Goal: Task Accomplishment & Management: Manage account settings

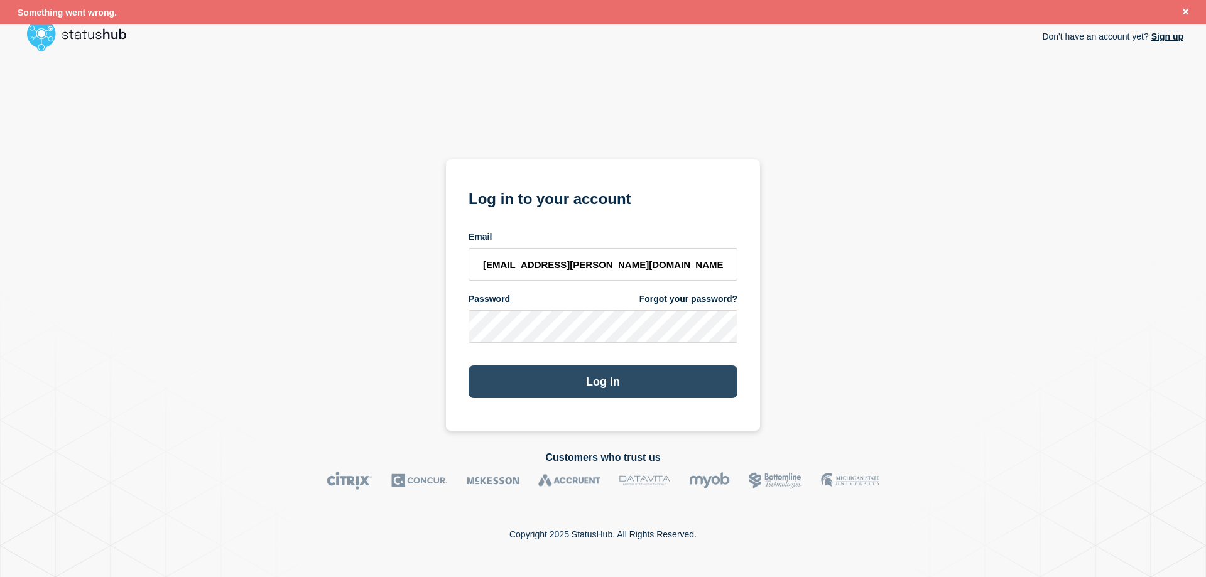
click at [578, 381] on button "Log in" at bounding box center [603, 382] width 269 height 33
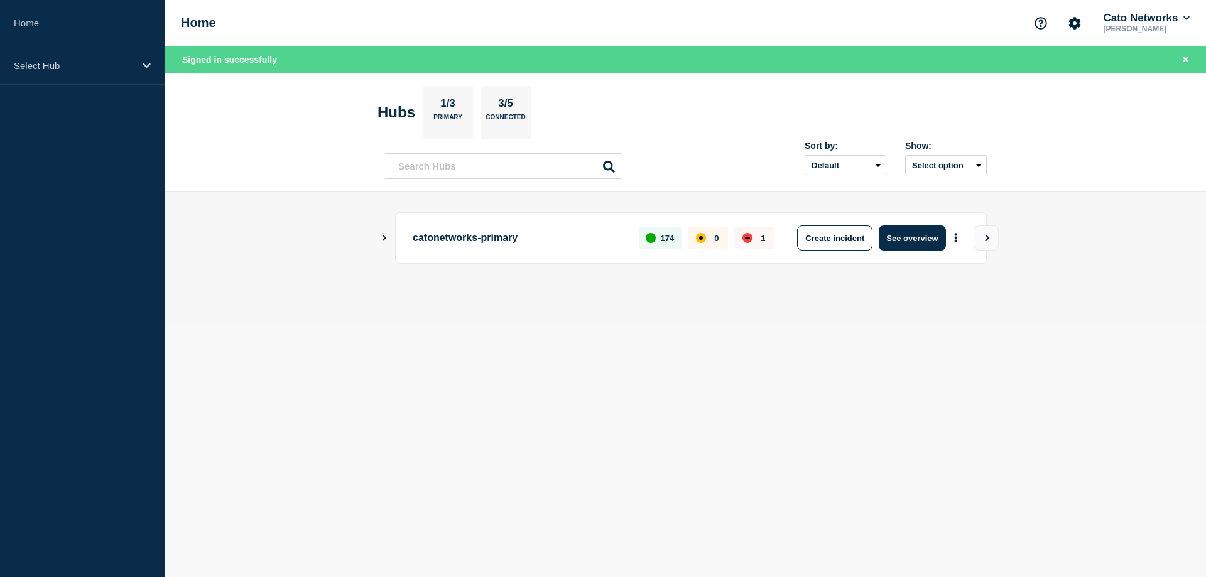
click at [904, 351] on body "Home Select Hub Home Cato Networks [PERSON_NAME] Signed in successfully Hubs 1/…" at bounding box center [603, 288] width 1206 height 577
click at [143, 60] on div "Select Hub" at bounding box center [82, 66] width 165 height 38
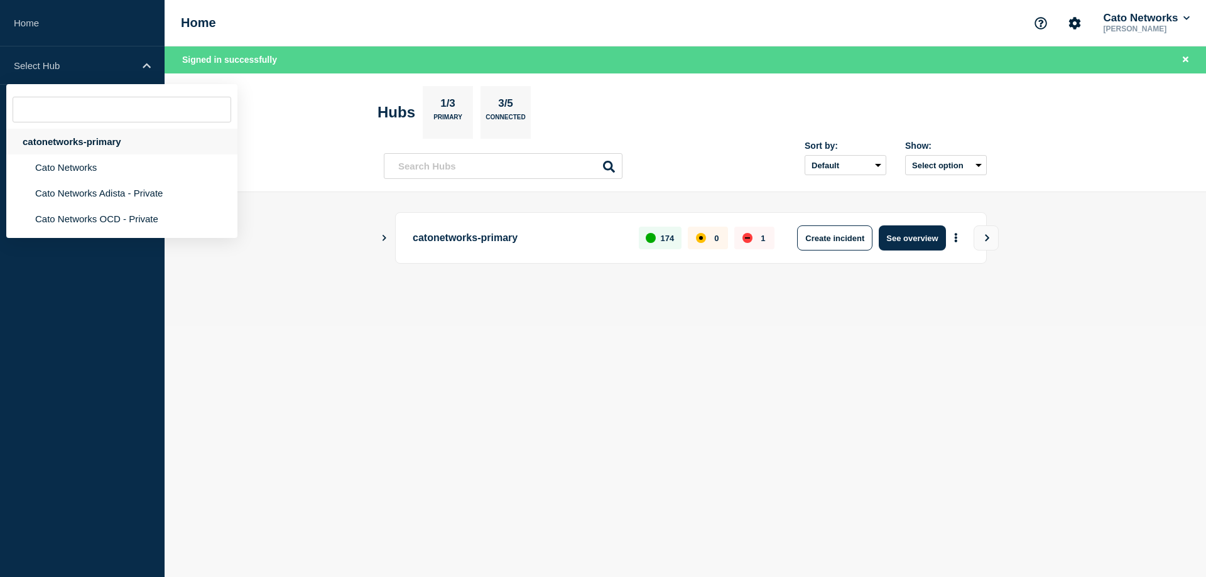
click at [93, 144] on div "catonetworks-primary" at bounding box center [121, 142] width 231 height 26
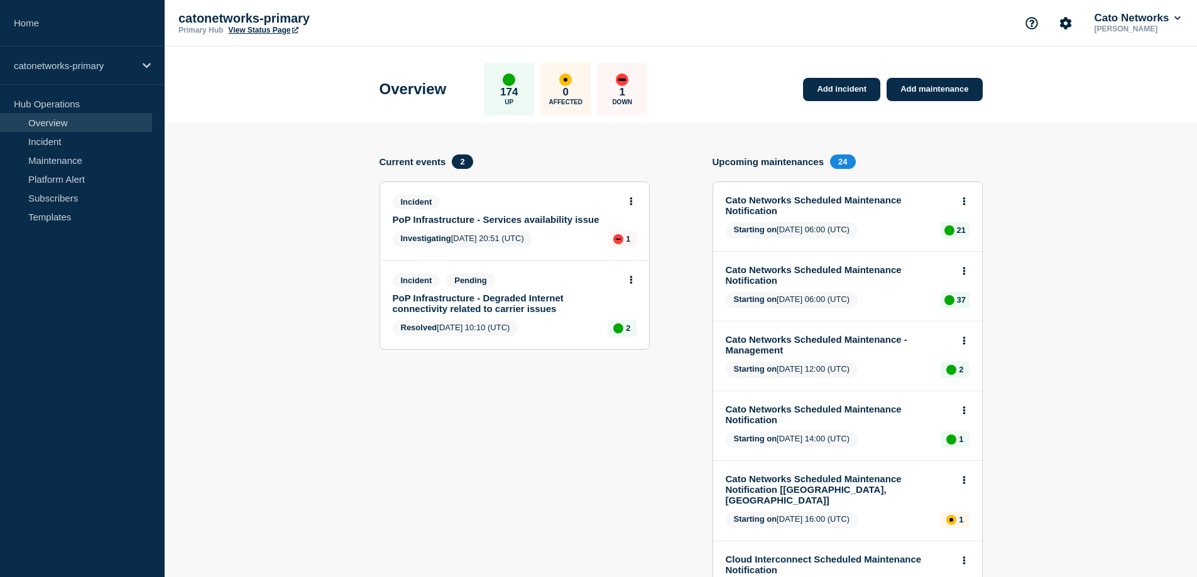
click at [555, 222] on link "PoP Infrastructure - Services availability issue" at bounding box center [506, 219] width 227 height 11
click at [558, 217] on link "PoP Infrastructure - Services availability issue" at bounding box center [506, 219] width 227 height 11
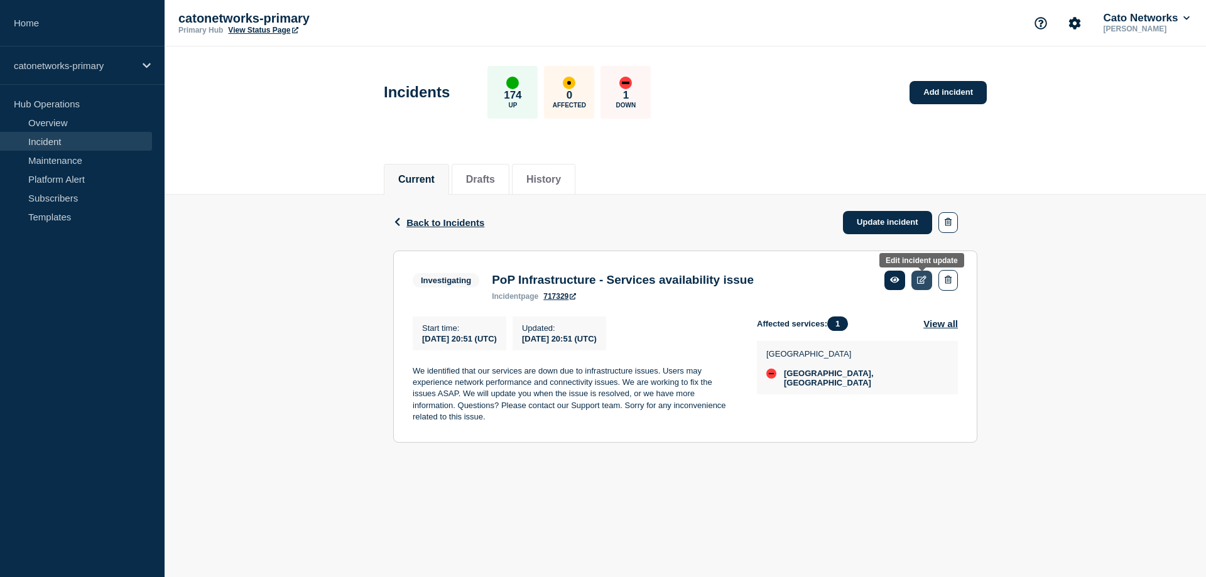
click at [923, 278] on icon at bounding box center [921, 280] width 9 height 8
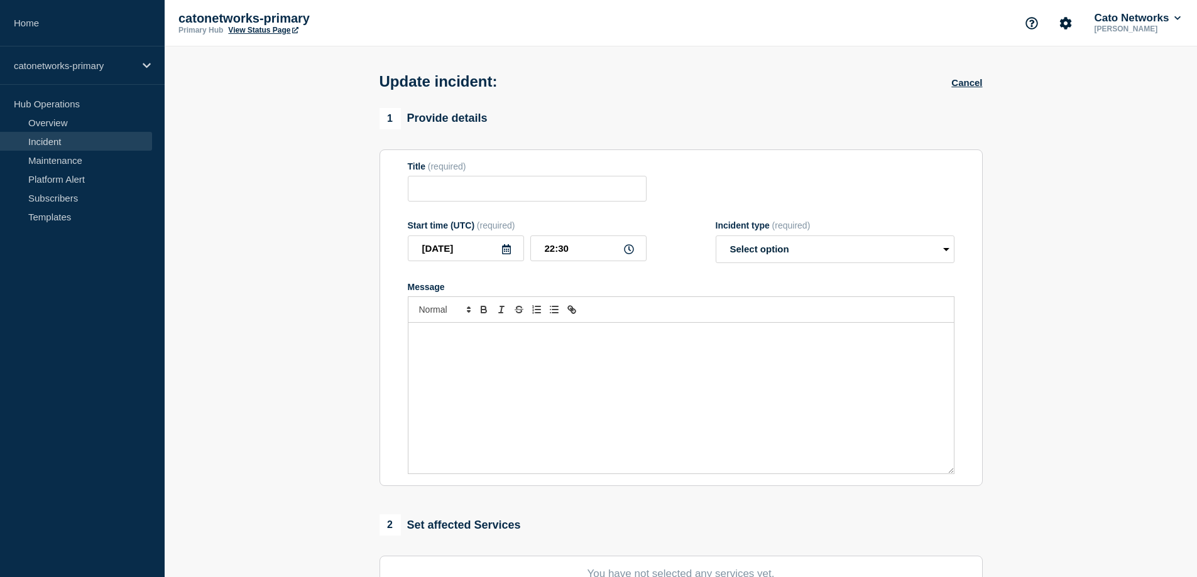
type input "PoP Infrastructure - Services availability issue"
type input "20:51"
select select "investigating"
radio input "false"
radio input "true"
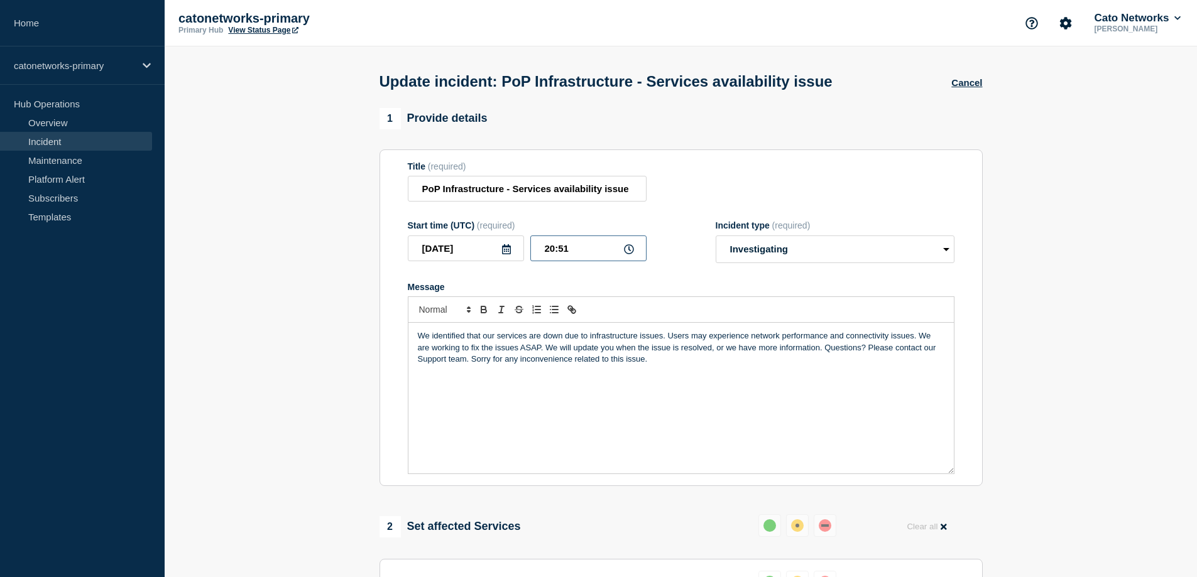
click at [578, 250] on input "20:51" at bounding box center [588, 249] width 116 height 26
click at [552, 249] on input "20:51" at bounding box center [588, 249] width 116 height 26
click at [551, 250] on input "20:51" at bounding box center [588, 249] width 116 height 26
drag, startPoint x: 572, startPoint y: 252, endPoint x: 560, endPoint y: 253, distance: 12.0
click at [560, 253] on input "21:51" at bounding box center [588, 249] width 116 height 26
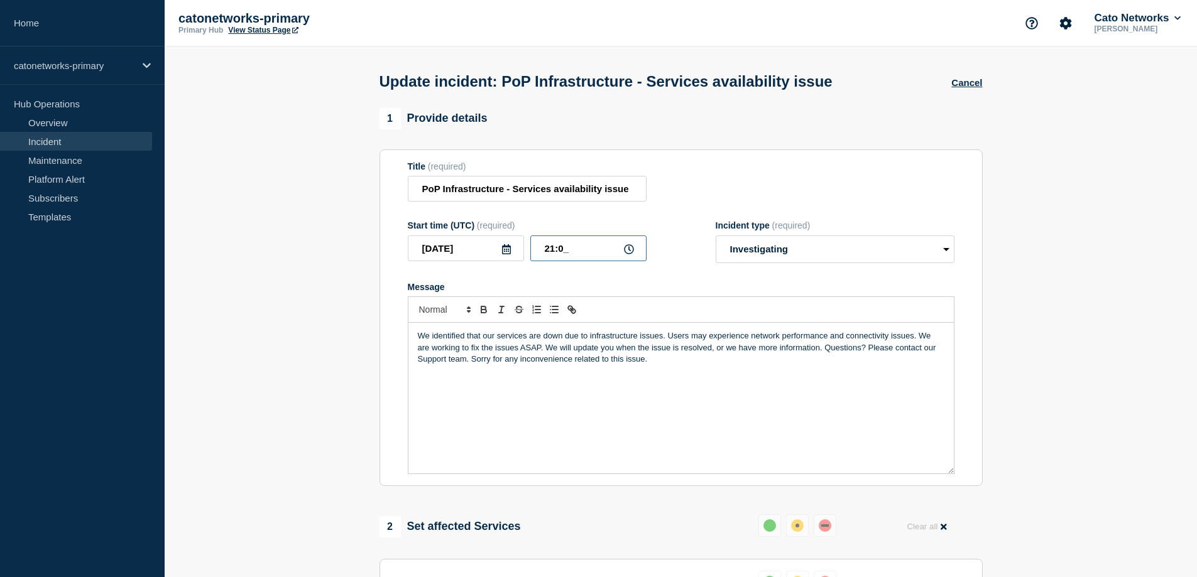
type input "21:00"
click at [1090, 216] on section "1 Provide details Title (required) PoP Infrastructure - Services availability i…" at bounding box center [681, 500] width 1032 height 785
click at [973, 85] on button "Cancel" at bounding box center [966, 82] width 31 height 11
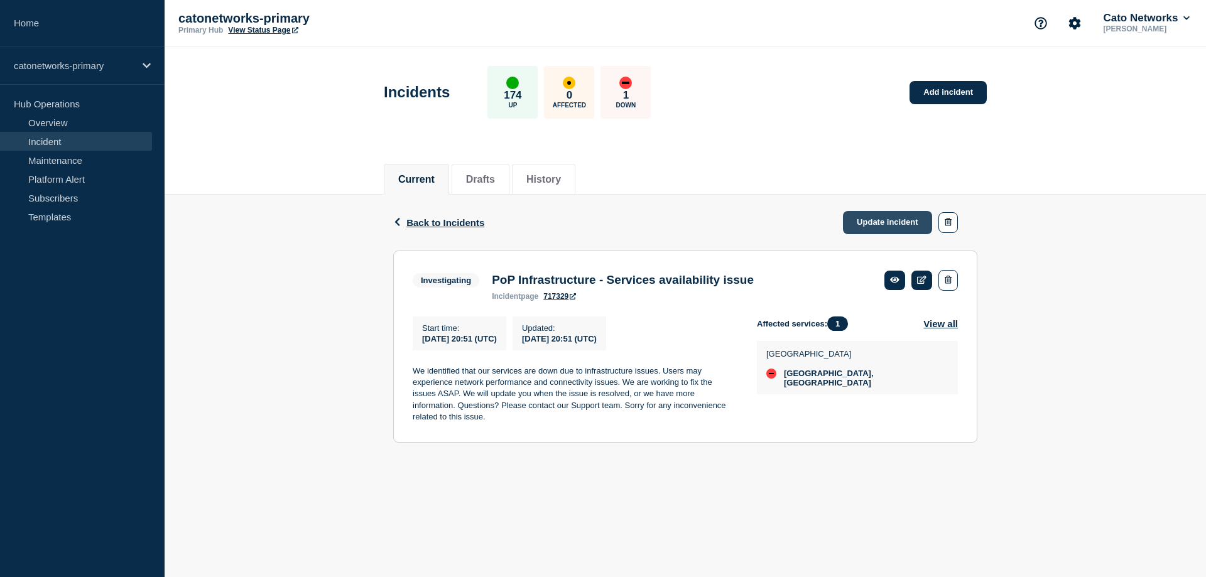
click at [882, 223] on link "Update incident" at bounding box center [887, 222] width 89 height 23
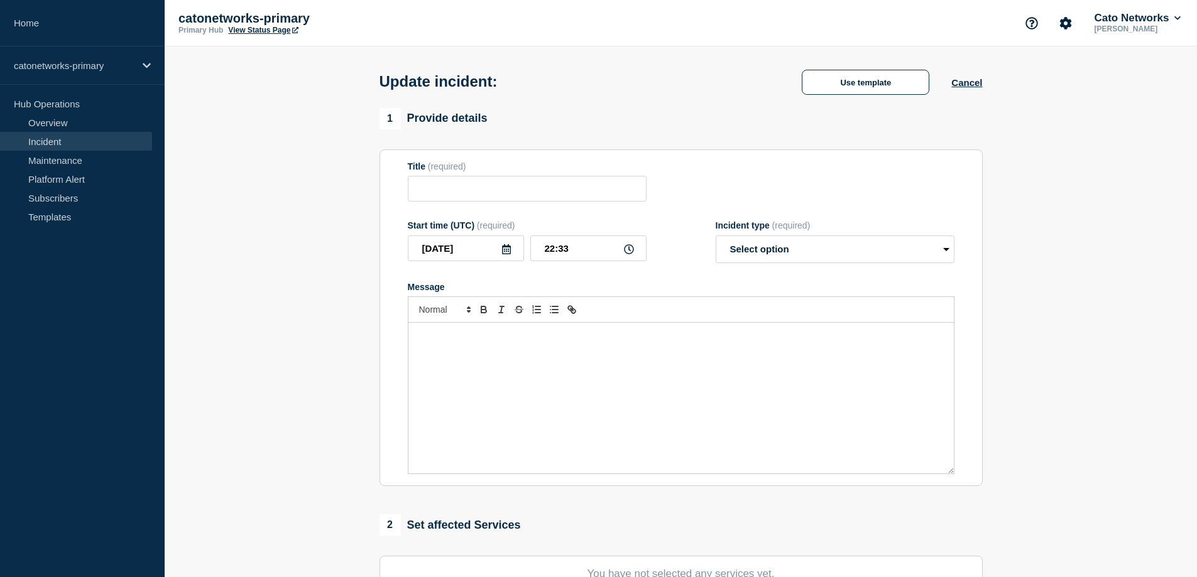
type input "PoP Infrastructure - Services availability issue"
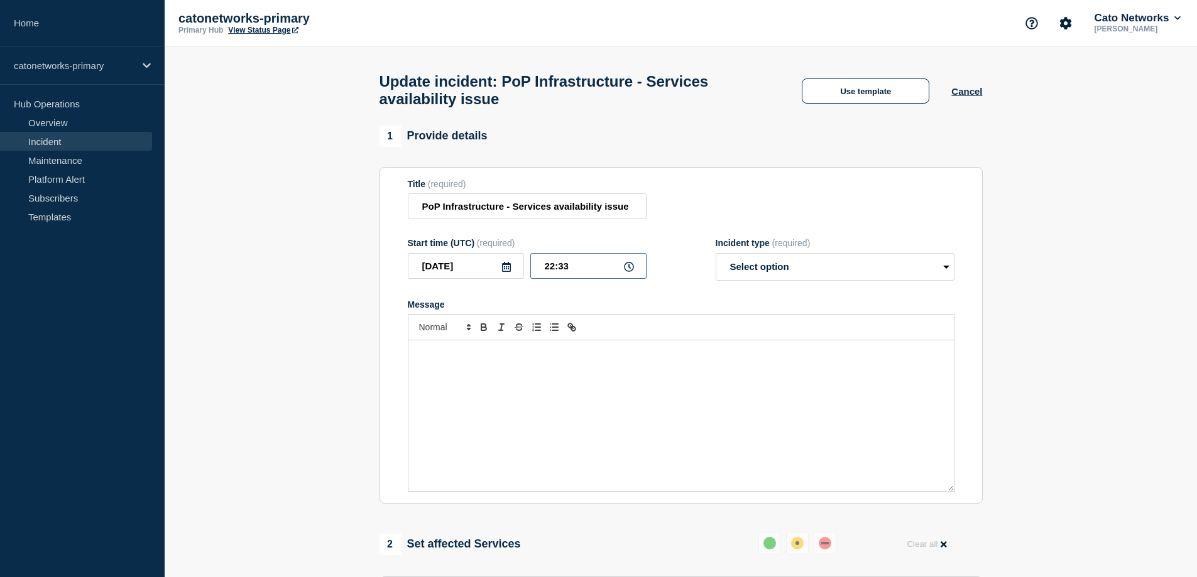
click at [587, 275] on input "22:33" at bounding box center [588, 266] width 116 height 26
click at [554, 275] on input "22:33" at bounding box center [588, 266] width 116 height 26
click at [586, 276] on input "21:33" at bounding box center [588, 266] width 116 height 26
type input "21:00"
click at [812, 273] on select "Select option Investigating Identified Monitoring Resolved" at bounding box center [835, 267] width 239 height 28
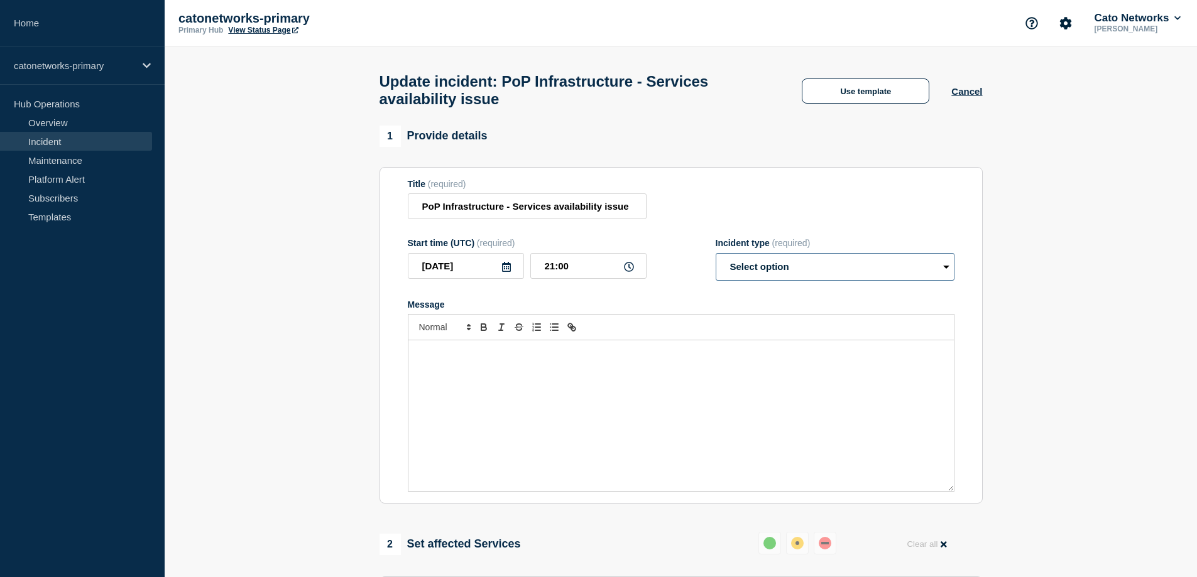
select select "identified"
click at [716, 259] on select "Select option Investigating Identified Monitoring Resolved" at bounding box center [835, 267] width 239 height 28
click at [484, 371] on div "Message" at bounding box center [680, 416] width 545 height 151
click at [906, 89] on button "Use template" at bounding box center [866, 91] width 128 height 25
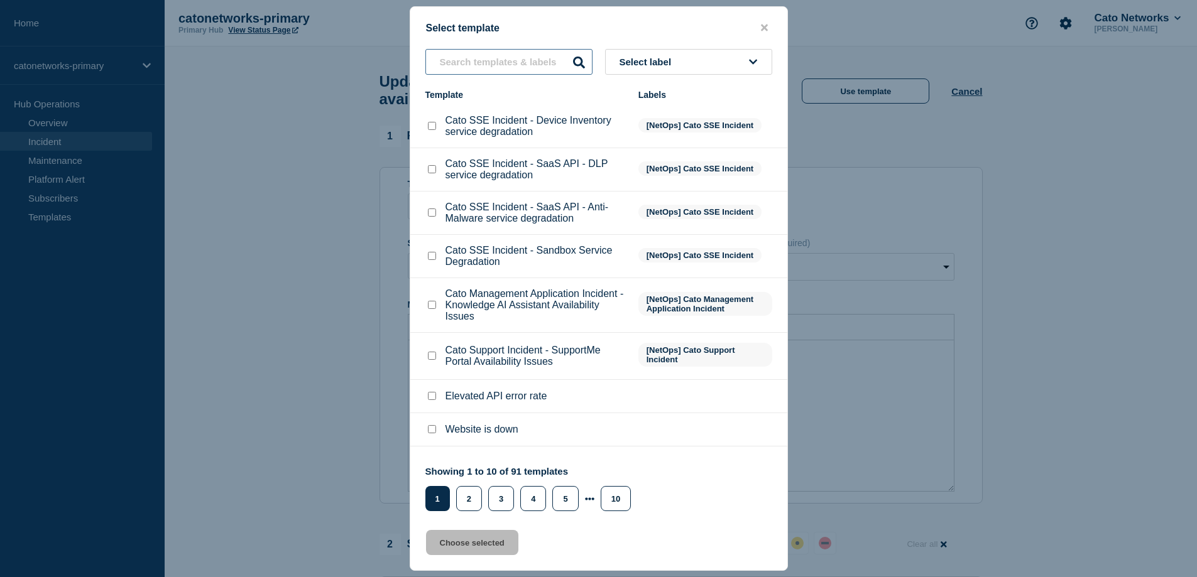
click at [517, 64] on input "text" at bounding box center [508, 62] width 167 height 26
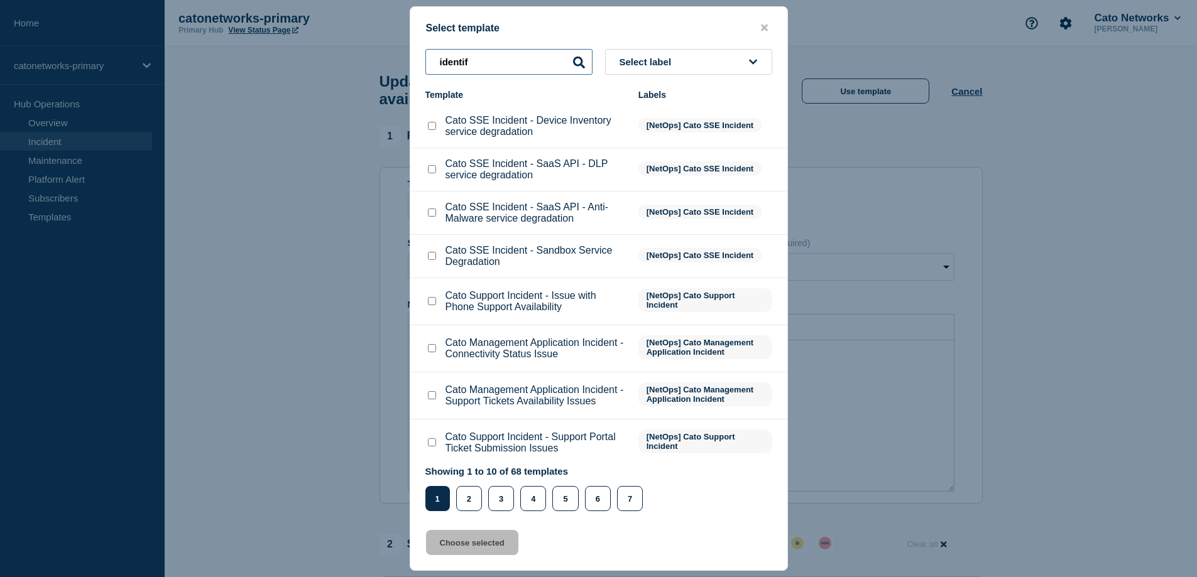
type input "identif"
click at [653, 56] on button "Select label" at bounding box center [688, 62] width 167 height 26
type input "pop"
click at [684, 155] on button "[NetOps] PoP Infrastructure" at bounding box center [688, 156] width 167 height 26
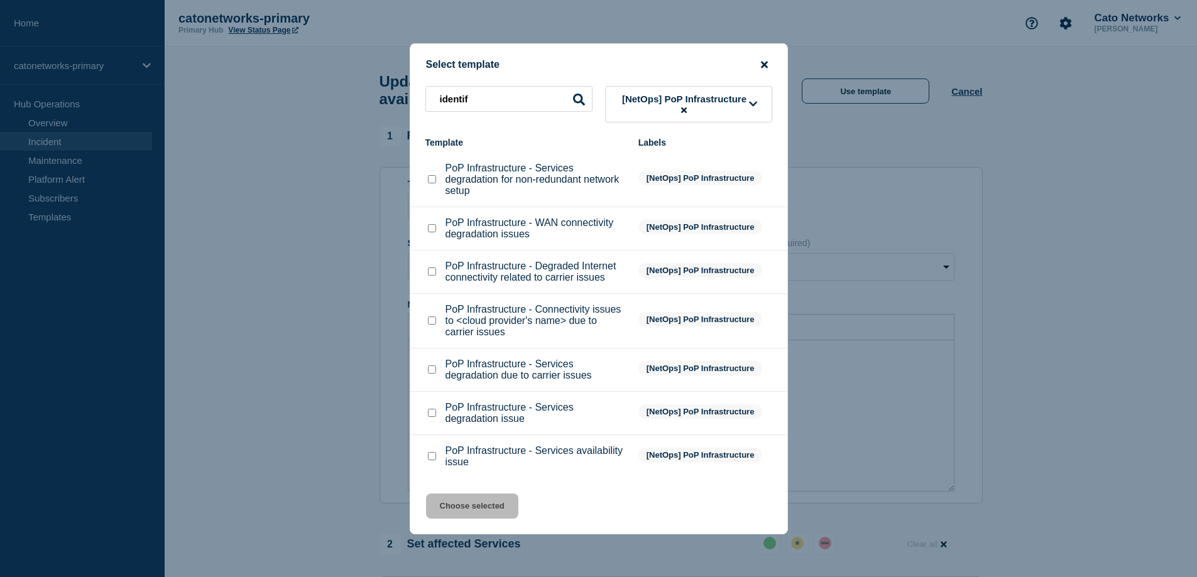
click at [763, 60] on icon "close button" at bounding box center [764, 65] width 7 height 10
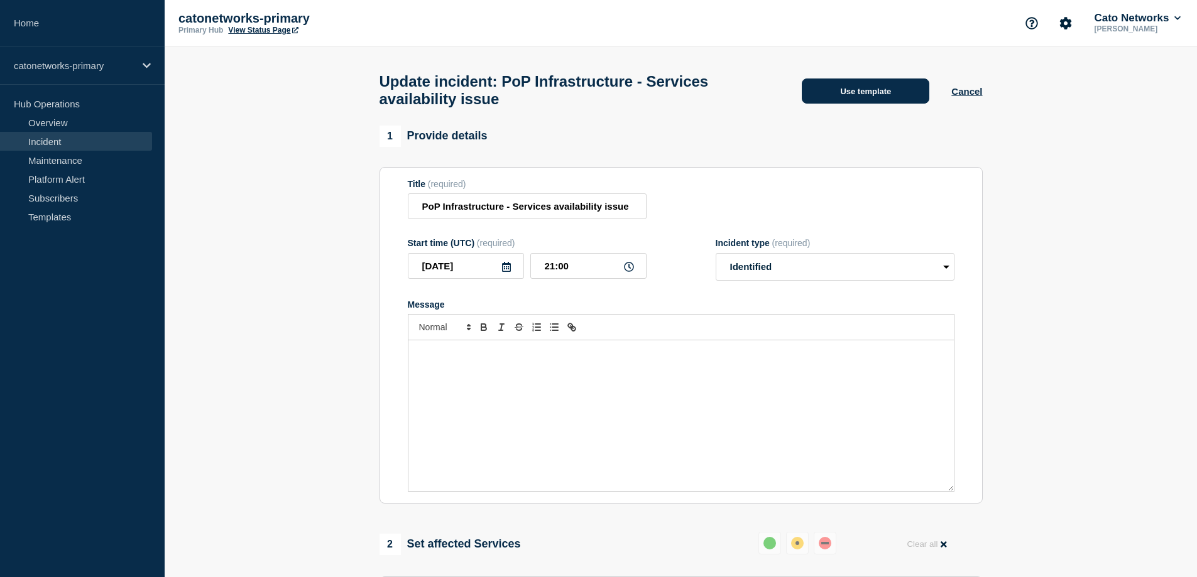
click at [912, 97] on button "Use template" at bounding box center [866, 91] width 128 height 25
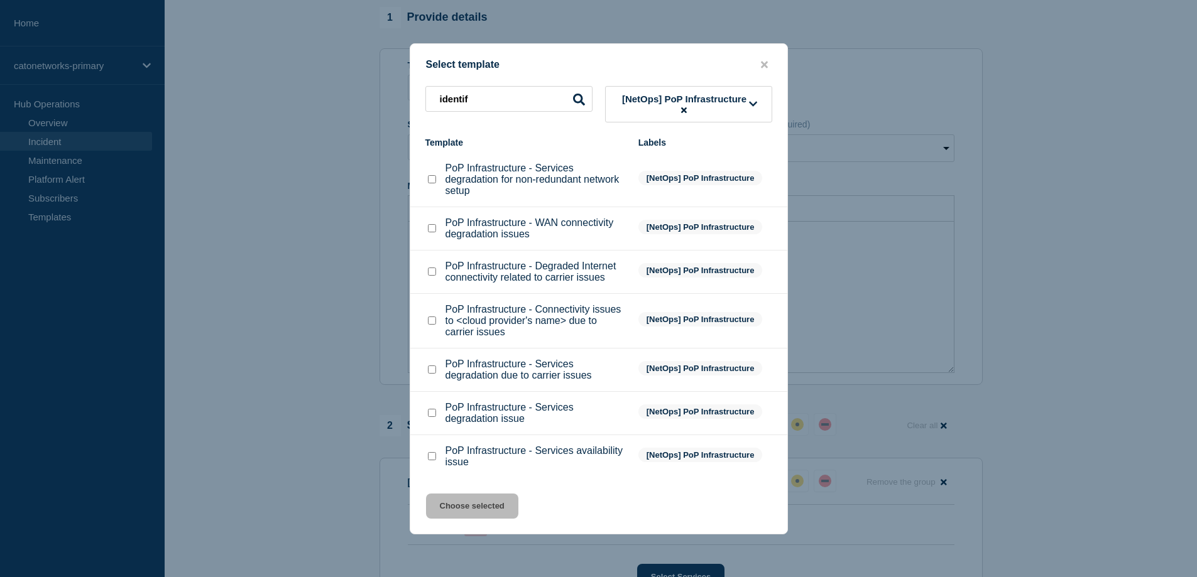
scroll to position [126, 0]
click at [430, 459] on input "PoP Infrastructure - Services availability issue checkbox" at bounding box center [432, 456] width 8 height 8
checkbox input "true"
click at [490, 510] on button "Choose selected" at bounding box center [472, 506] width 92 height 25
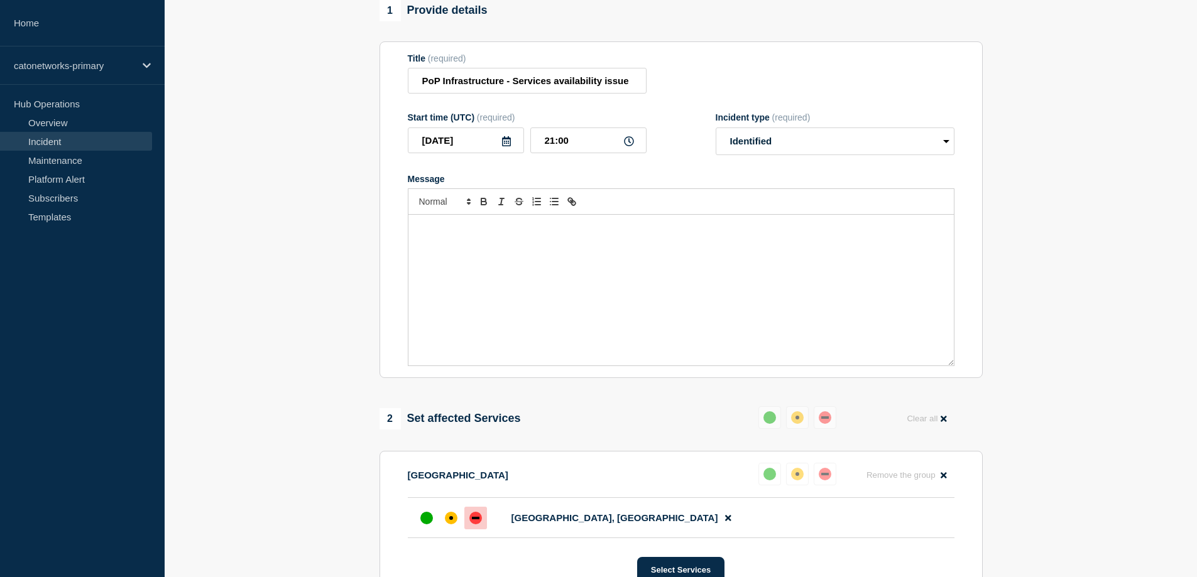
select select "investigating"
radio input "false"
radio input "true"
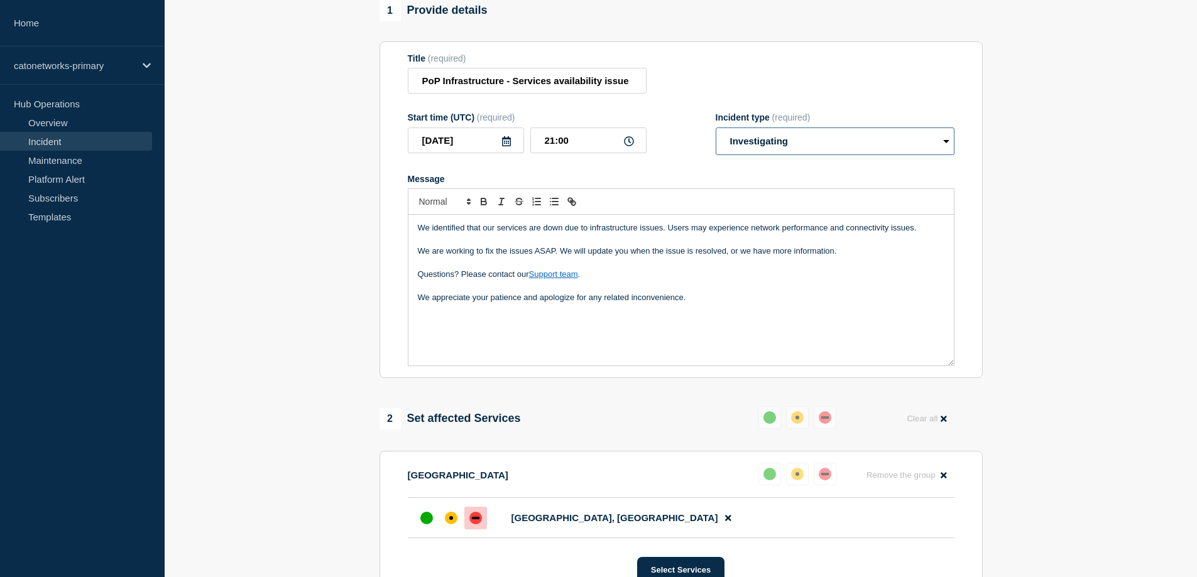
click at [839, 148] on select "Select option Investigating Identified Monitoring Resolved" at bounding box center [835, 142] width 239 height 28
select select "identified"
click at [716, 133] on select "Select option Investigating Identified Monitoring Resolved" at bounding box center [835, 142] width 239 height 28
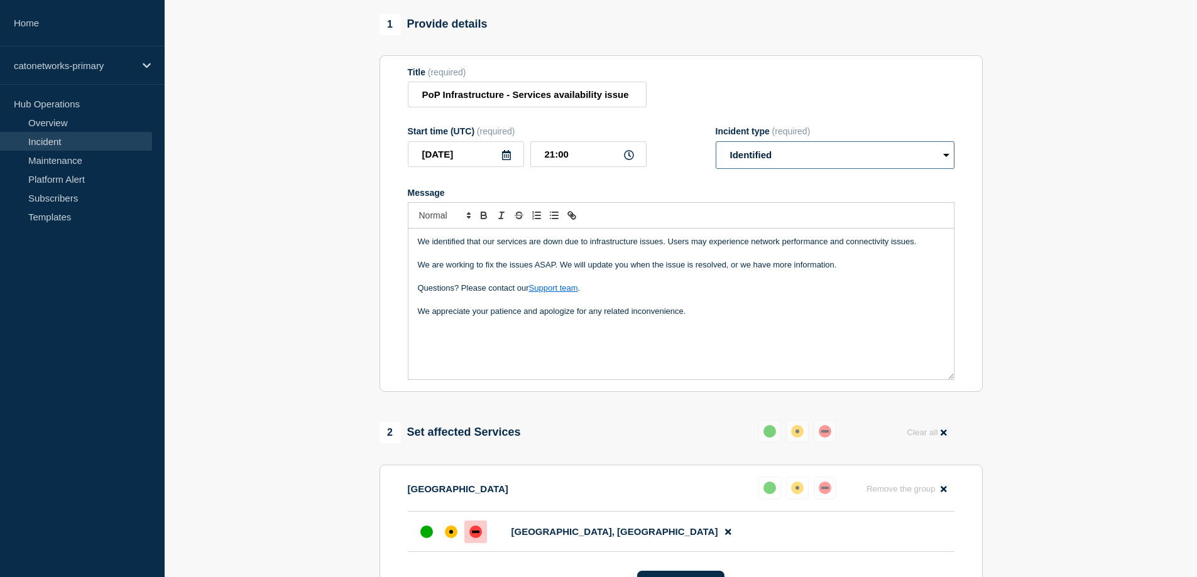
scroll to position [63, 0]
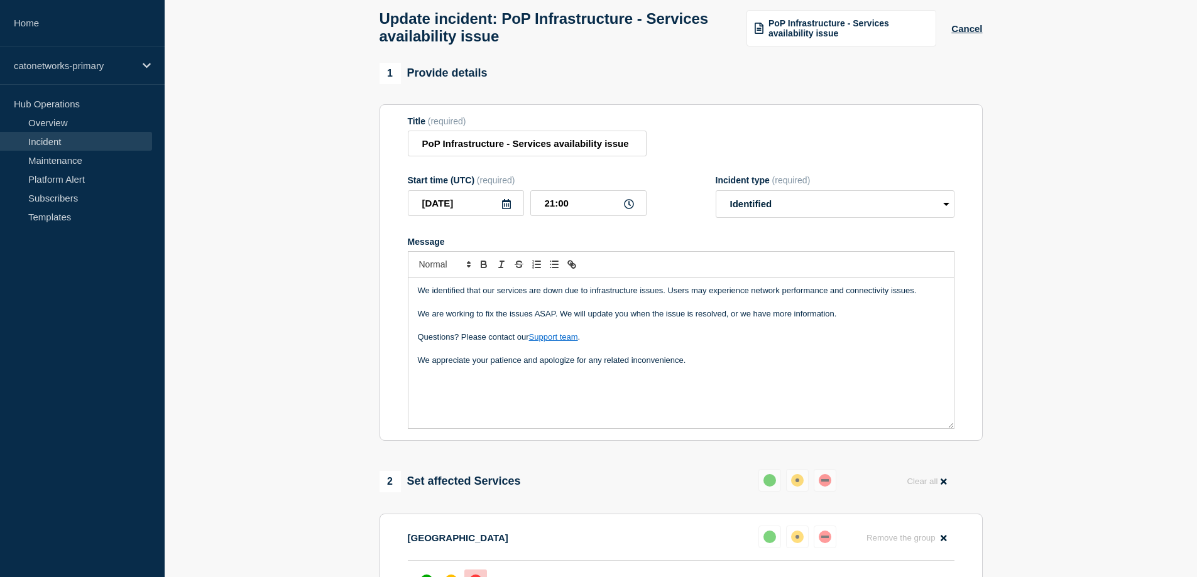
click at [435, 385] on div "We identified that our services are down due to infrastructure issues. Users ma…" at bounding box center [680, 353] width 545 height 151
click at [686, 386] on div "We identified that our services are down due to infrastructure issues. Users ma…" at bounding box center [680, 353] width 545 height 151
click at [452, 387] on p "Ref [" at bounding box center [681, 383] width 527 height 11
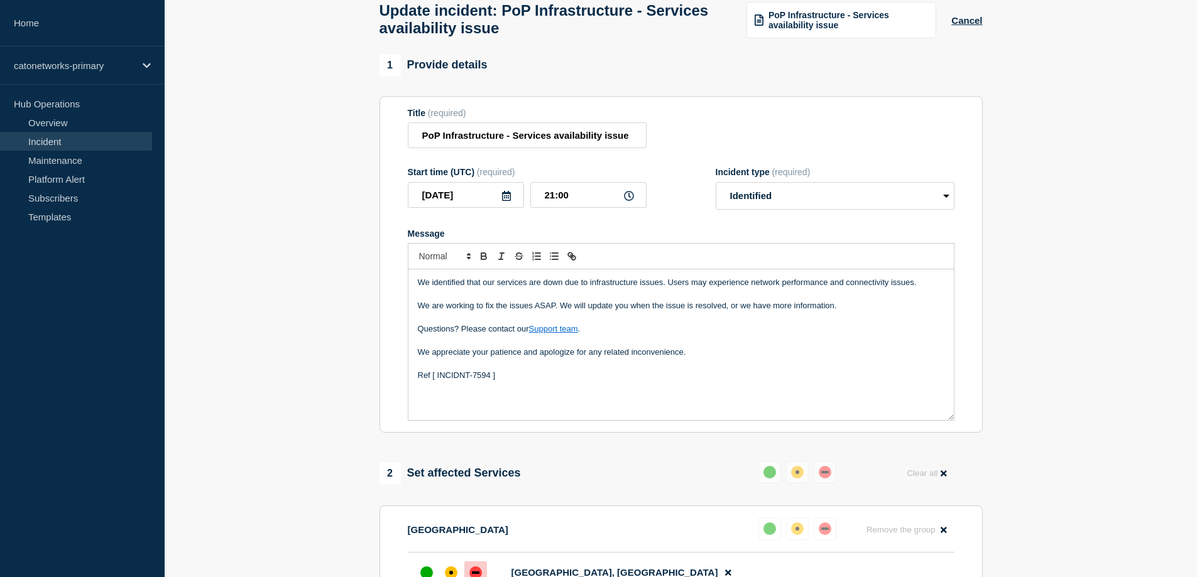
scroll to position [189, 0]
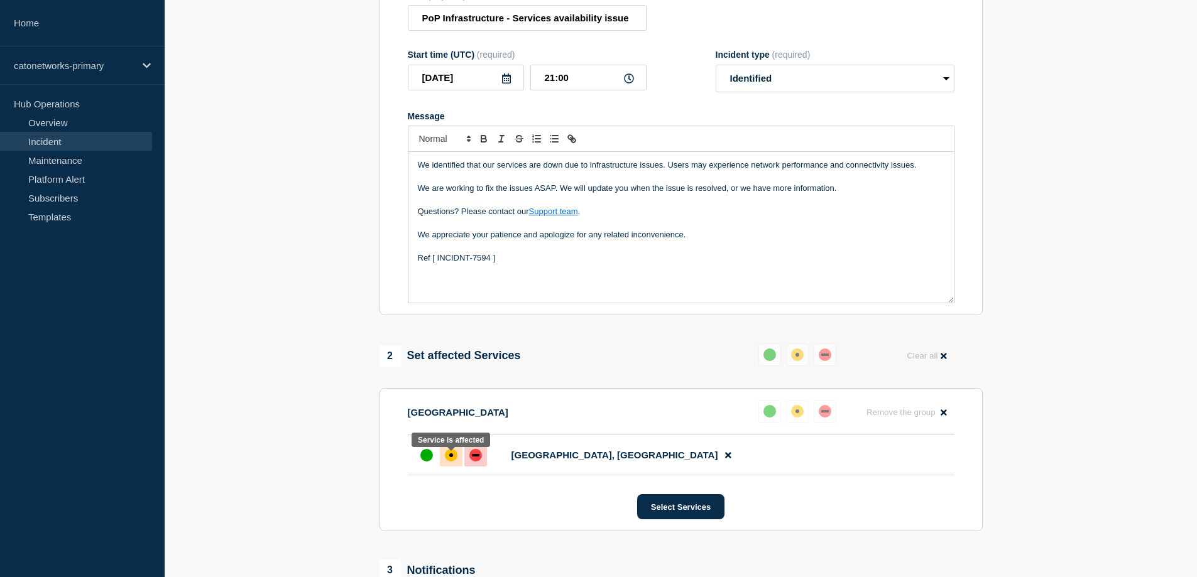
click at [451, 457] on div "affected" at bounding box center [451, 456] width 4 height 4
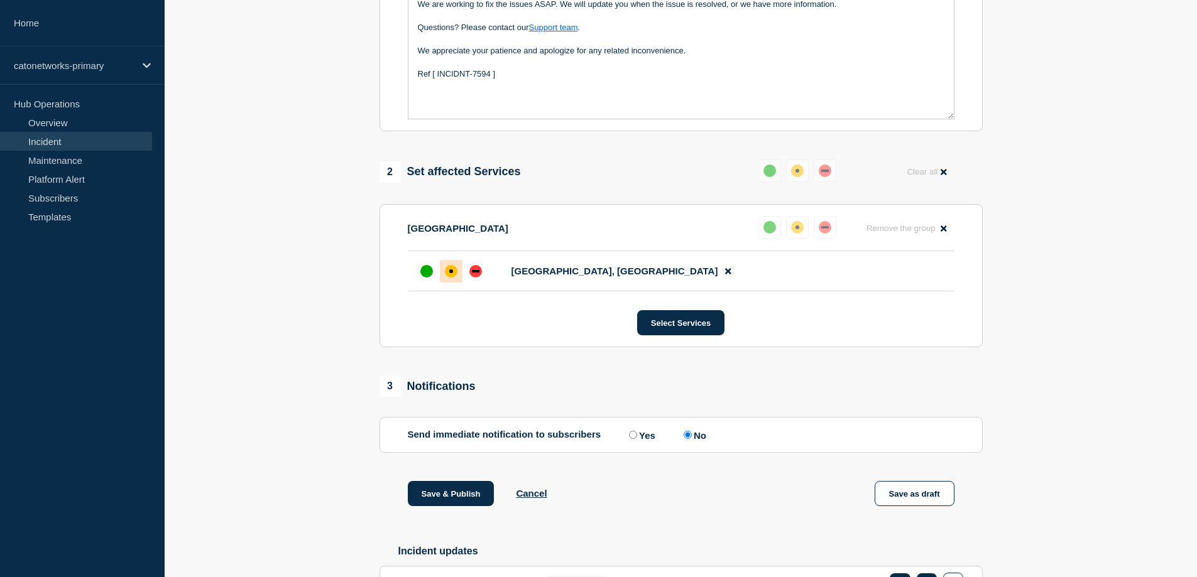
scroll to position [377, 0]
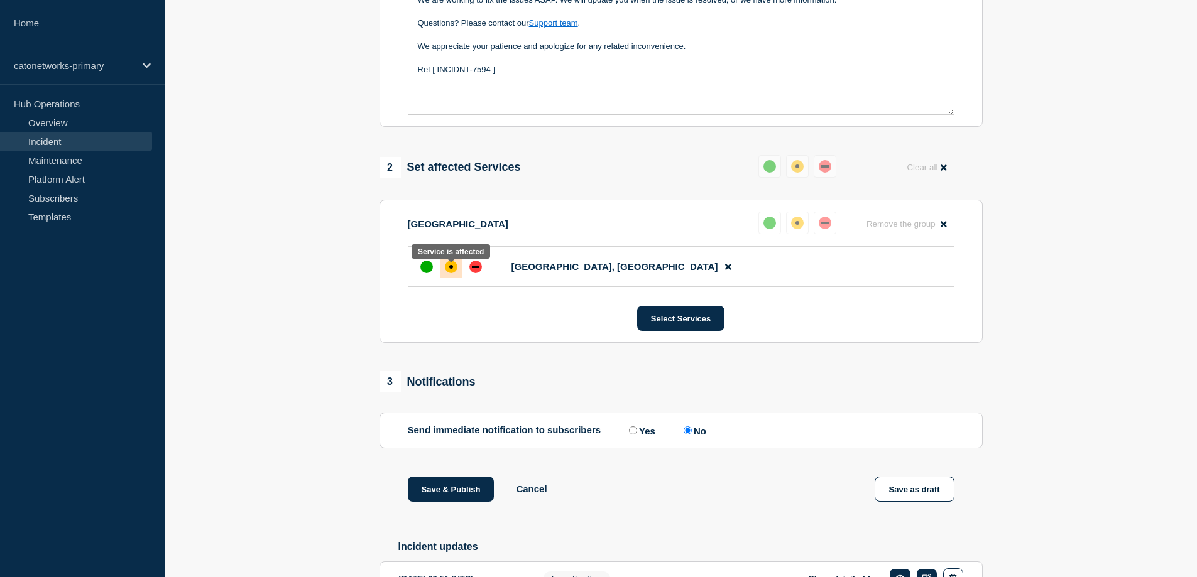
click at [448, 271] on div "affected" at bounding box center [451, 267] width 13 height 13
click at [799, 225] on div "affected" at bounding box center [798, 223] width 4 height 4
click at [799, 168] on div "affected" at bounding box center [798, 167] width 4 height 4
click at [798, 145] on button "Reset" at bounding box center [800, 143] width 26 height 11
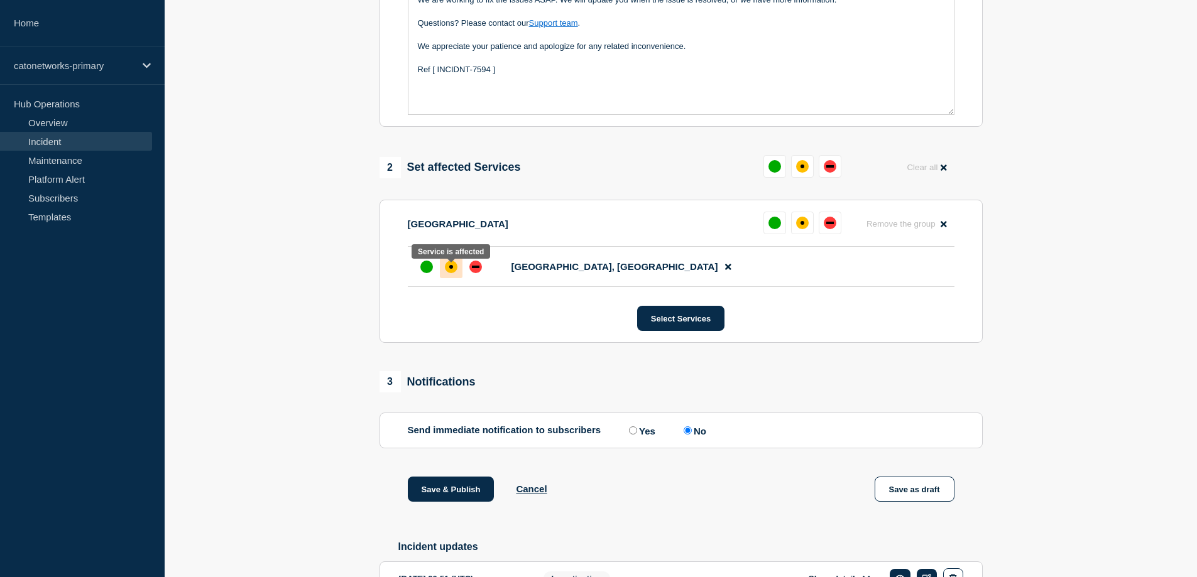
click at [453, 278] on div at bounding box center [451, 267] width 23 height 23
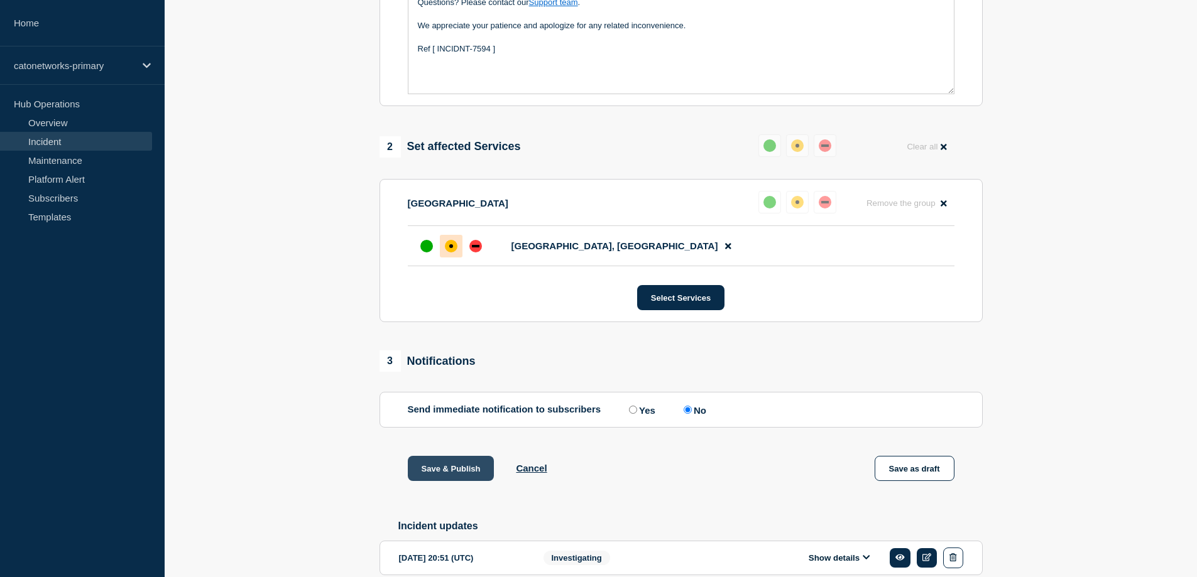
scroll to position [464, 0]
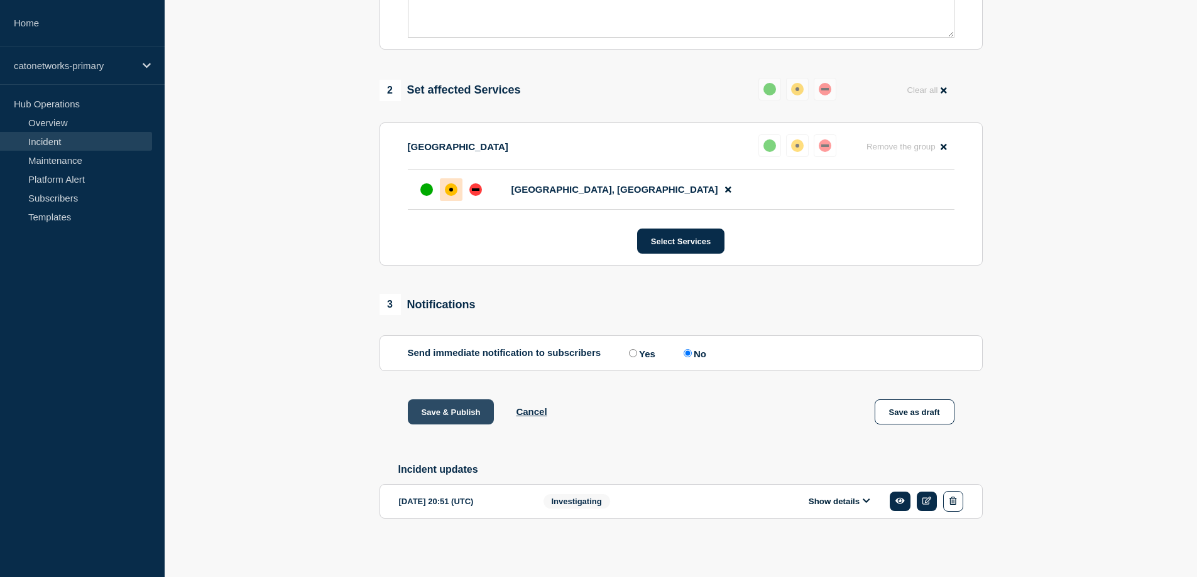
click at [452, 413] on button "Save & Publish" at bounding box center [451, 412] width 87 height 25
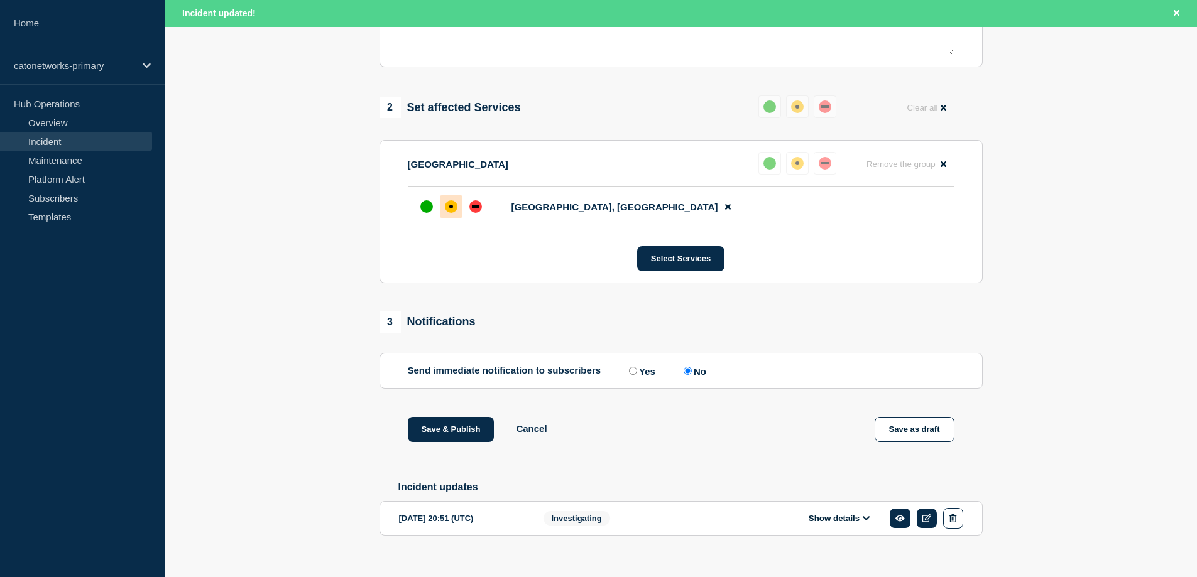
scroll to position [490, 0]
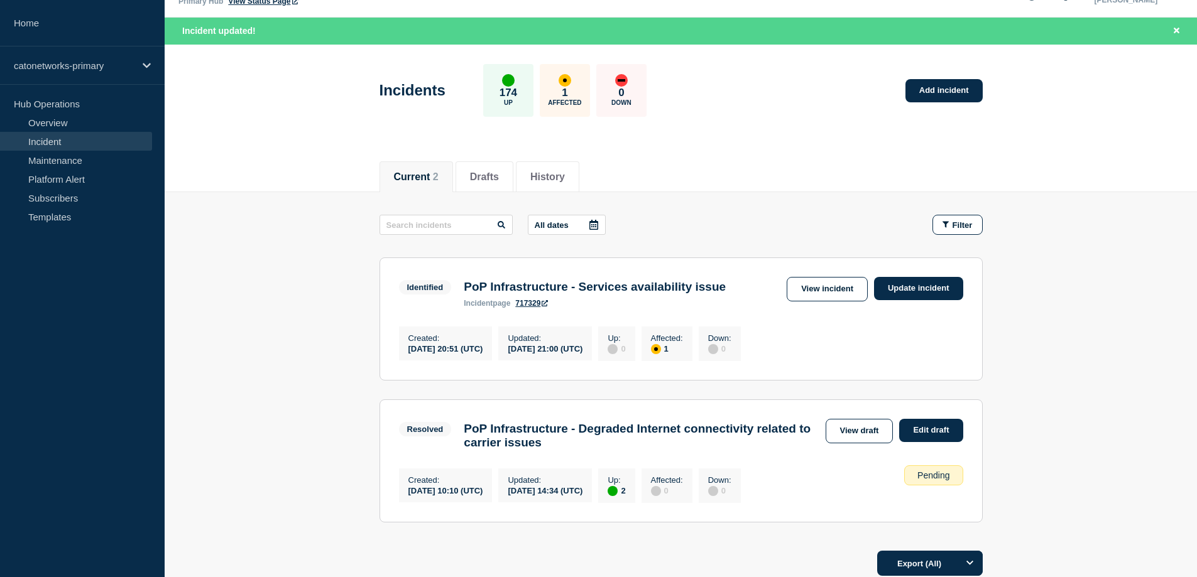
scroll to position [28, 0]
click at [533, 288] on h3 "PoP Infrastructure - Services availability issue" at bounding box center [595, 288] width 262 height 14
click at [531, 293] on h3 "PoP Infrastructure - Services availability issue" at bounding box center [595, 288] width 262 height 14
click at [685, 290] on h3 "PoP Infrastructure - Services availability issue" at bounding box center [595, 288] width 262 height 14
click at [687, 289] on h3 "PoP Infrastructure - Services availability issue" at bounding box center [595, 288] width 262 height 14
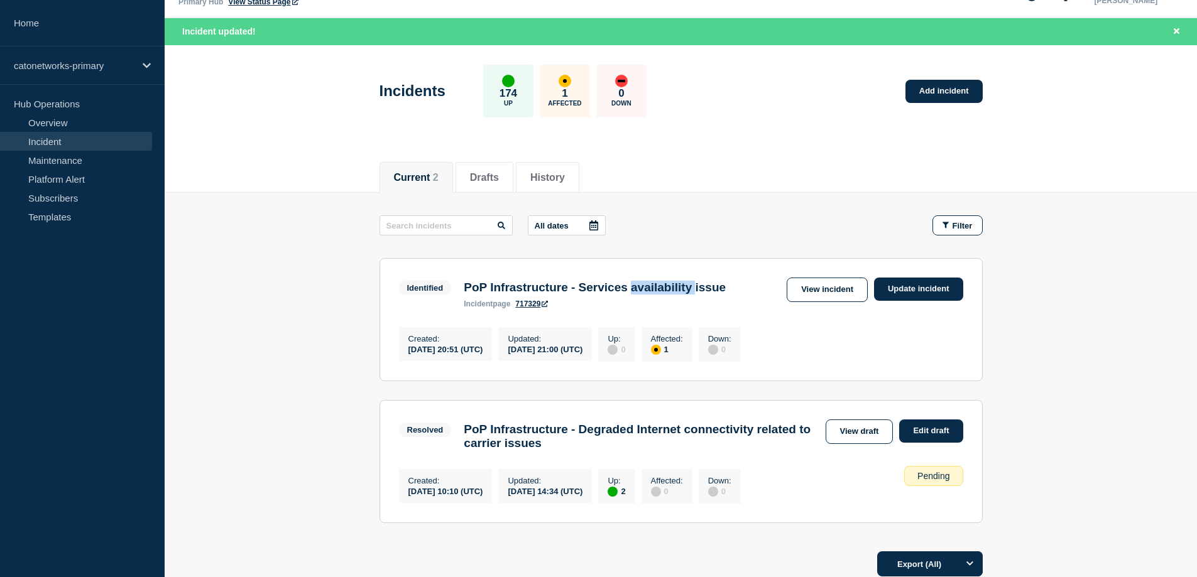
click at [687, 289] on h3 "PoP Infrastructure - Services availability issue" at bounding box center [595, 288] width 262 height 14
click at [640, 295] on h3 "PoP Infrastructure - Services availability issue" at bounding box center [595, 288] width 262 height 14
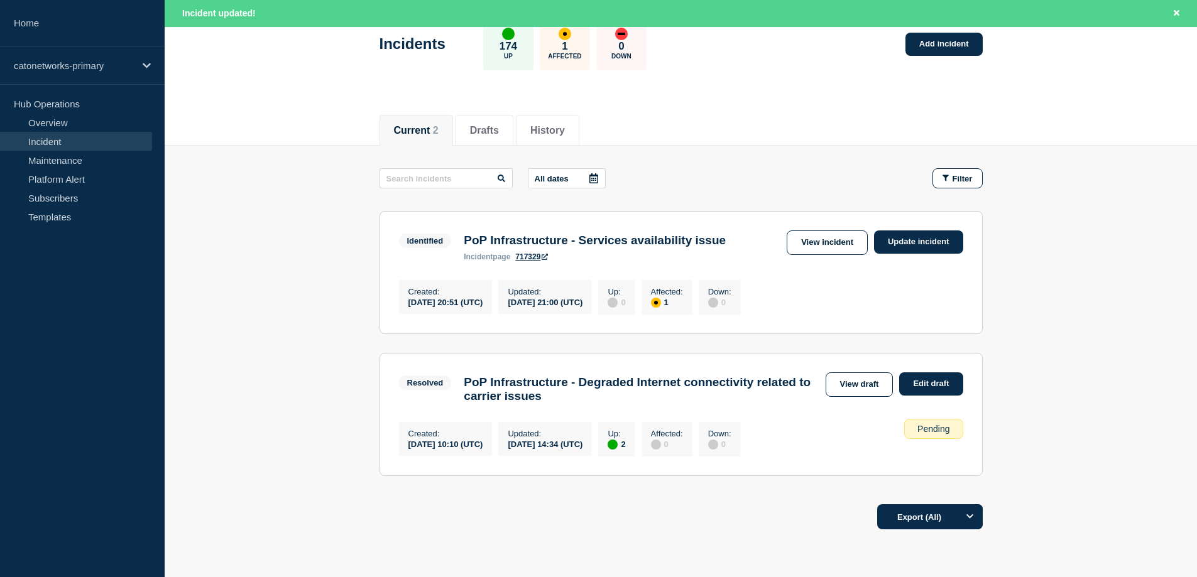
scroll to position [154, 0]
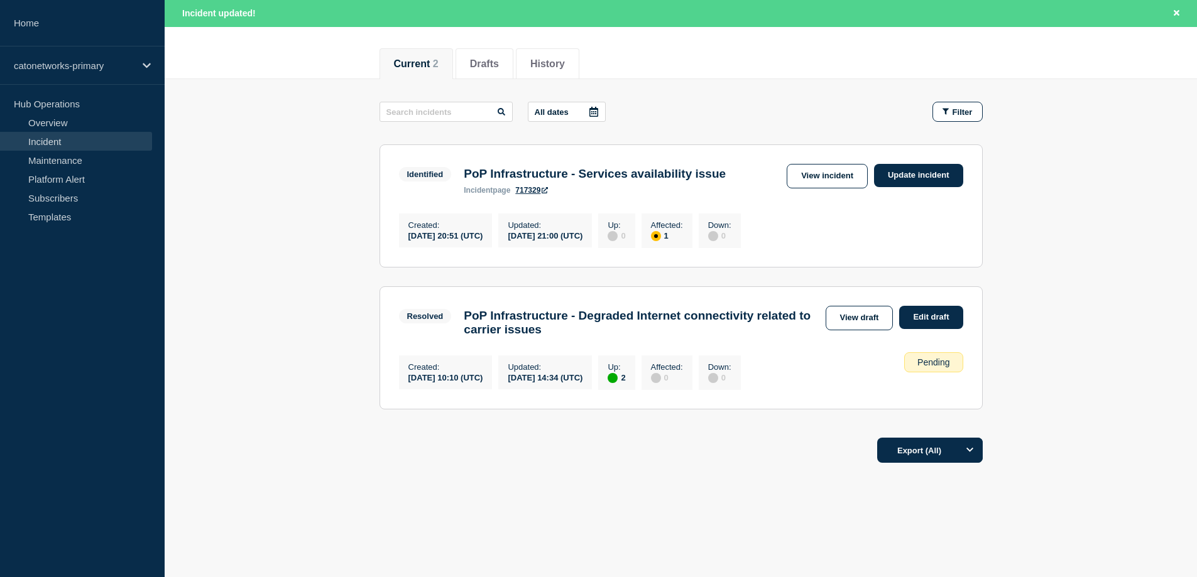
click at [1120, 65] on div "Current 2 Drafts History" at bounding box center [681, 57] width 1032 height 43
click at [546, 167] on h3 "PoP Infrastructure - Services availability issue" at bounding box center [595, 174] width 262 height 14
click at [704, 168] on h3 "PoP Infrastructure - Services availability issue" at bounding box center [595, 174] width 262 height 14
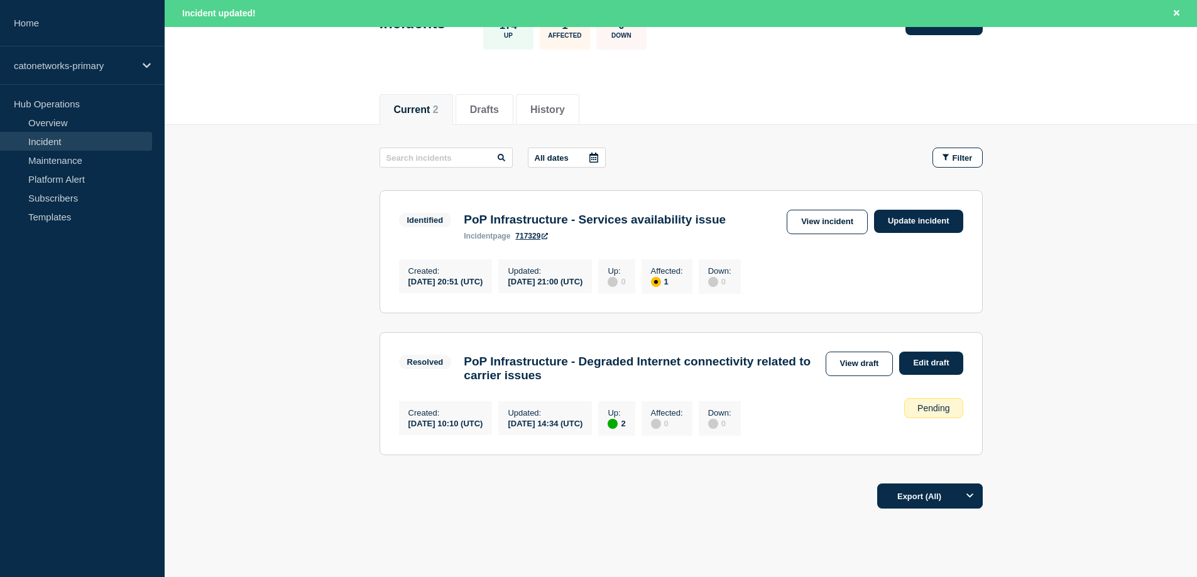
scroll to position [28, 0]
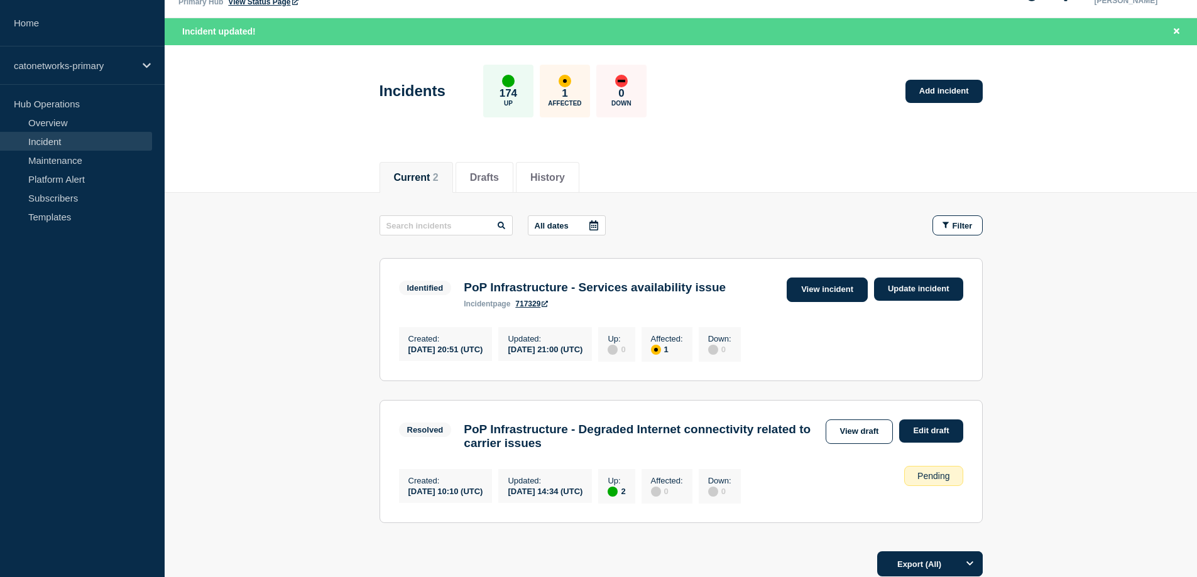
click at [805, 284] on link "View incident" at bounding box center [827, 290] width 81 height 25
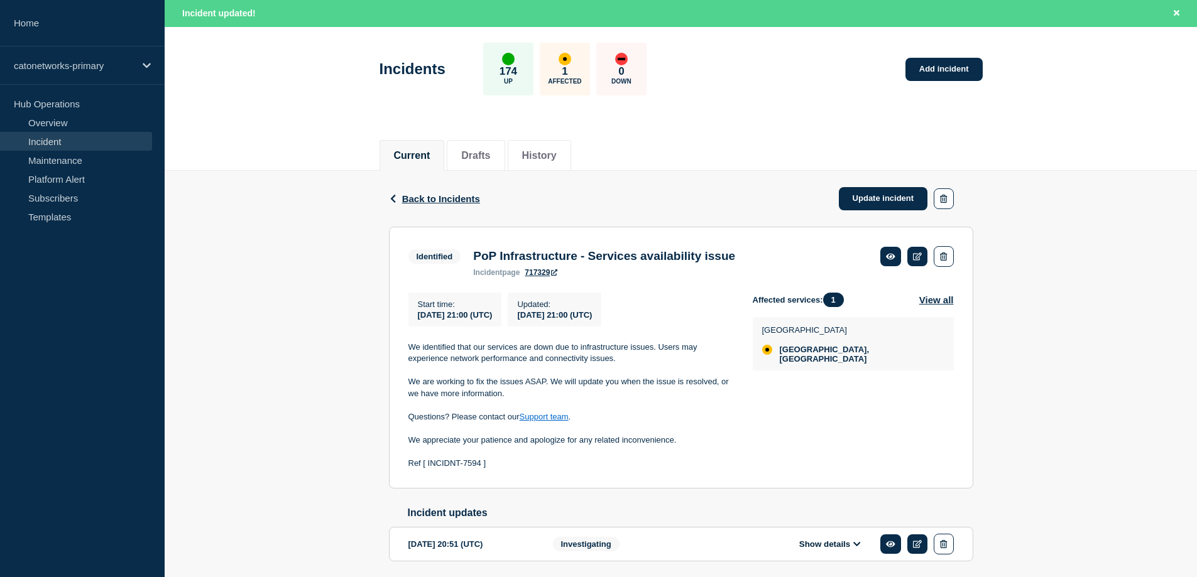
scroll to position [101, 0]
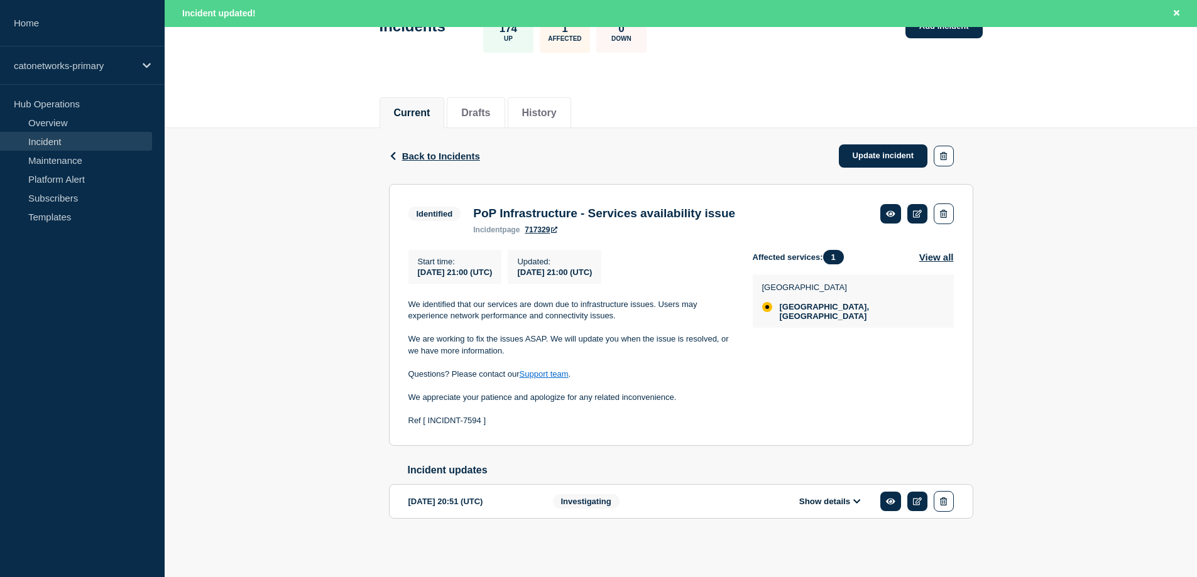
click at [843, 501] on button "Show details" at bounding box center [830, 501] width 69 height 11
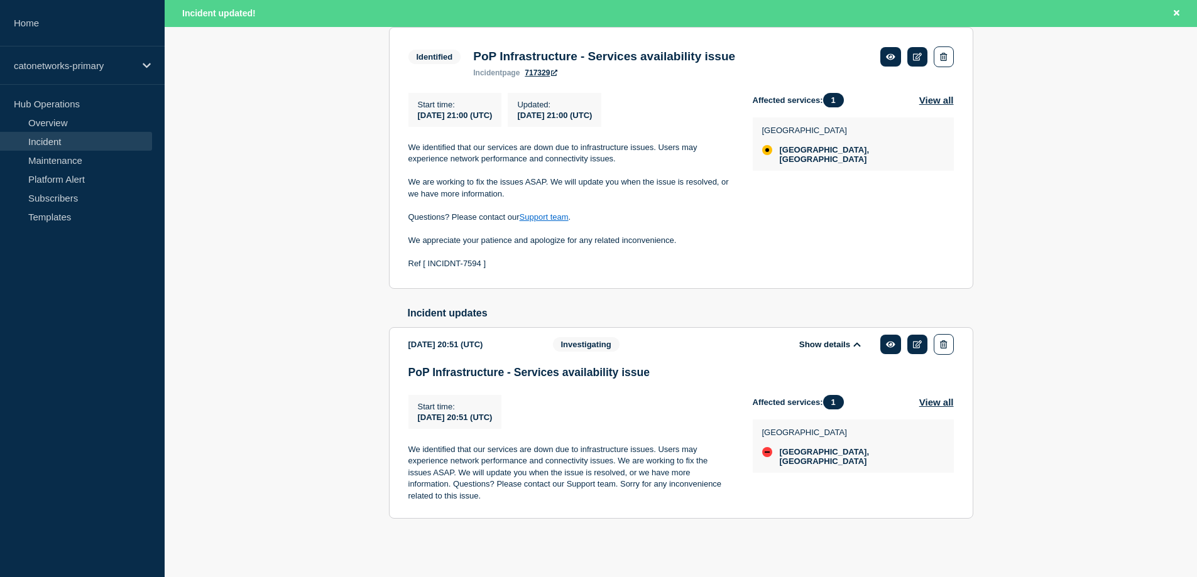
scroll to position [197, 0]
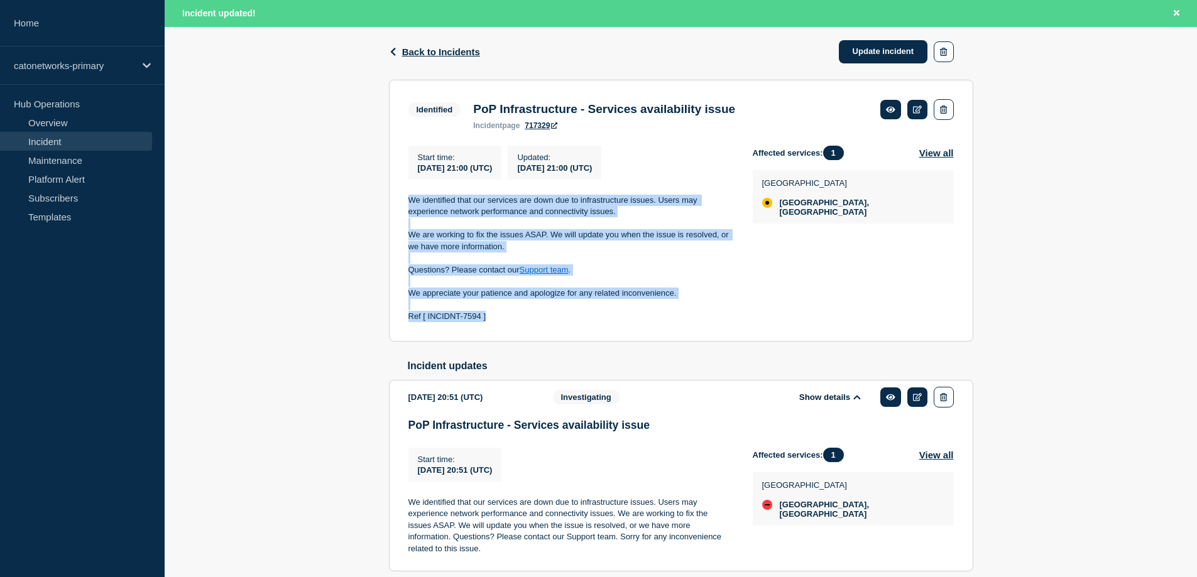
drag, startPoint x: 410, startPoint y: 207, endPoint x: 655, endPoint y: 330, distance: 273.4
click at [655, 330] on section "Identified PoP Infrastructure - Services availability issue incident page 71732…" at bounding box center [681, 211] width 584 height 262
click at [643, 330] on section "Identified PoP Infrastructure - Services availability issue incident page 71732…" at bounding box center [681, 211] width 584 height 262
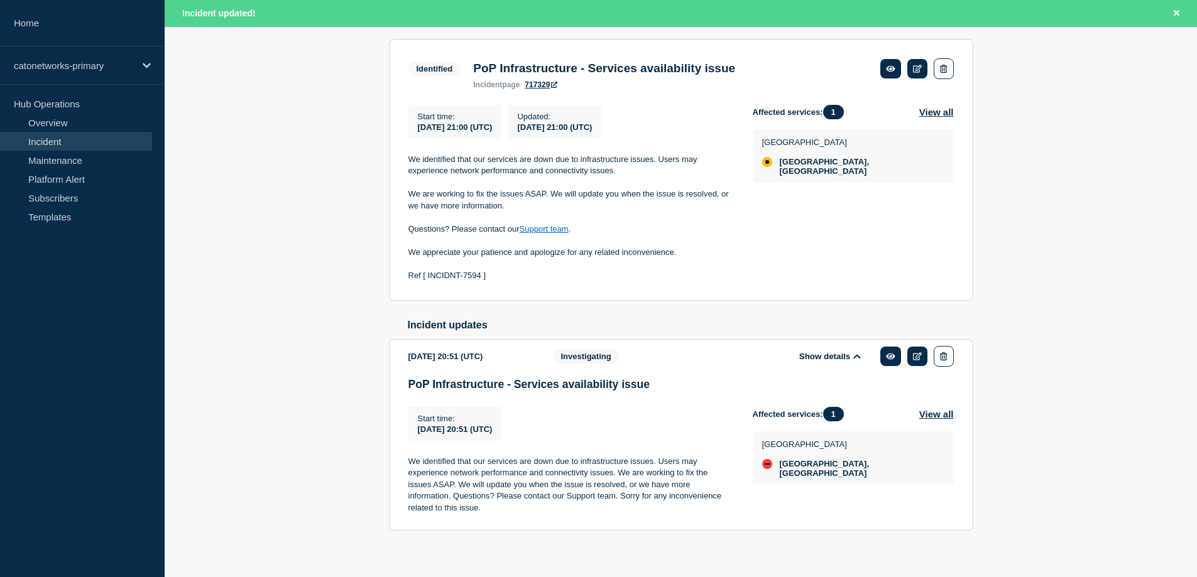
scroll to position [260, 0]
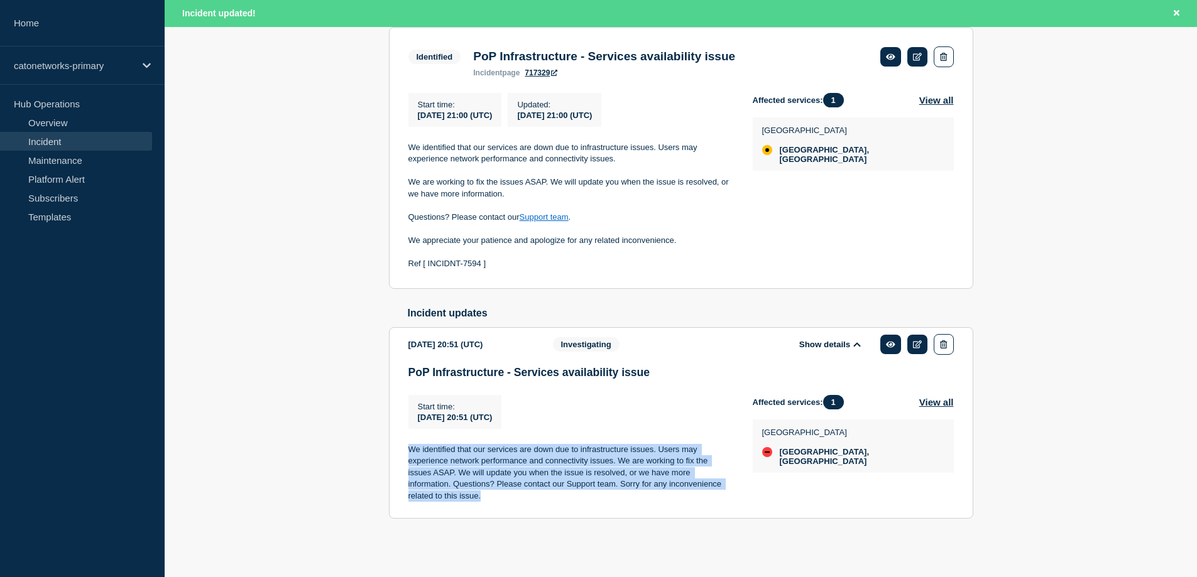
drag, startPoint x: 405, startPoint y: 451, endPoint x: 606, endPoint y: 498, distance: 205.9
click at [606, 498] on section "[DATE] 20:51 (UTC) Show details Investigating PoP Infrastructure - Services ava…" at bounding box center [681, 423] width 584 height 192
click at [650, 497] on p "We identified that our services are down due to infrastructure issues. Users ma…" at bounding box center [570, 473] width 324 height 58
drag, startPoint x: 484, startPoint y: 488, endPoint x: 456, endPoint y: 434, distance: 60.7
click at [409, 442] on div "Start time : [DATE] 20:51 (UTC) Start time [DATE] 20:51 (UTC) We identified tha…" at bounding box center [580, 448] width 344 height 107
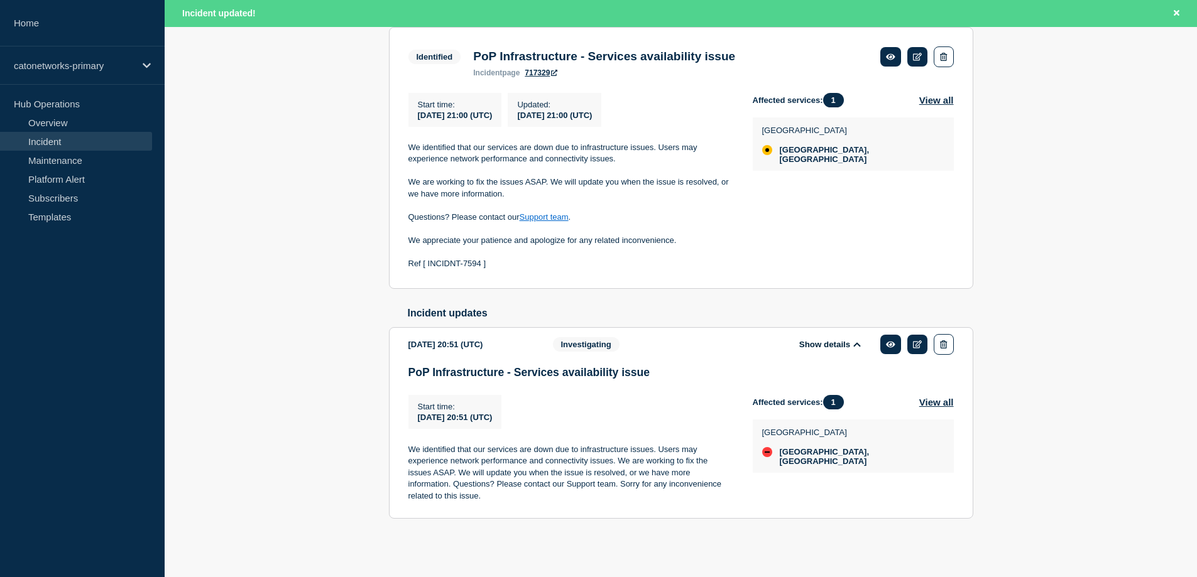
click at [501, 258] on p "Ref [ INCIDNT-7594 ]" at bounding box center [570, 263] width 324 height 11
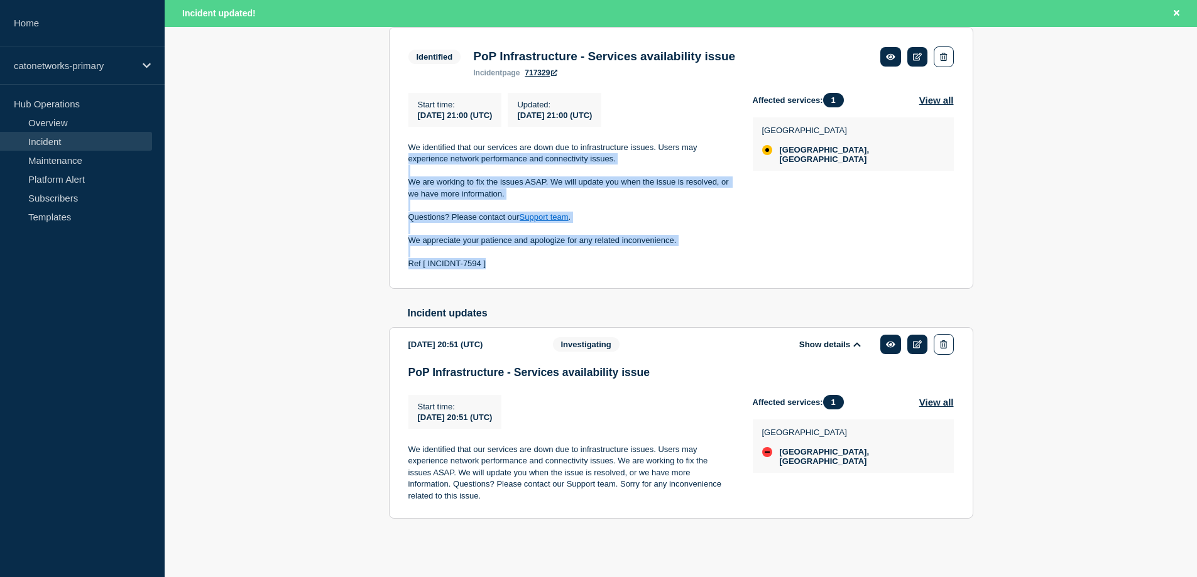
drag, startPoint x: 502, startPoint y: 257, endPoint x: 408, endPoint y: 154, distance: 139.2
click at [408, 154] on div "We identified that our services are down due to infrastructure issues. Users ma…" at bounding box center [570, 206] width 324 height 128
click at [919, 344] on icon at bounding box center [917, 345] width 9 height 8
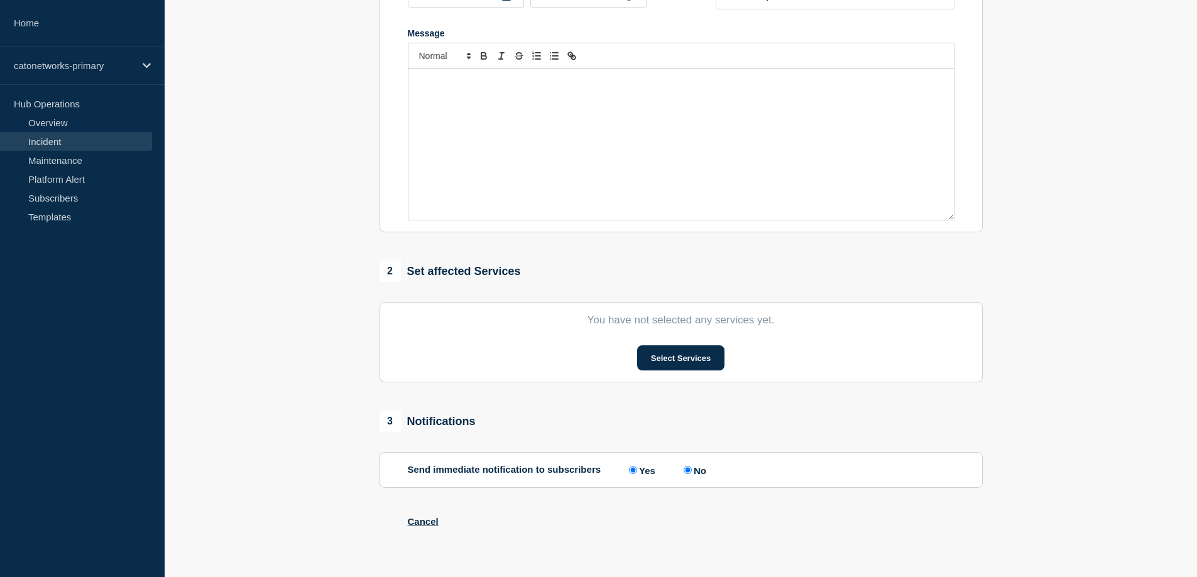
type input "PoP Infrastructure - Services availability issue"
type input "20:51"
select select "investigating"
radio input "false"
radio input "true"
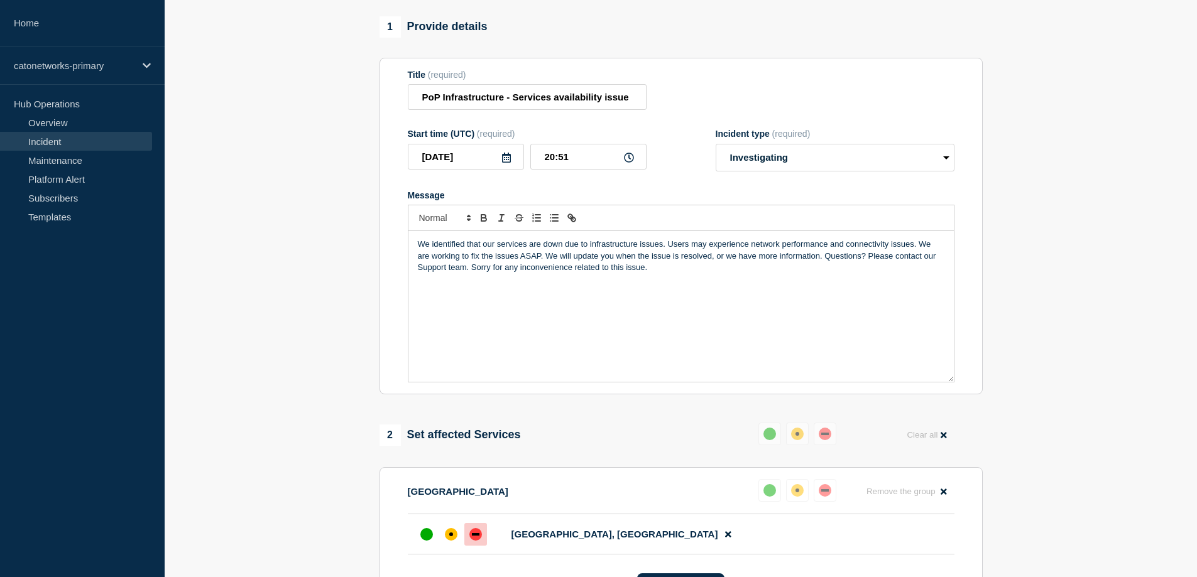
scroll to position [63, 0]
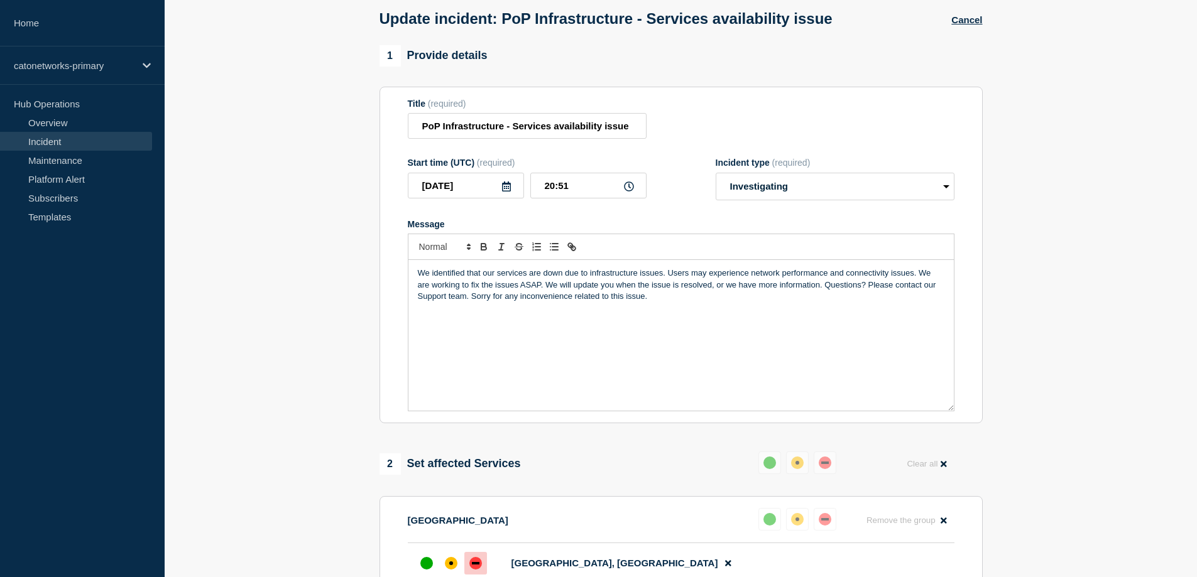
click at [685, 311] on div "We identified that our services are down due to infrastructure issues. Users ma…" at bounding box center [680, 335] width 545 height 151
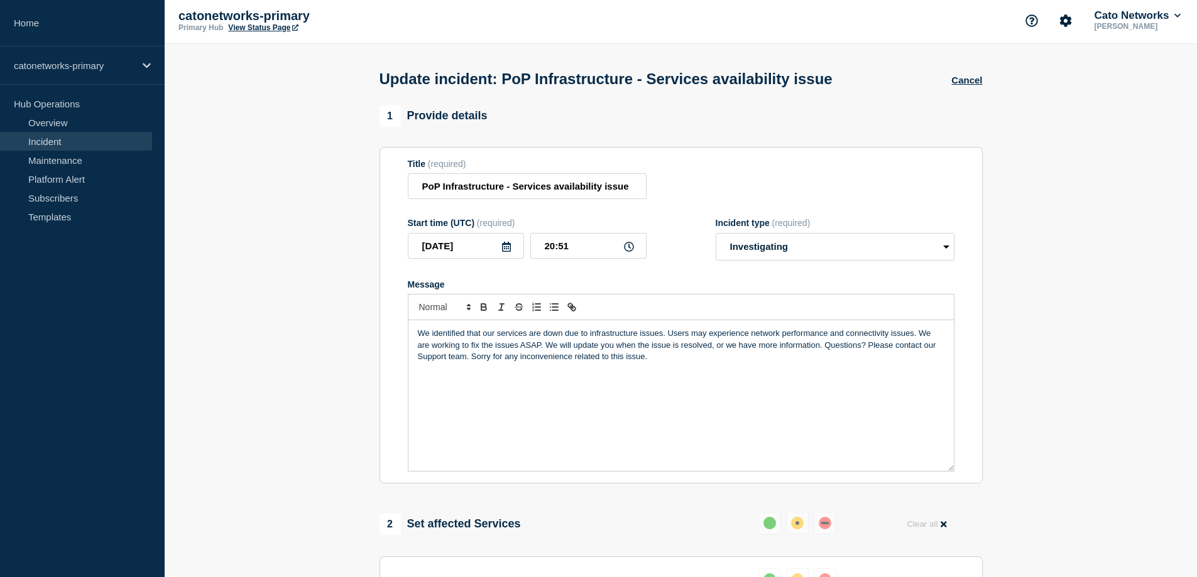
scroll to position [0, 0]
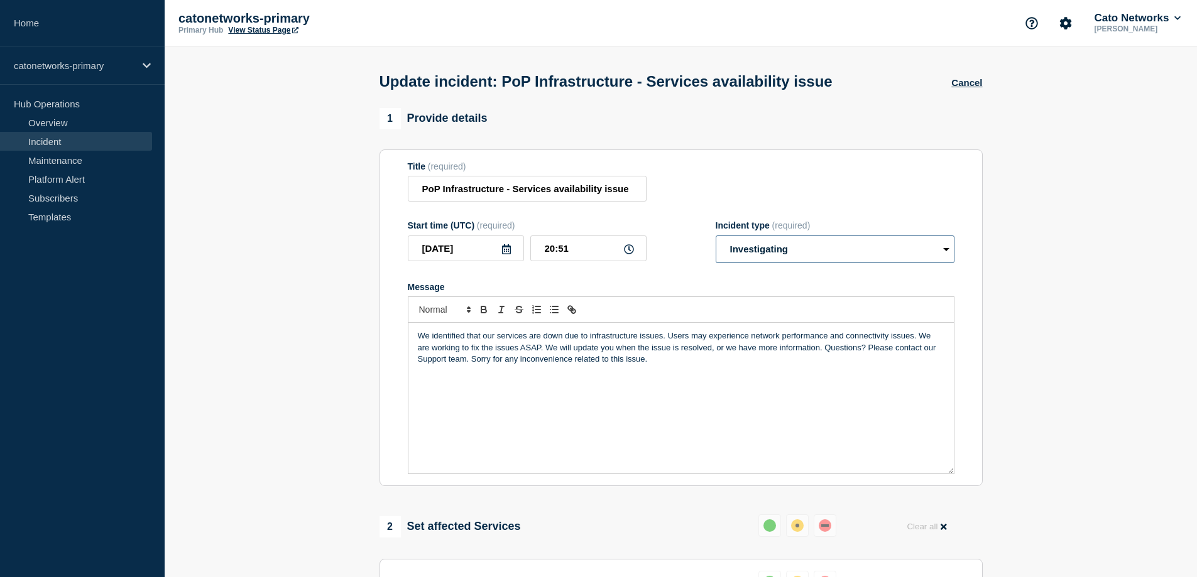
click at [948, 254] on select "Select option Investigating Identified Monitoring Resolved" at bounding box center [835, 250] width 239 height 28
click at [716, 238] on select "Select option Investigating Identified Monitoring Resolved" at bounding box center [835, 250] width 239 height 28
click at [674, 383] on div "We identified that our services are down due to infrastructure issues. Users ma…" at bounding box center [680, 398] width 545 height 151
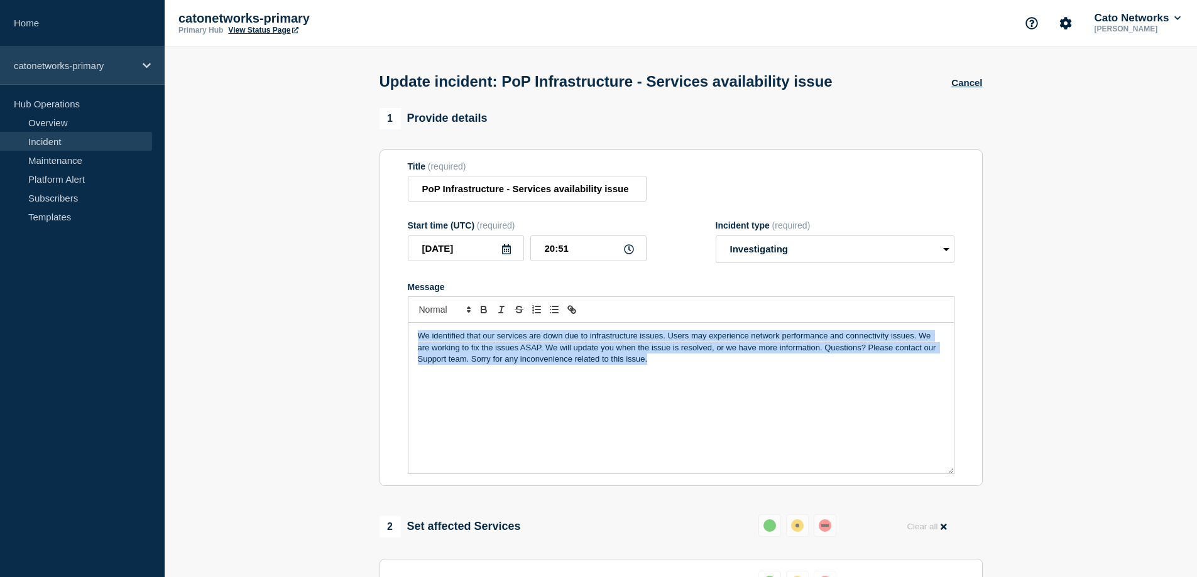
drag, startPoint x: 738, startPoint y: 370, endPoint x: 0, endPoint y: 79, distance: 793.2
click at [82, 138] on div "Home catonetworks-primary Hub Operations Overview Incident Maintenance Platform…" at bounding box center [598, 456] width 1197 height 912
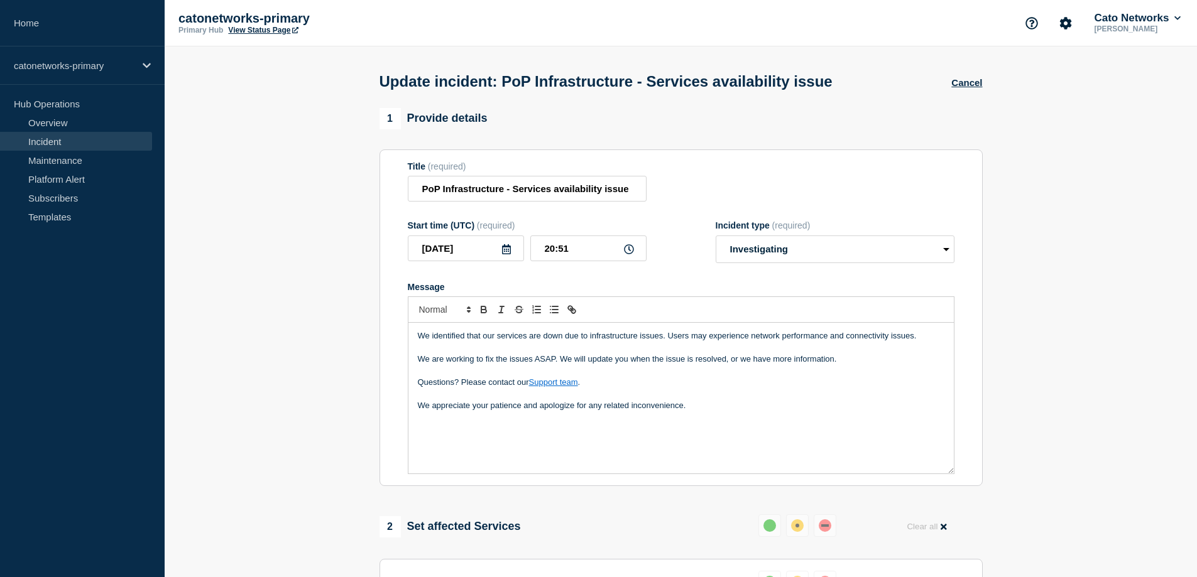
click at [431, 435] on p "Message" at bounding box center [681, 429] width 527 height 11
click at [815, 258] on select "Select option Investigating Identified Monitoring Resolved" at bounding box center [835, 250] width 239 height 28
click at [716, 238] on select "Select option Investigating Identified Monitoring Resolved" at bounding box center [835, 250] width 239 height 28
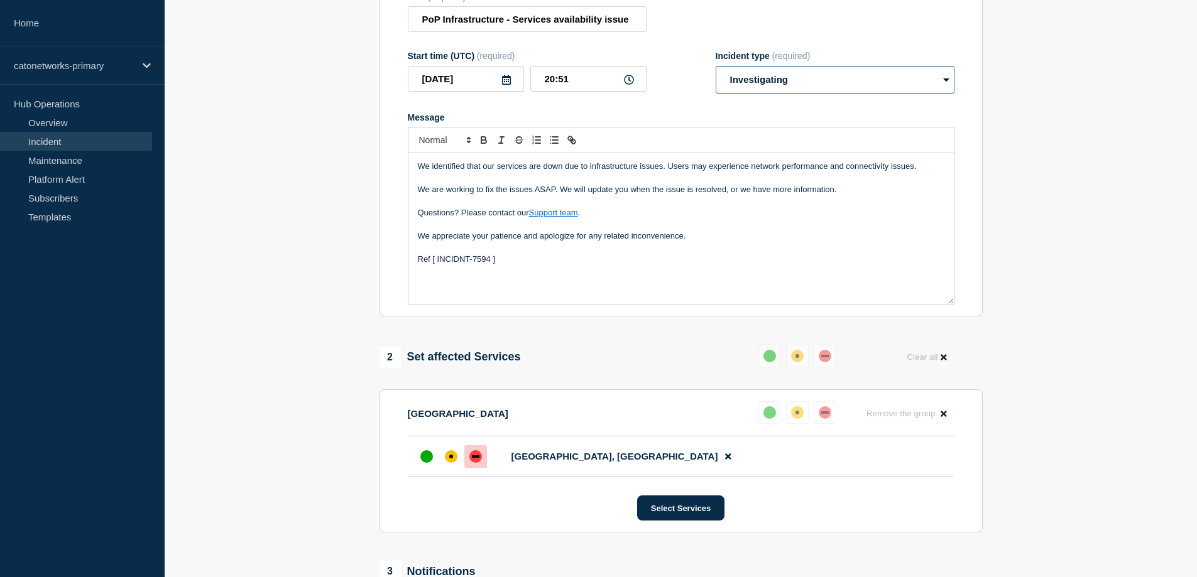
scroll to position [189, 0]
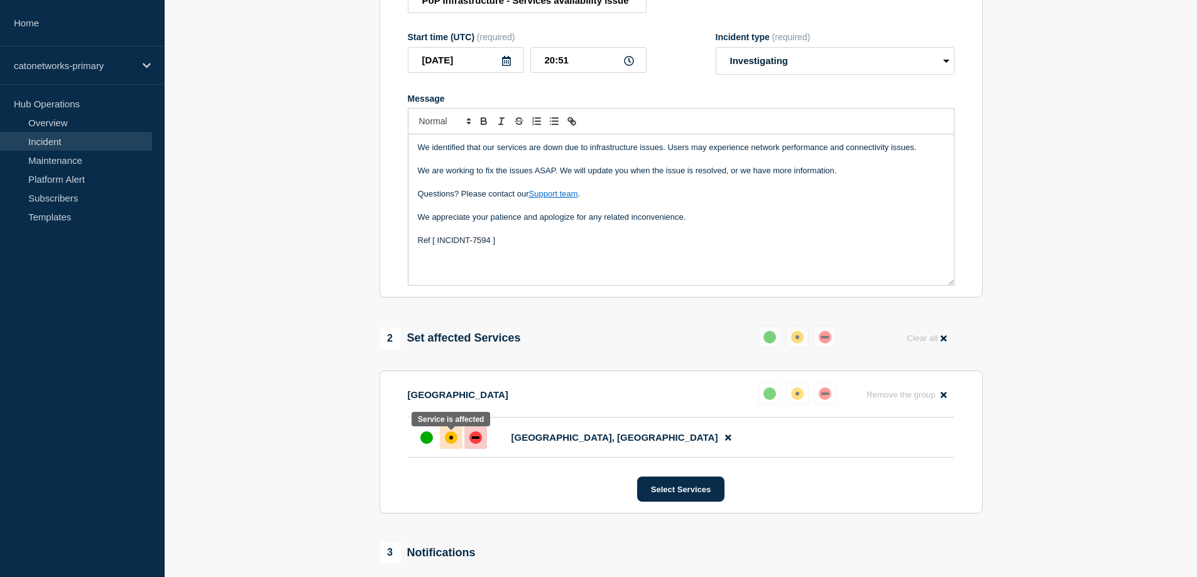
click at [450, 440] on div "affected" at bounding box center [451, 438] width 4 height 4
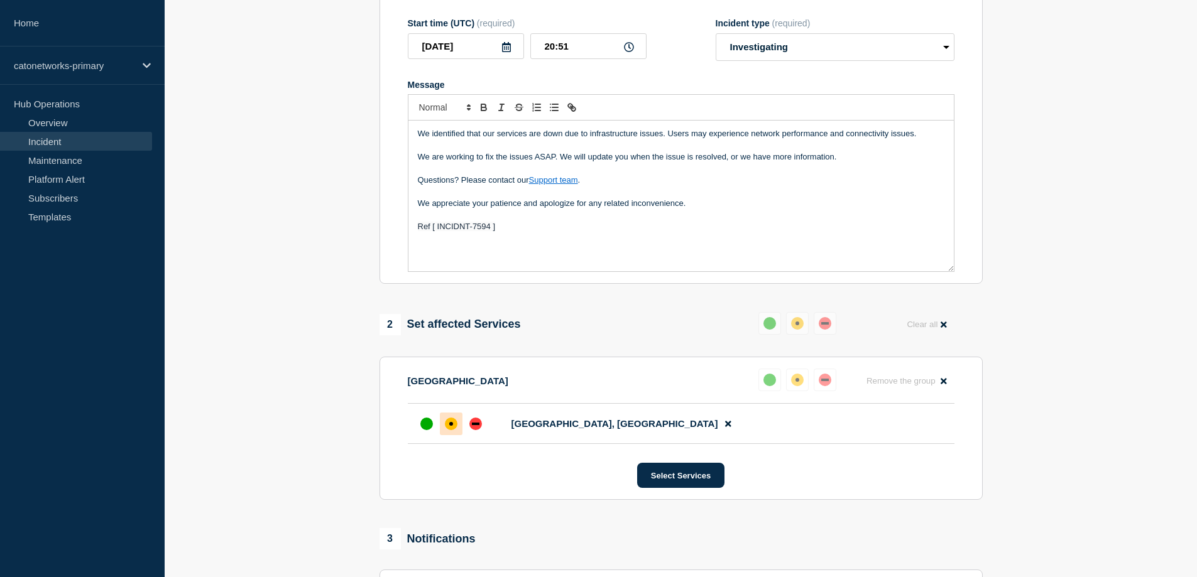
scroll to position [337, 0]
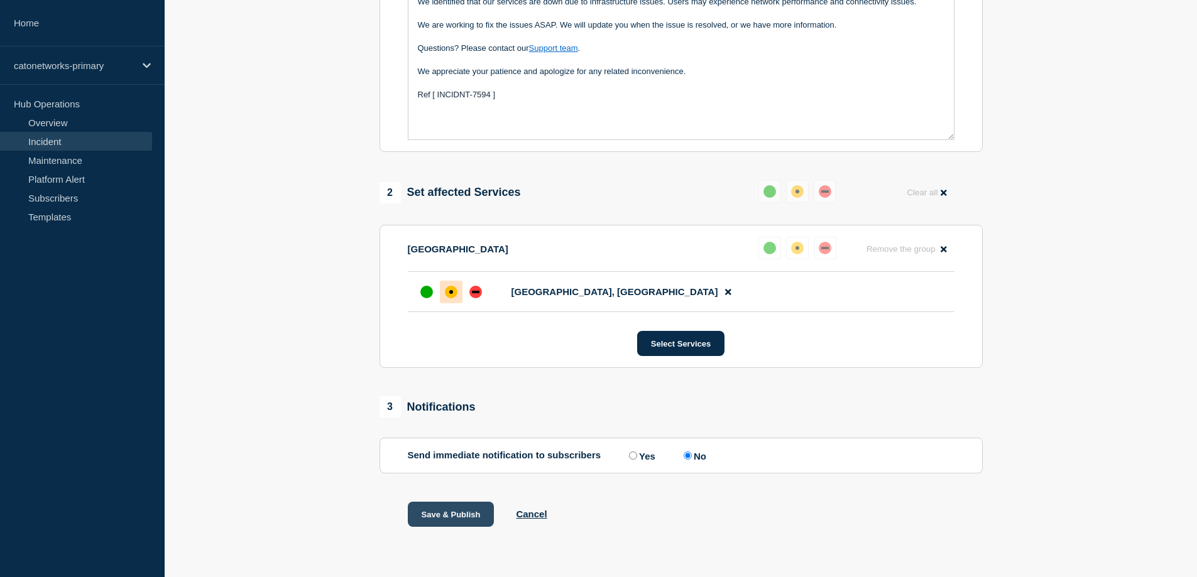
click at [443, 512] on button "Save & Publish" at bounding box center [451, 514] width 87 height 25
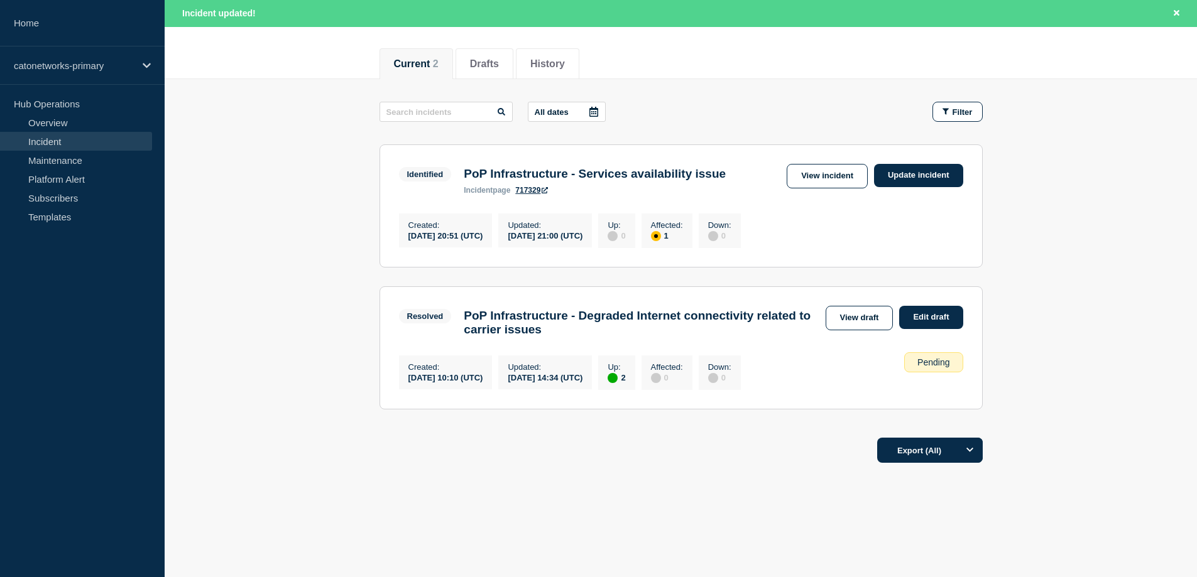
scroll to position [154, 0]
click at [615, 167] on h3 "PoP Infrastructure - Services availability issue" at bounding box center [595, 174] width 262 height 14
click at [877, 310] on link "View draft" at bounding box center [860, 318] width 68 height 25
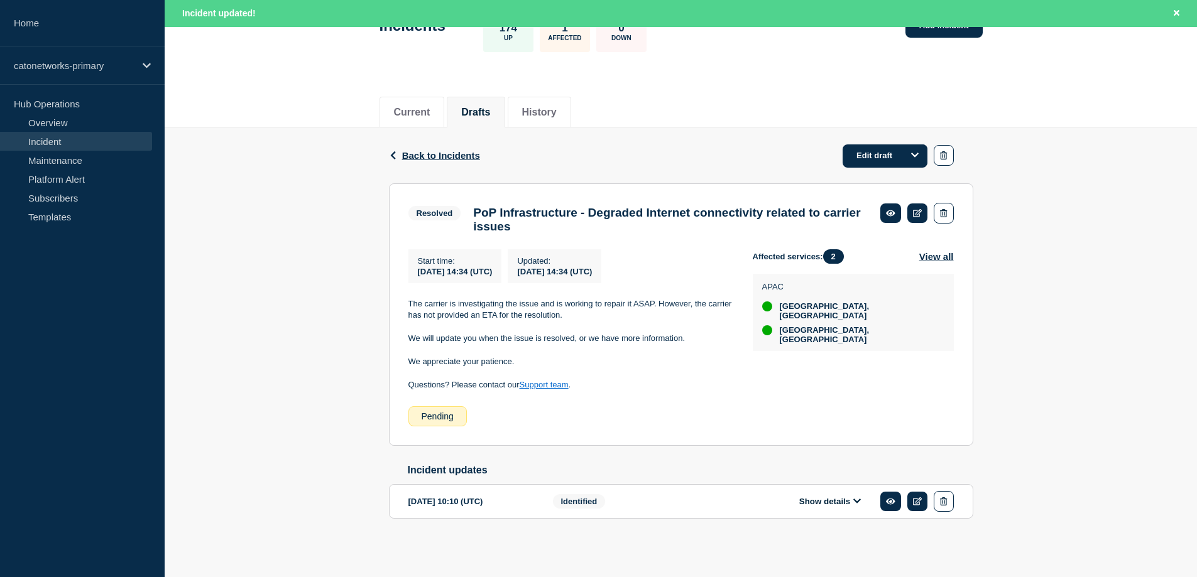
scroll to position [105, 0]
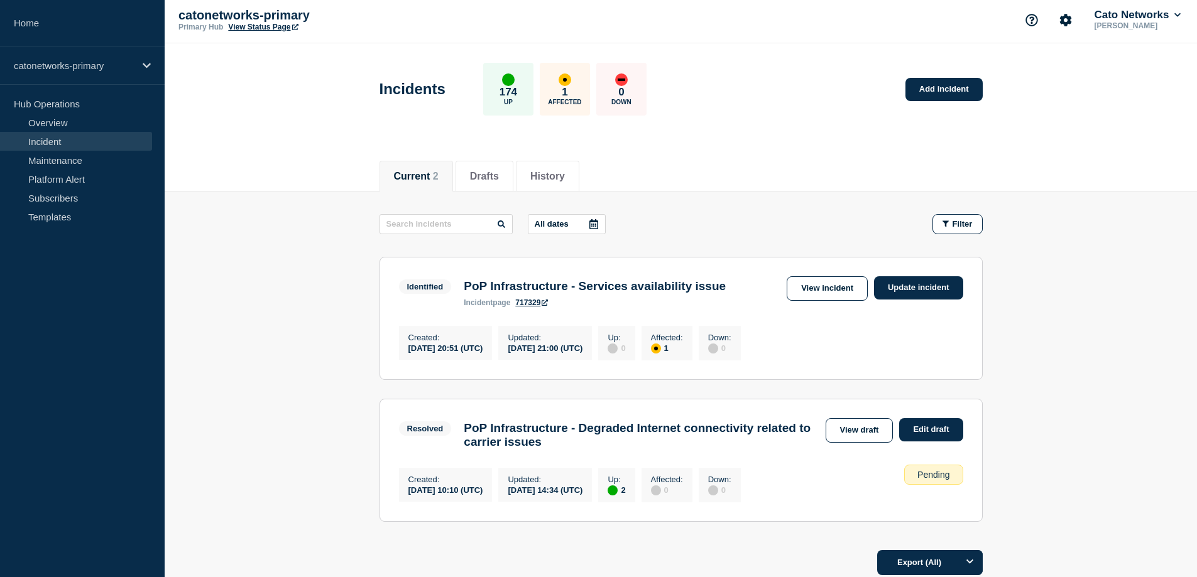
scroll to position [2, 0]
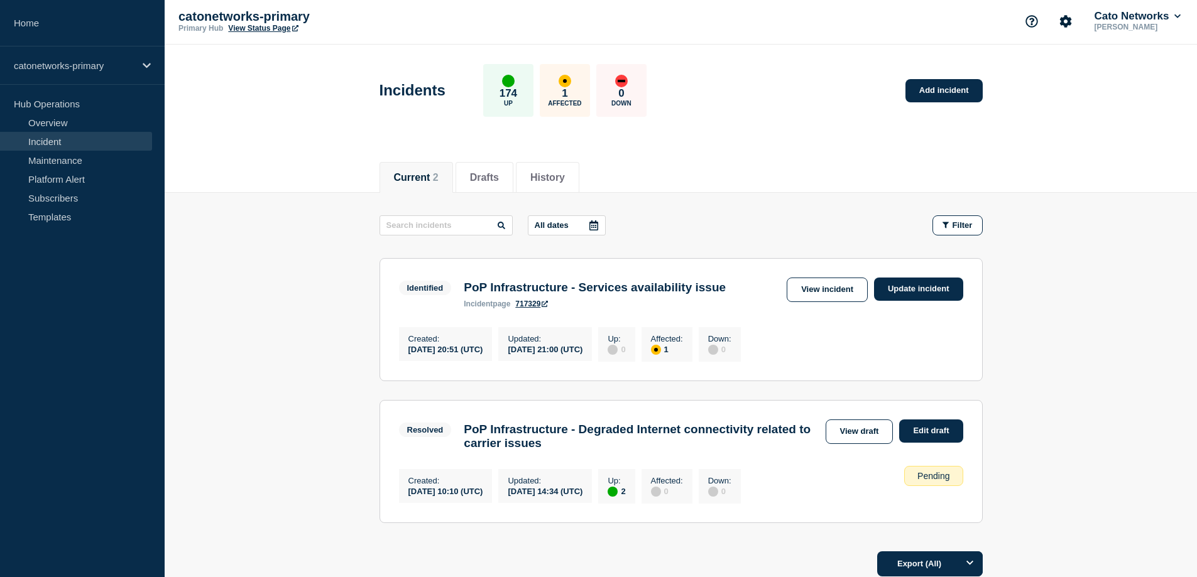
click at [594, 295] on h3 "PoP Infrastructure - Services availability issue" at bounding box center [595, 288] width 262 height 14
click at [840, 293] on link "View incident" at bounding box center [827, 290] width 81 height 25
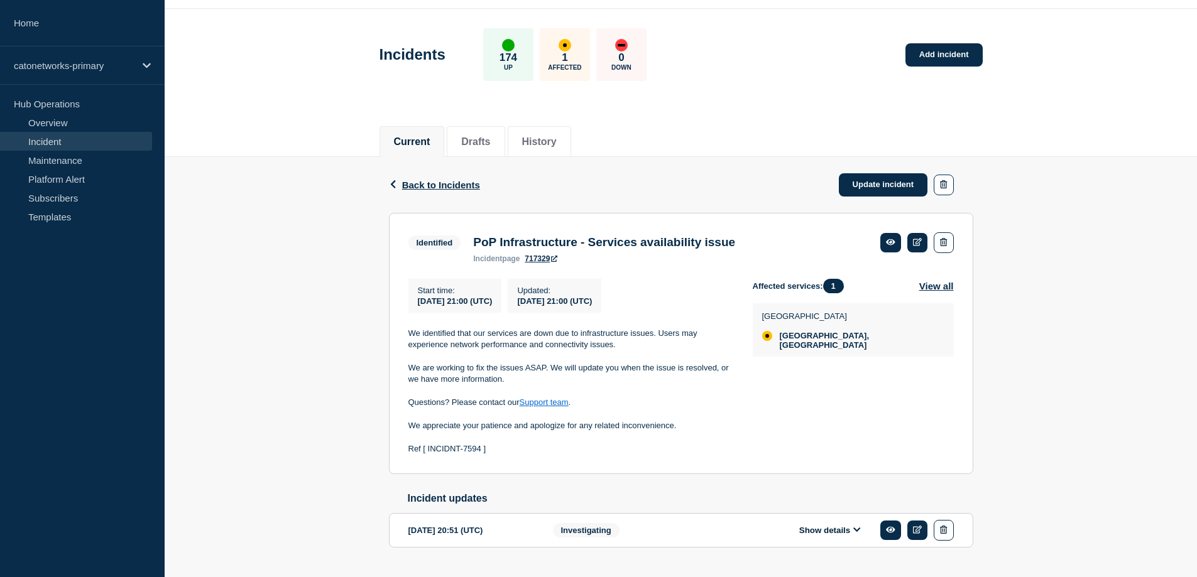
scroll to position [75, 0]
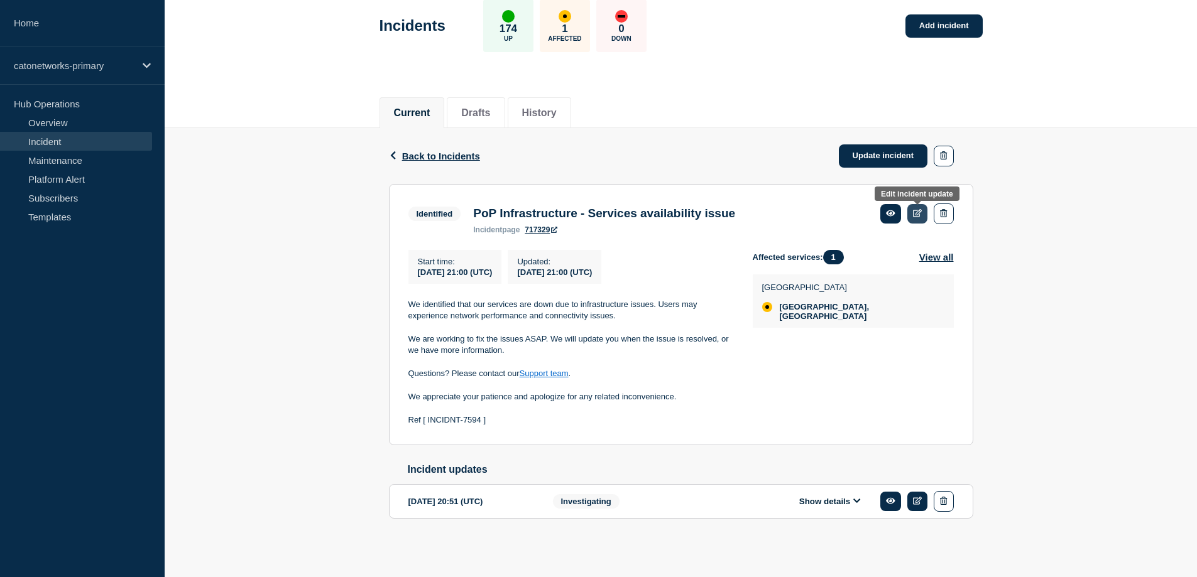
click at [921, 209] on icon at bounding box center [917, 213] width 9 height 8
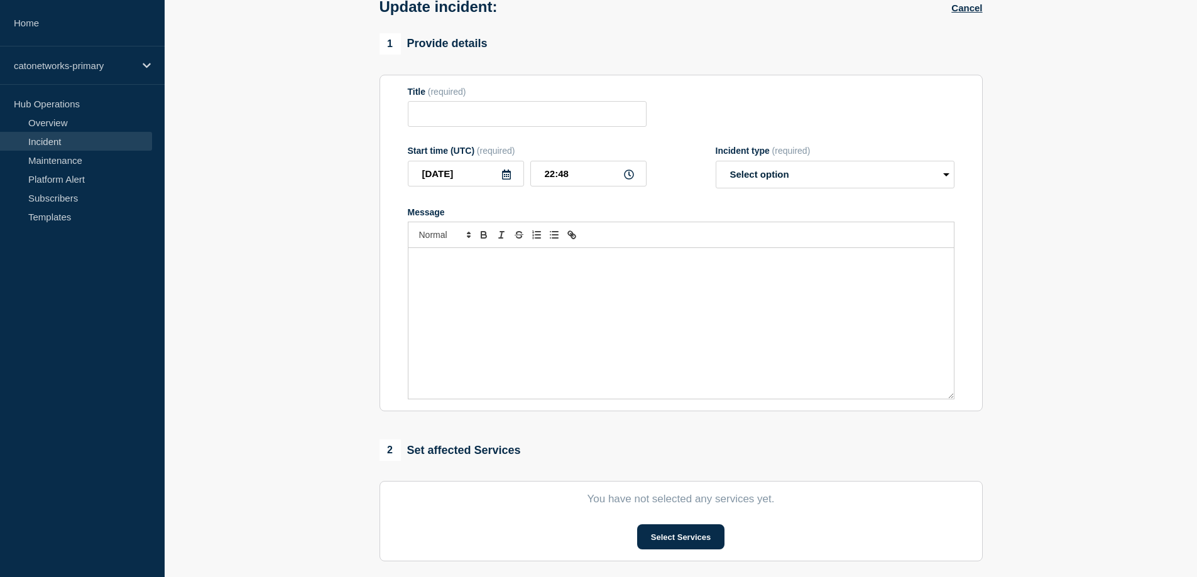
type input "PoP Infrastructure - Services availability issue"
type input "21:00"
select select "identified"
radio input "false"
radio input "true"
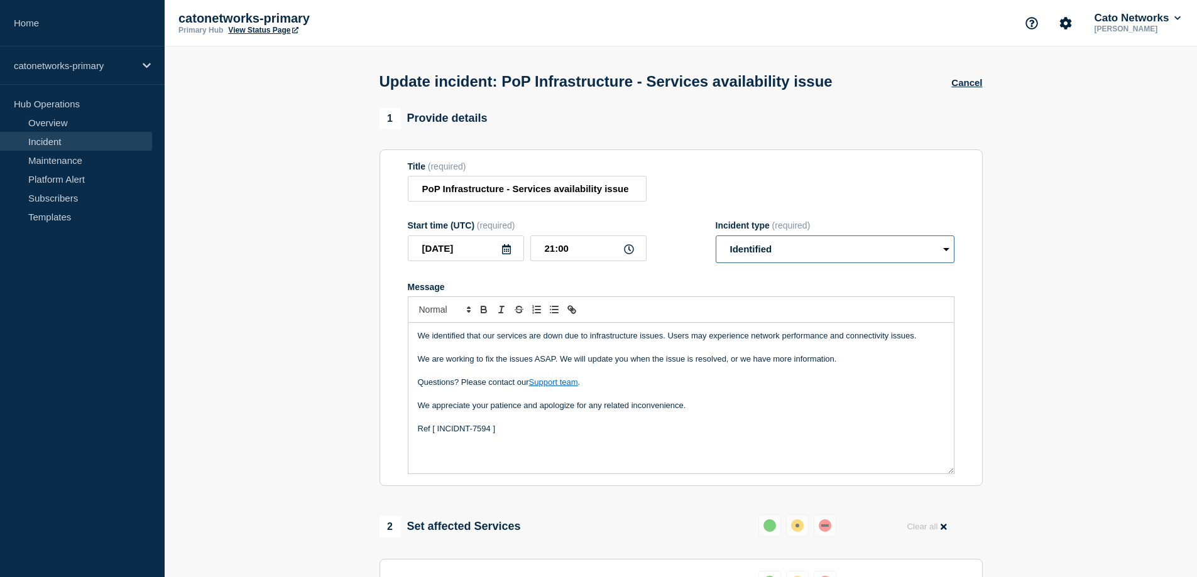
click at [878, 251] on select "Select option Investigating Identified Monitoring Resolved" at bounding box center [835, 250] width 239 height 28
click at [716, 238] on select "Select option Investigating Identified Monitoring Resolved" at bounding box center [835, 250] width 239 height 28
drag, startPoint x: 512, startPoint y: 434, endPoint x: 386, endPoint y: 443, distance: 126.6
click at [386, 443] on section "Title (required) PoP Infrastructure - Services availability issue Start time (U…" at bounding box center [681, 318] width 603 height 337
copy p "Ref [ INCIDNT-7594 ]"
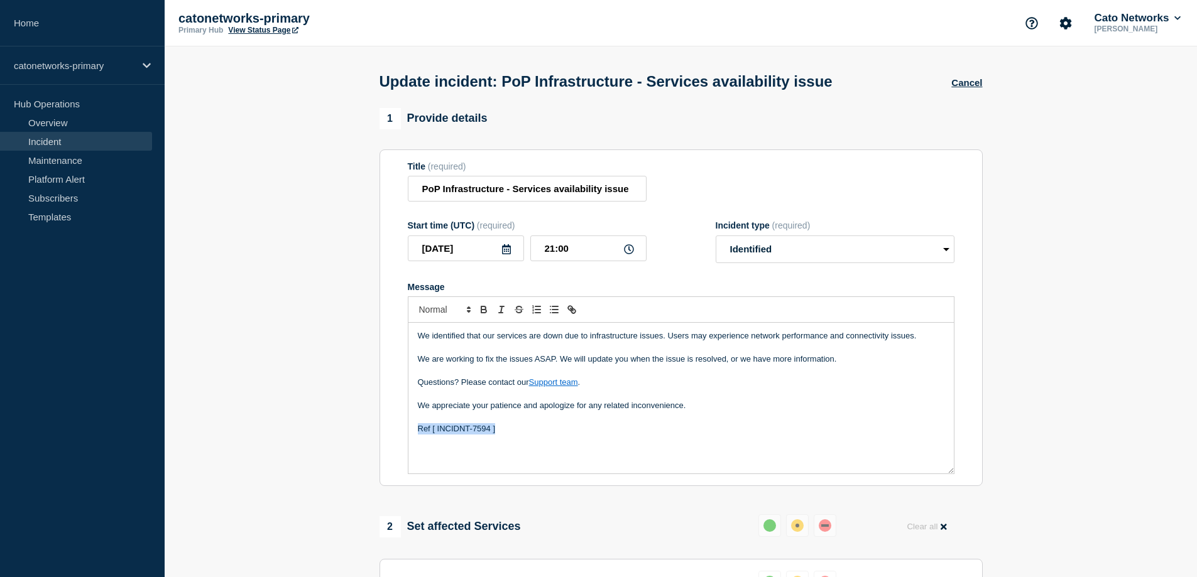
click at [544, 455] on div "We identified that our services are down due to infrastructure issues. Users ma…" at bounding box center [680, 398] width 545 height 151
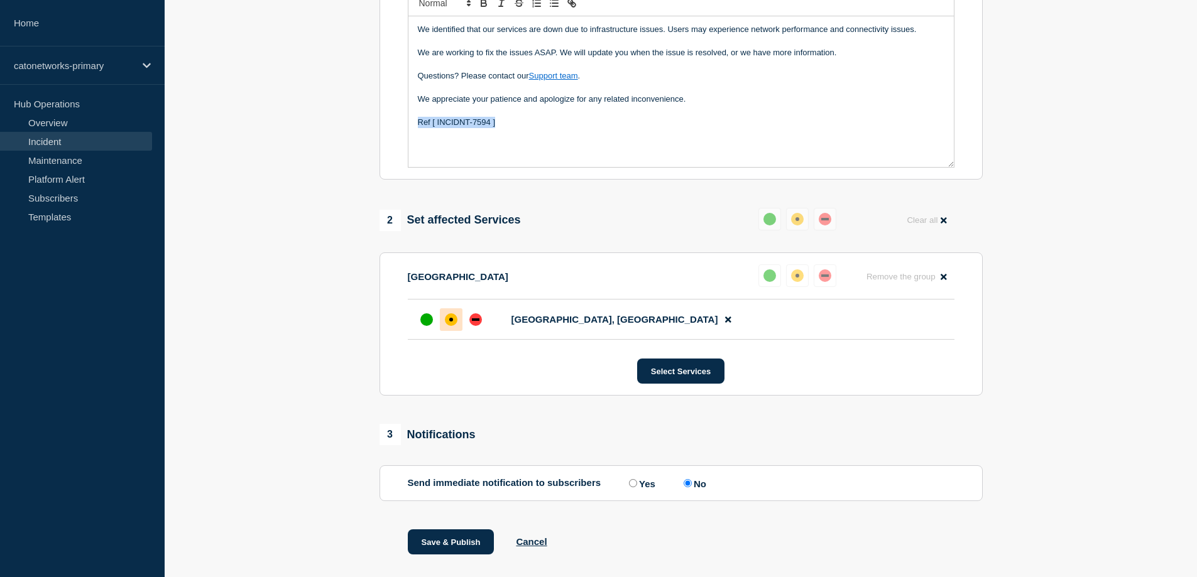
scroll to position [337, 0]
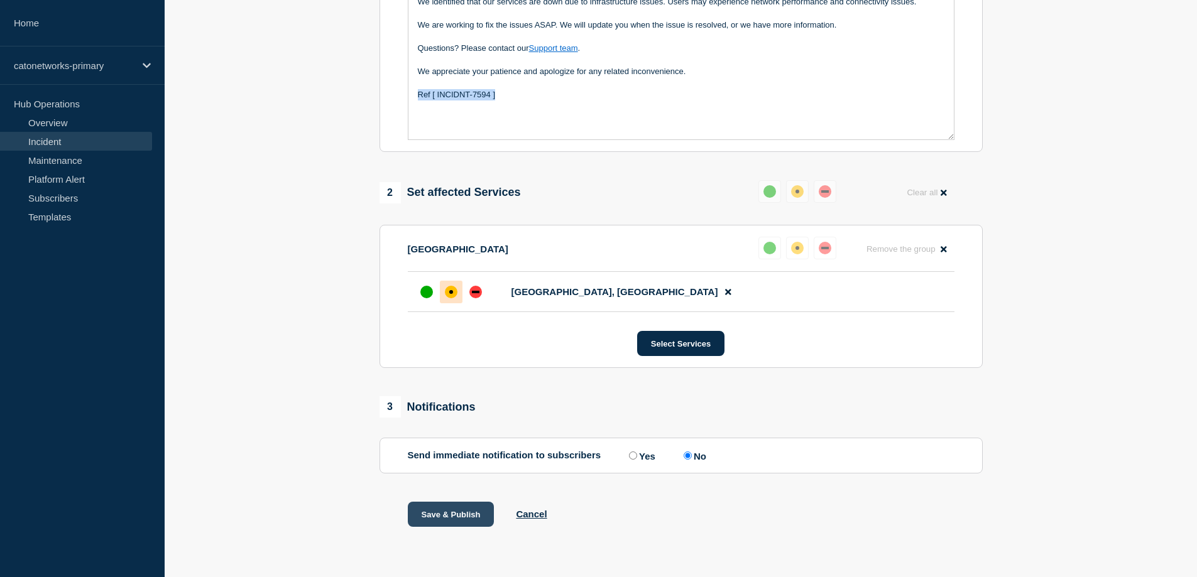
click at [456, 513] on button "Save & Publish" at bounding box center [451, 514] width 87 height 25
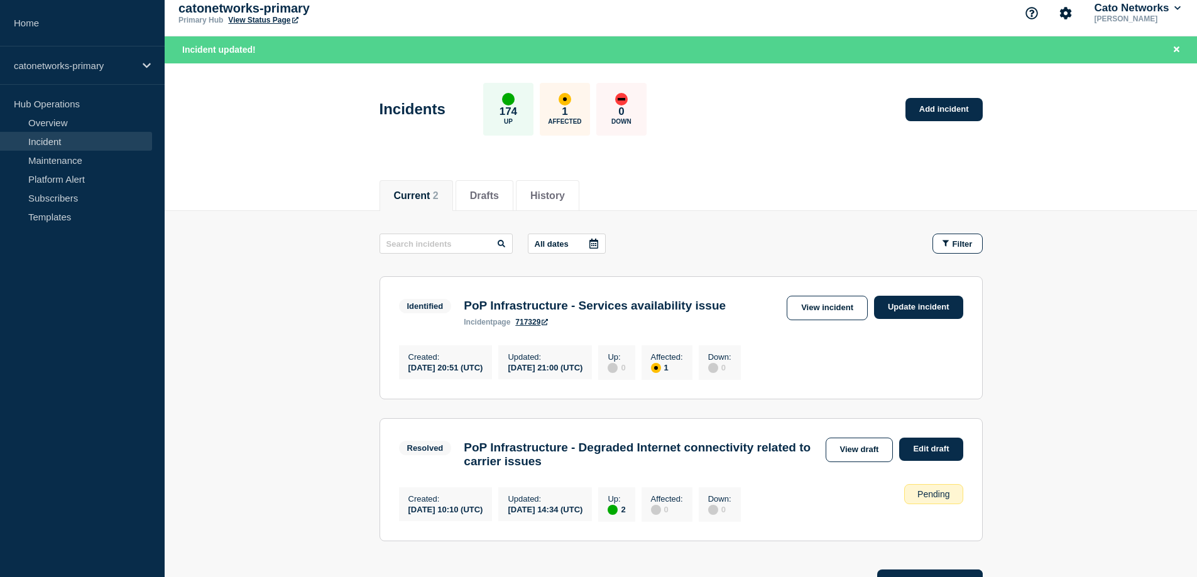
scroll to position [154, 0]
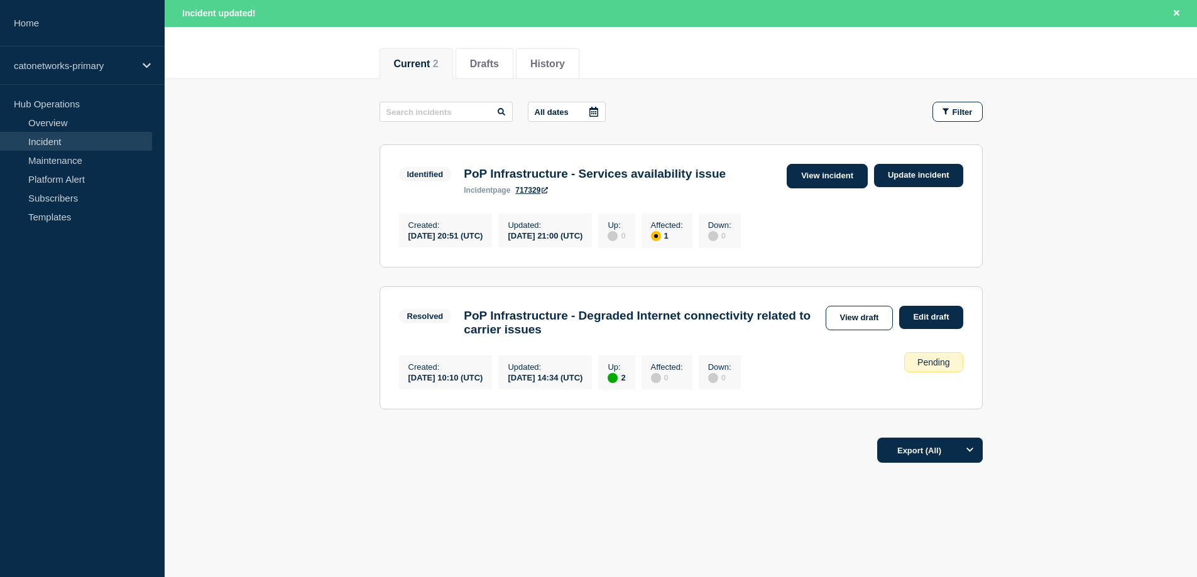
click at [843, 165] on link "View incident" at bounding box center [827, 176] width 81 height 25
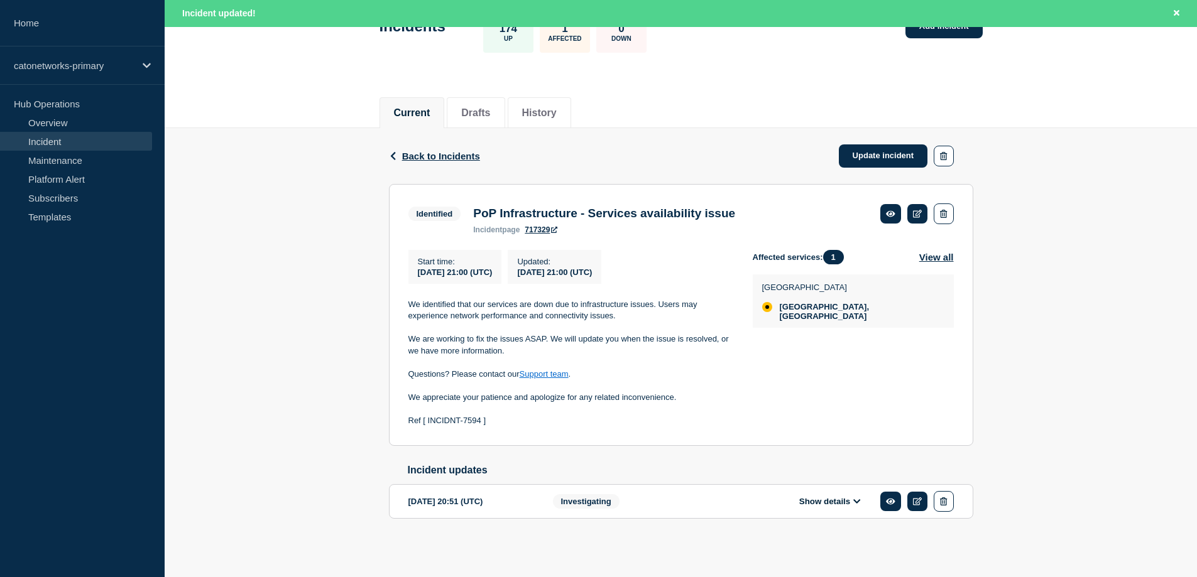
scroll to position [101, 0]
click at [887, 150] on link "Update incident" at bounding box center [883, 156] width 89 height 23
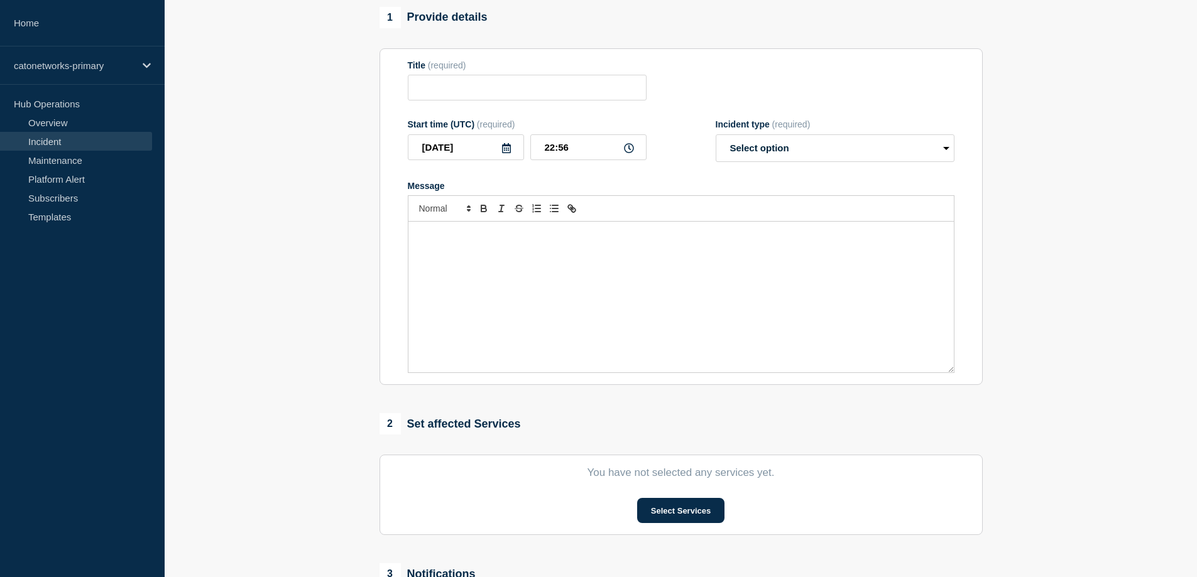
type input "PoP Infrastructure - Services availability issue"
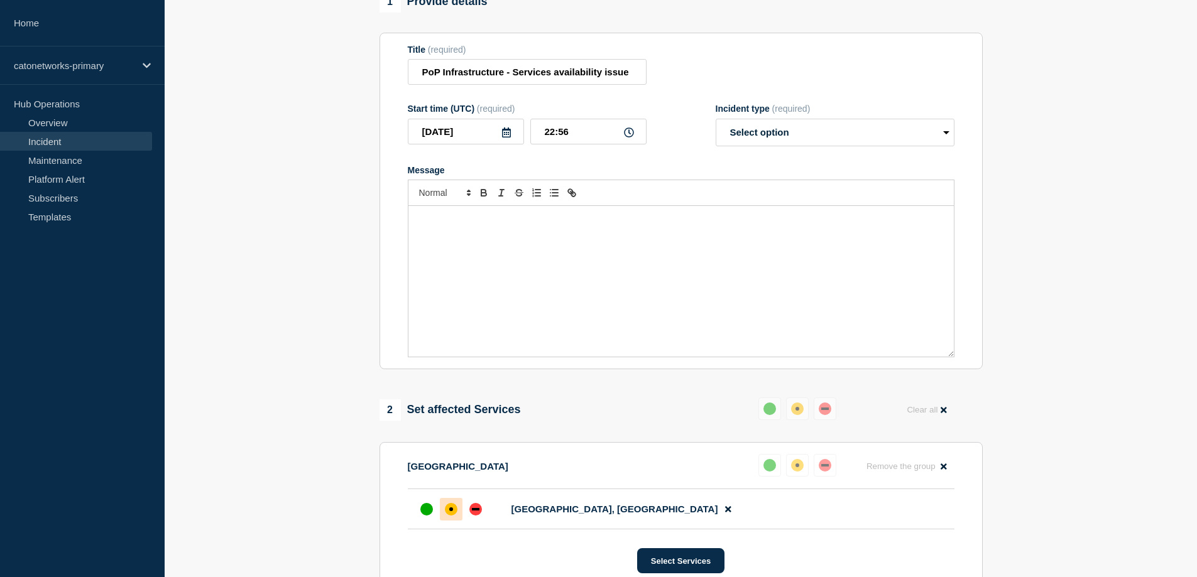
scroll to position [128, 0]
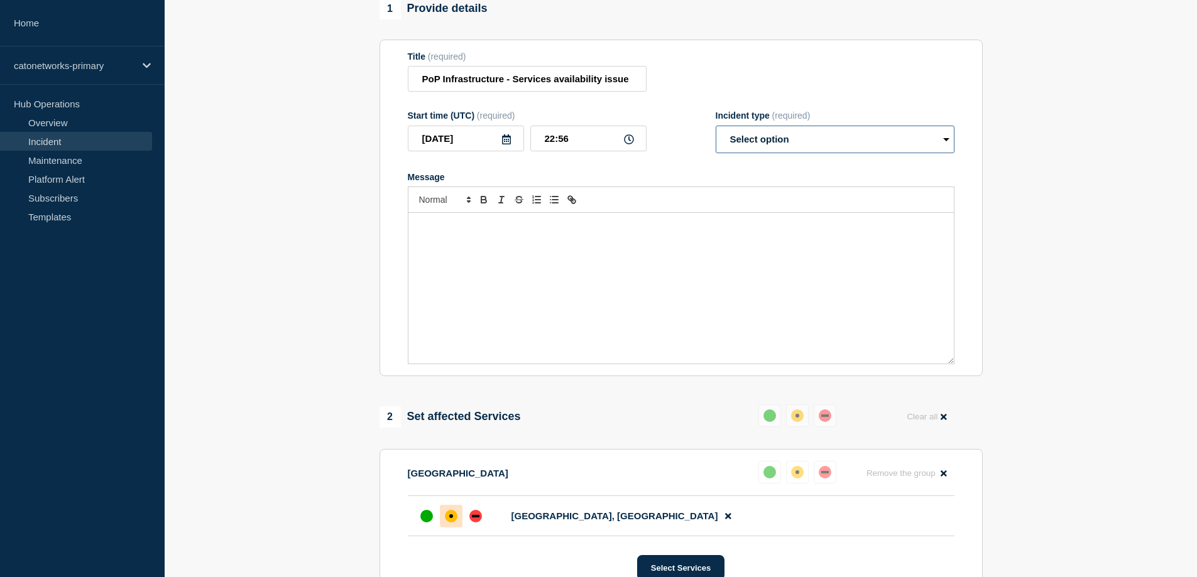
click at [847, 146] on select "Select option Investigating Identified Monitoring Resolved" at bounding box center [835, 140] width 239 height 28
select select "resolved"
click at [716, 131] on select "Select option Investigating Identified Monitoring Resolved" at bounding box center [835, 140] width 239 height 28
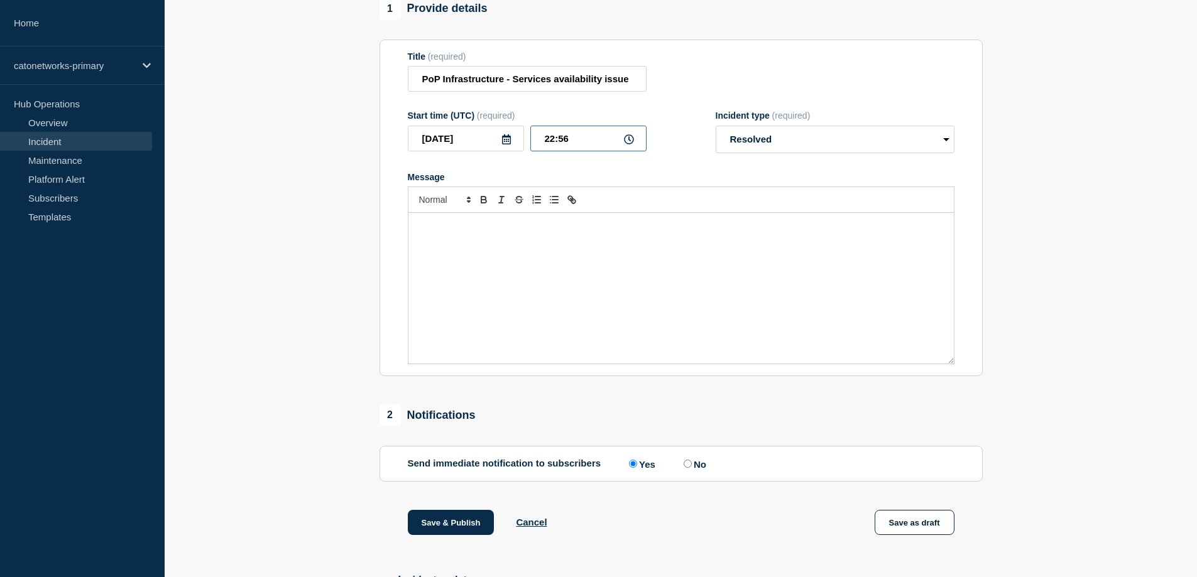
click at [555, 140] on input "22:56" at bounding box center [588, 139] width 116 height 26
click at [554, 141] on input "22:56" at bounding box center [588, 139] width 116 height 26
click at [568, 144] on input "21:56" at bounding box center [588, 139] width 116 height 26
type input "21:15"
click at [499, 253] on div "Message" at bounding box center [680, 288] width 545 height 151
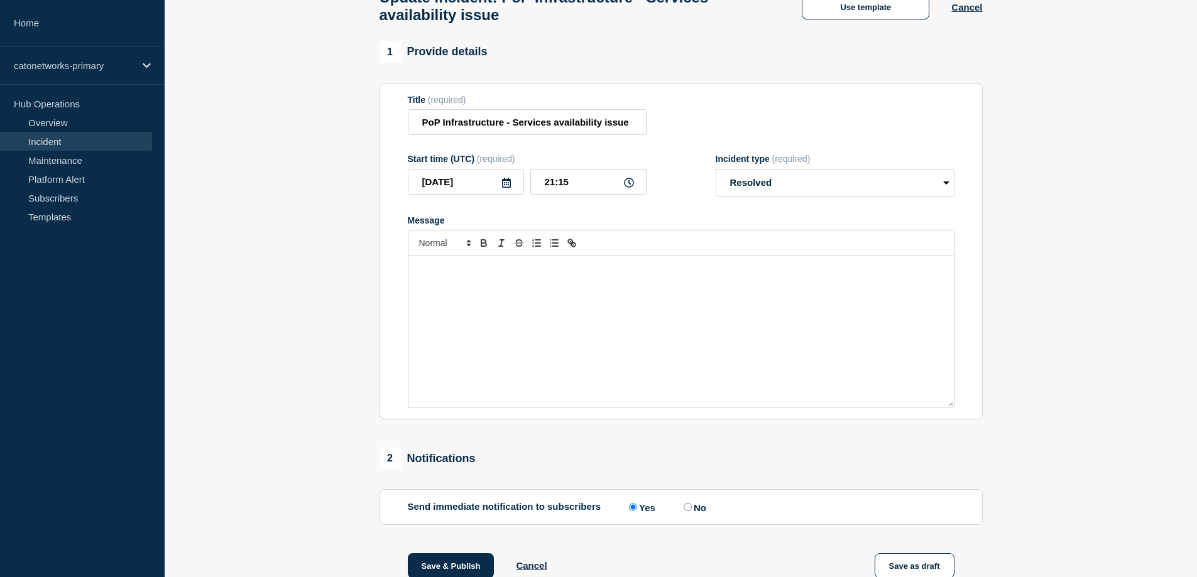
scroll to position [65, 0]
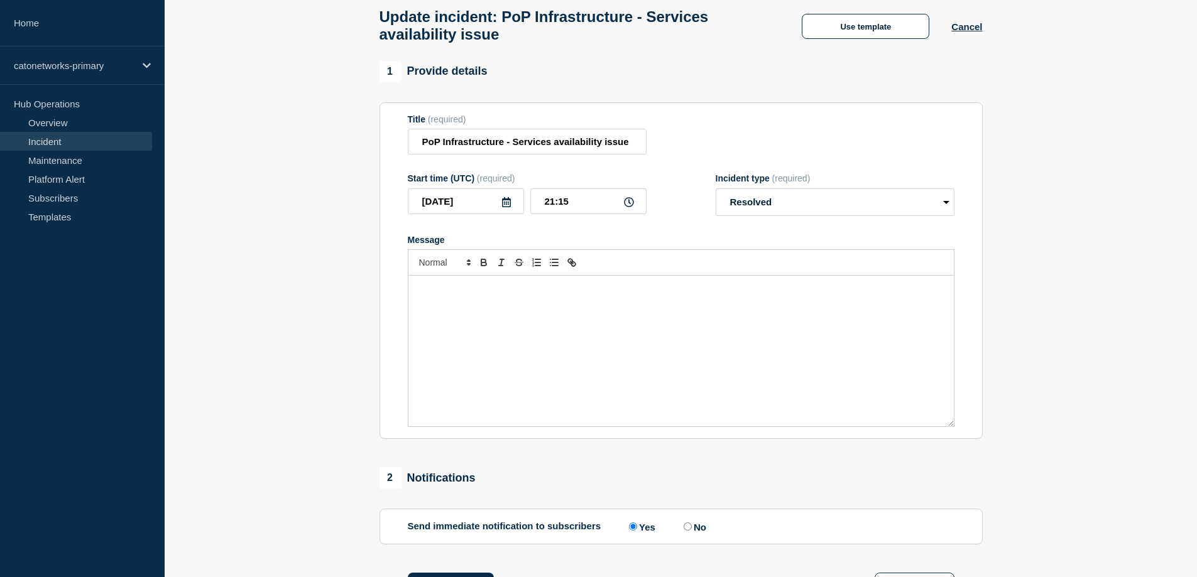
click at [494, 346] on div "Message" at bounding box center [680, 351] width 545 height 151
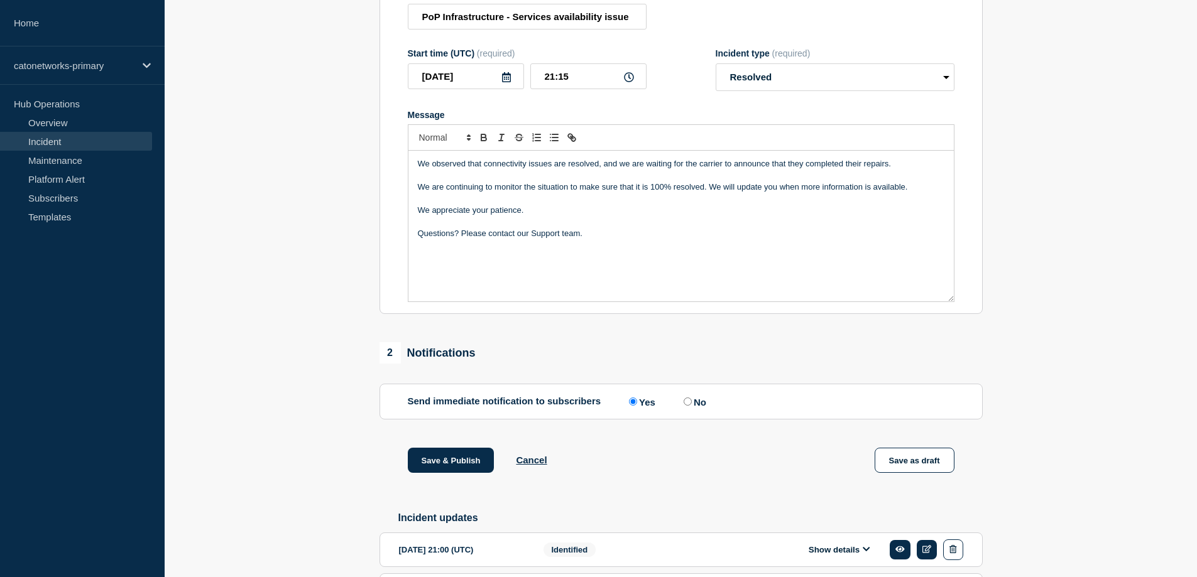
scroll to position [190, 0]
click at [704, 407] on label "No" at bounding box center [694, 401] width 26 height 12
click at [692, 405] on input "No" at bounding box center [688, 401] width 8 height 8
radio input "true"
radio input "false"
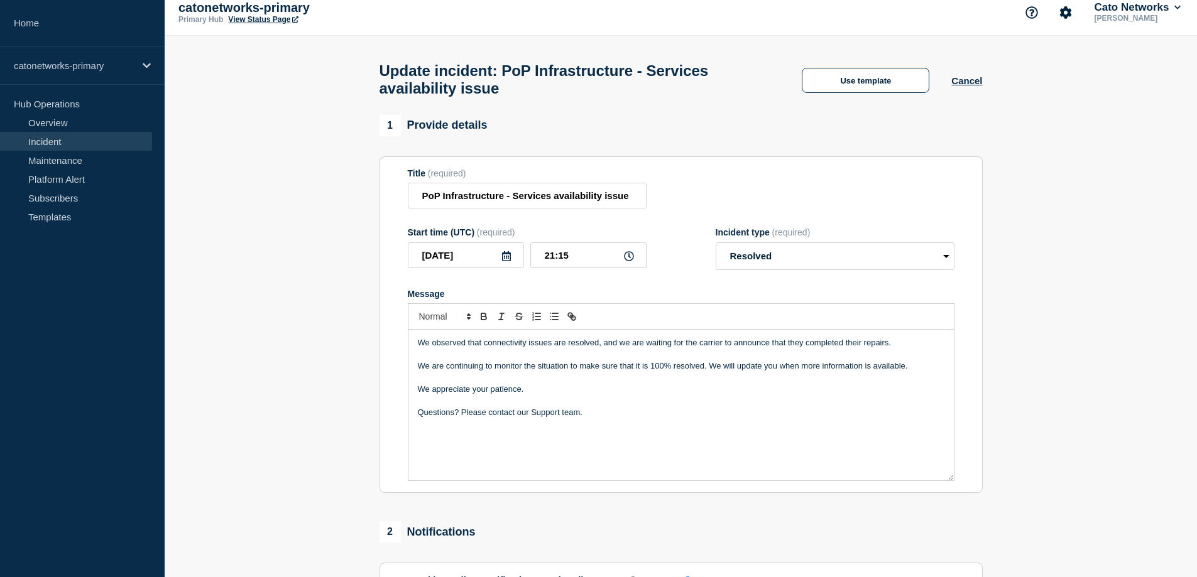
scroll to position [0, 0]
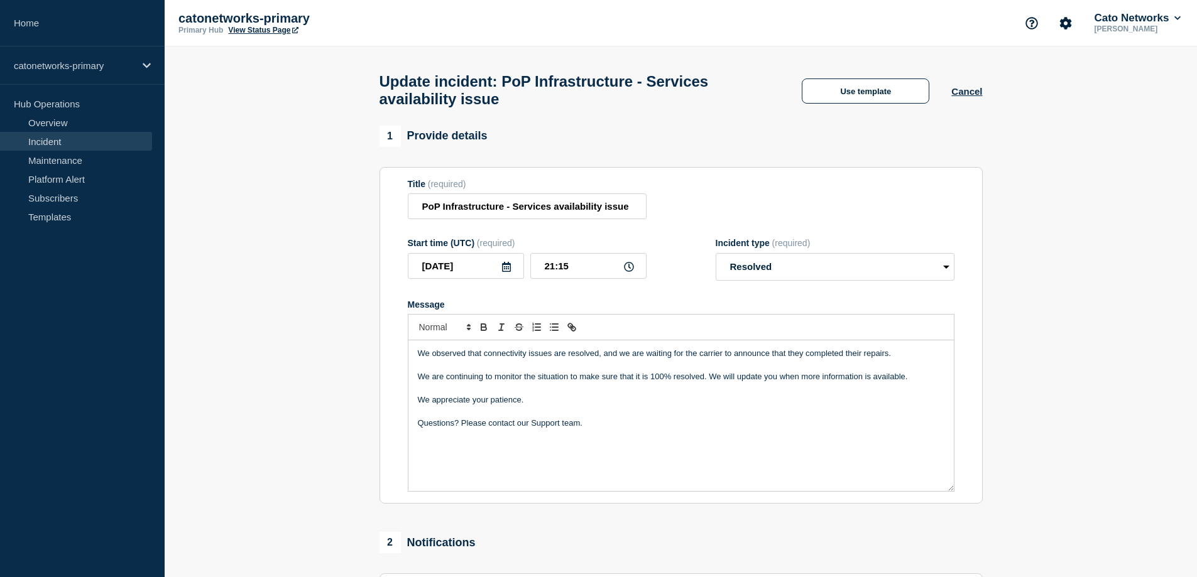
click at [490, 465] on div "We observed that connectivity issues are resolved, and we are waiting for the c…" at bounding box center [680, 416] width 545 height 151
click at [464, 462] on div "We observed that connectivity issues are resolved, and we are waiting for the c…" at bounding box center [680, 416] width 545 height 151
click at [492, 452] on p "Message" at bounding box center [681, 446] width 527 height 11
click at [567, 272] on input "21:15" at bounding box center [588, 266] width 116 height 26
type input "21:10"
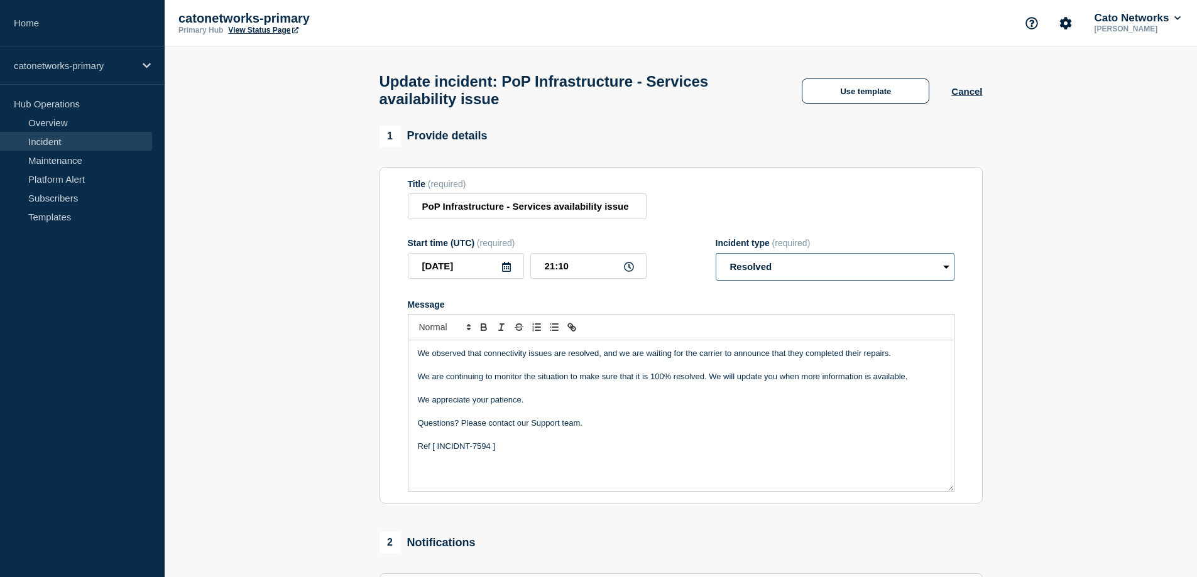
click at [811, 274] on select "Select option Investigating Identified Monitoring Resolved" at bounding box center [835, 267] width 239 height 28
select select "monitoring"
click at [716, 259] on select "Select option Investigating Identified Monitoring Resolved" at bounding box center [835, 267] width 239 height 28
click at [554, 461] on div "We observed that connectivity issues are resolved, and we are waiting for the c…" at bounding box center [680, 416] width 545 height 151
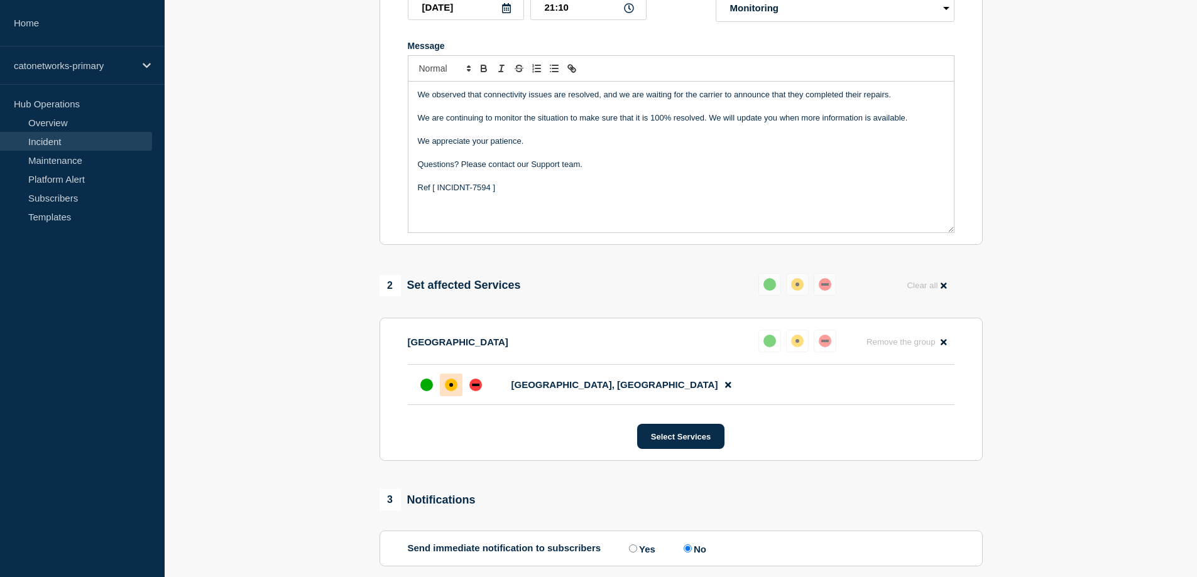
scroll to position [314, 0]
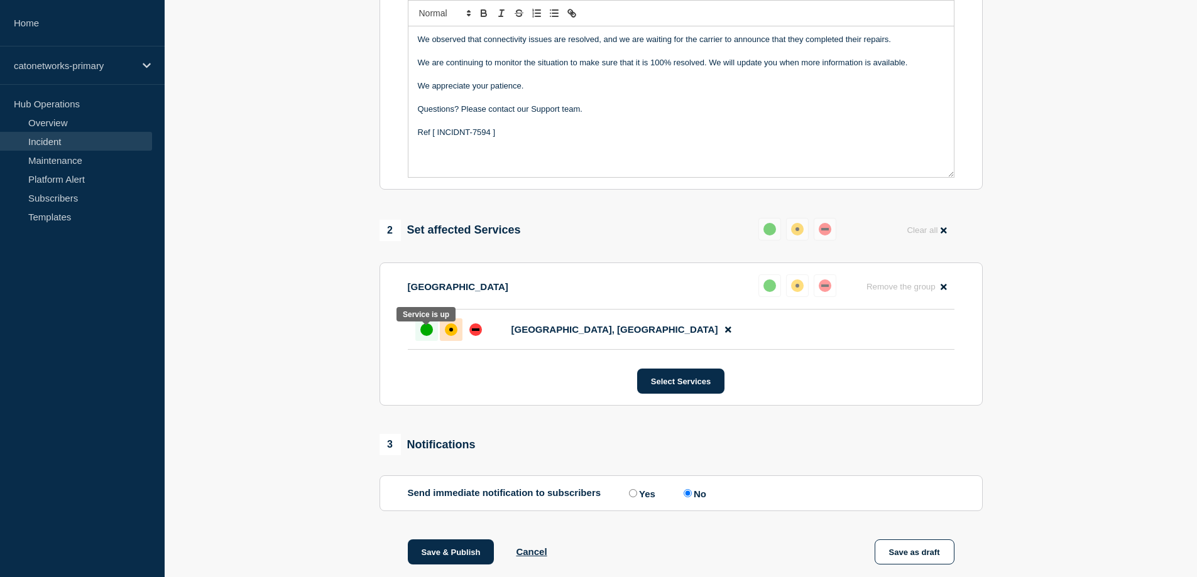
click at [429, 336] on div "up" at bounding box center [426, 330] width 13 height 13
click at [774, 292] on div "up" at bounding box center [769, 286] width 13 height 13
click at [426, 334] on div "up" at bounding box center [426, 330] width 13 height 13
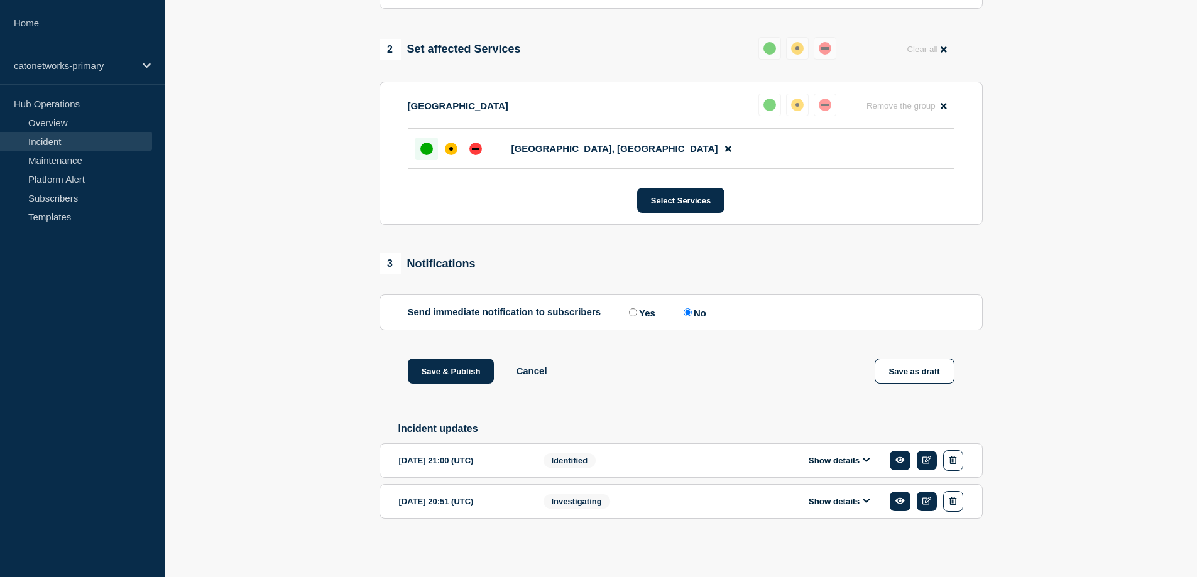
scroll to position [505, 0]
click at [474, 371] on button "Save & Publish" at bounding box center [451, 371] width 87 height 25
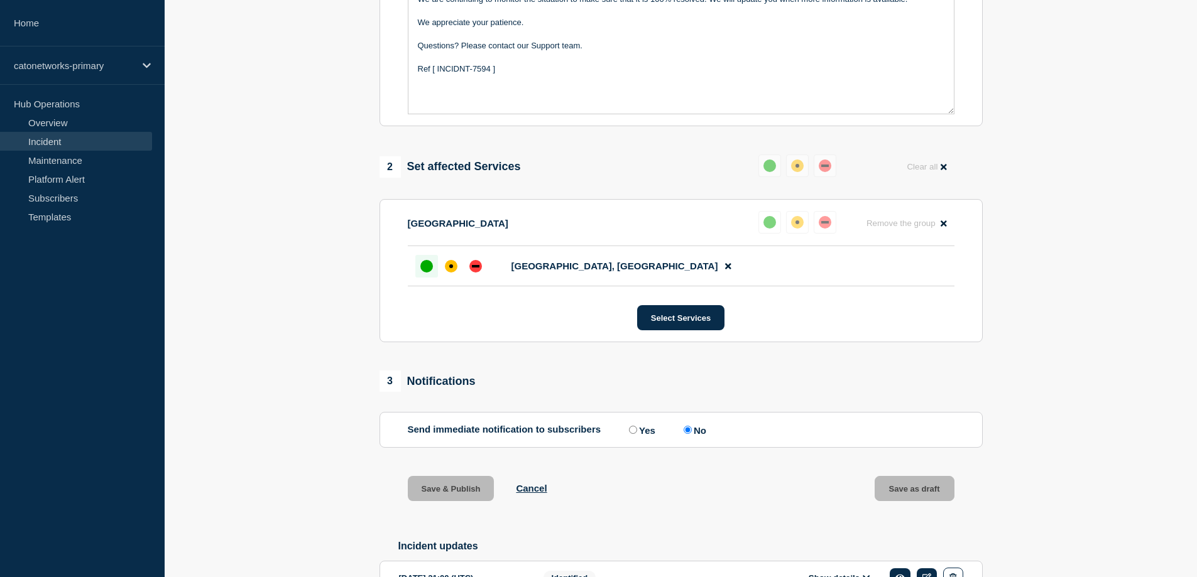
scroll to position [128, 0]
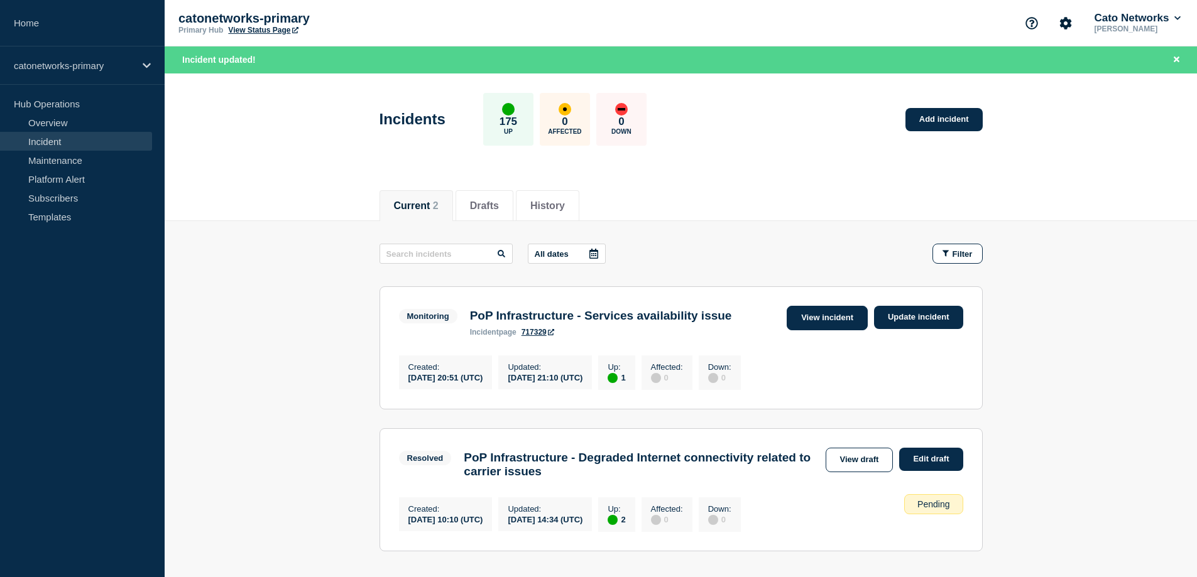
click at [825, 317] on link "View incident" at bounding box center [827, 318] width 81 height 25
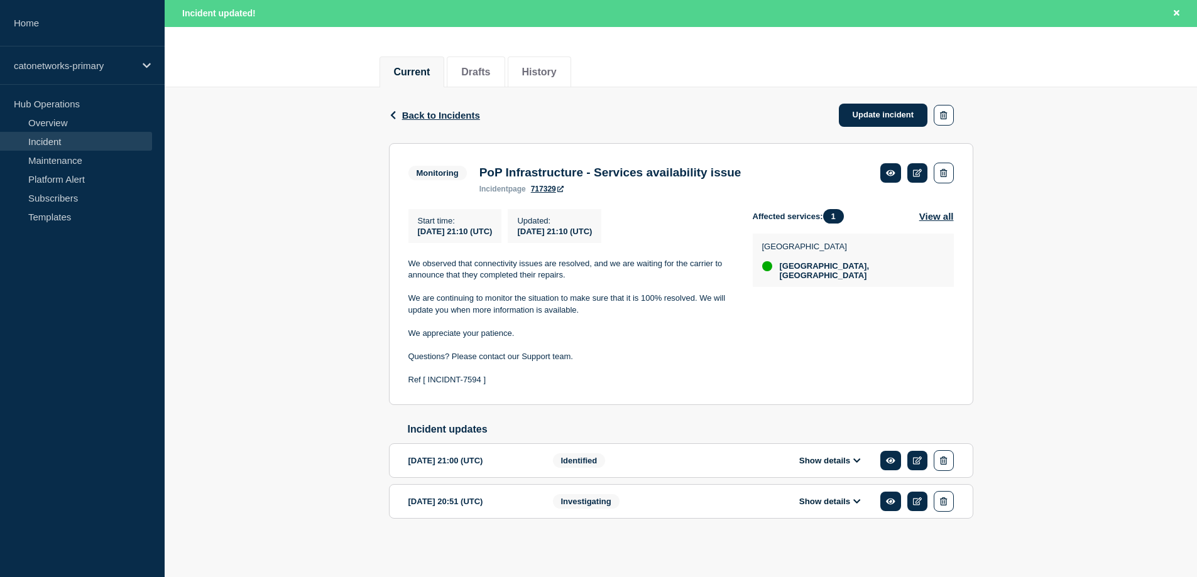
scroll to position [142, 0]
click at [881, 106] on link "Update incident" at bounding box center [883, 115] width 89 height 23
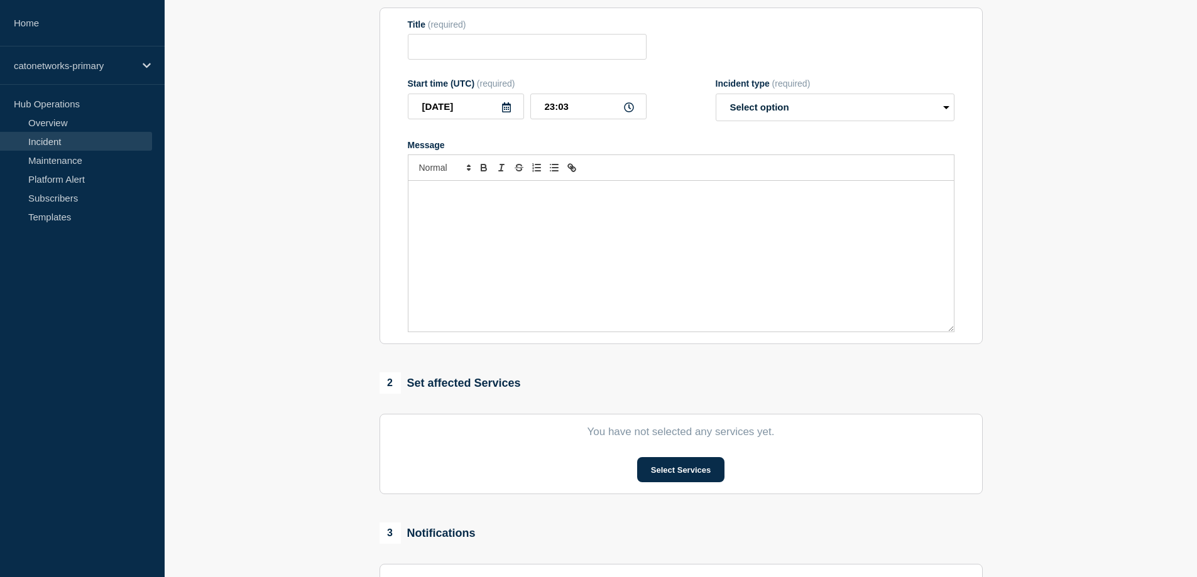
type input "PoP Infrastructure - Services availability issue"
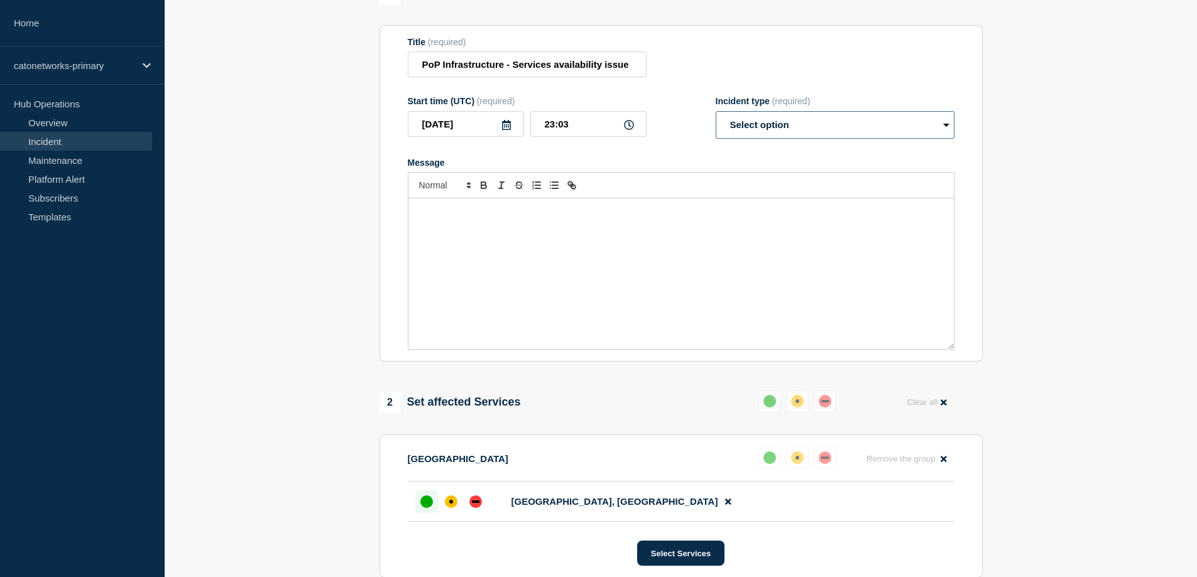
click at [753, 134] on select "Select option Investigating Identified Monitoring Resolved" at bounding box center [835, 125] width 239 height 28
select select "resolved"
click at [716, 117] on select "Select option Investigating Identified Monitoring Resolved" at bounding box center [835, 125] width 239 height 28
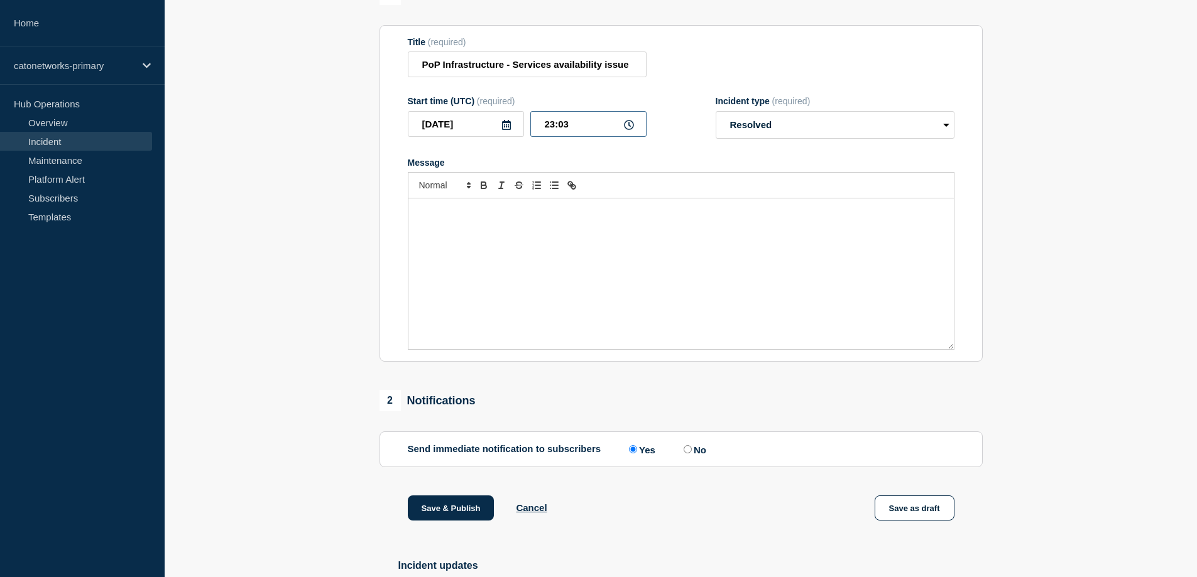
click at [563, 130] on input "23:03" at bounding box center [588, 124] width 116 height 26
click at [551, 129] on input "23:03" at bounding box center [588, 124] width 116 height 26
drag, startPoint x: 569, startPoint y: 129, endPoint x: 560, endPoint y: 129, distance: 8.8
click at [560, 129] on input "21:03" at bounding box center [588, 124] width 116 height 26
type input "21:15"
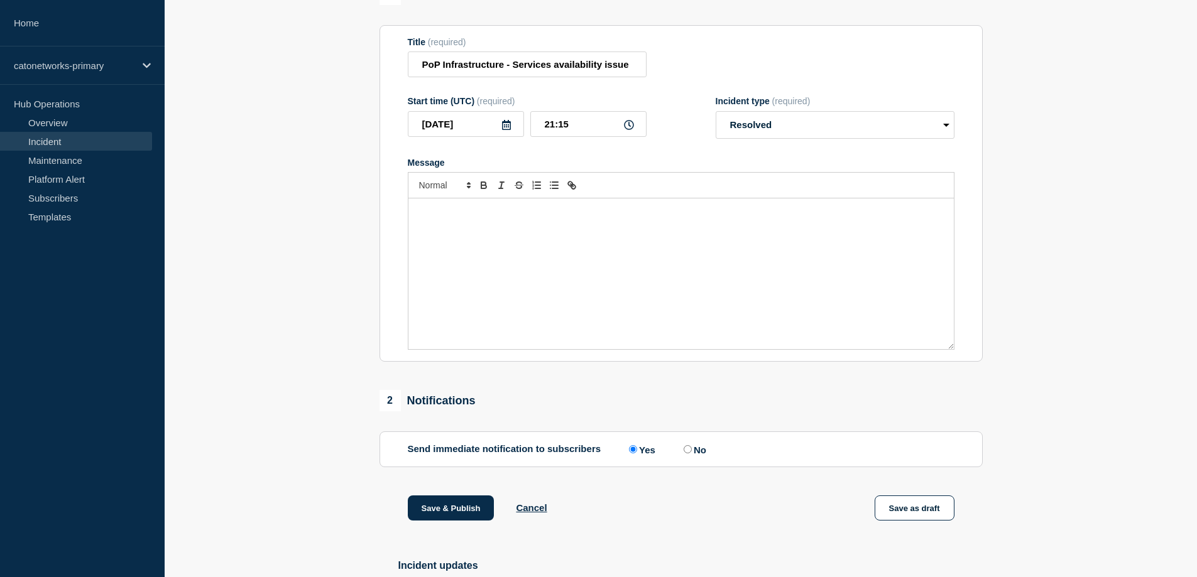
click at [493, 229] on div "Message" at bounding box center [680, 274] width 545 height 151
click at [522, 244] on div "Message" at bounding box center [680, 274] width 545 height 151
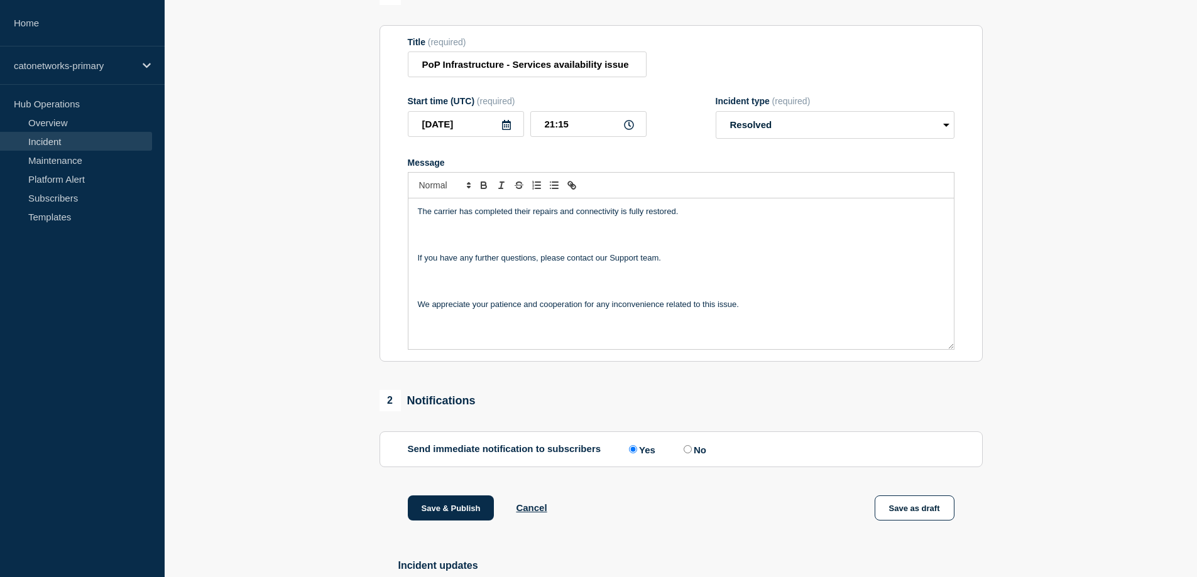
click at [438, 248] on p "Message" at bounding box center [681, 246] width 527 height 11
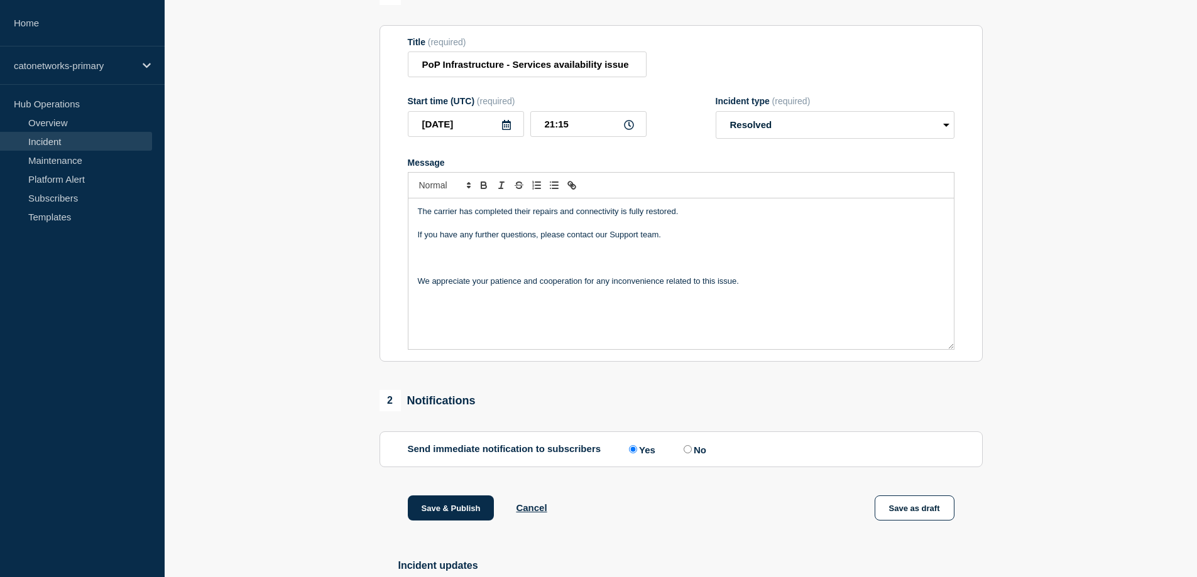
click at [457, 264] on p "Message" at bounding box center [681, 258] width 527 height 11
click at [471, 275] on p "Message" at bounding box center [681, 269] width 527 height 11
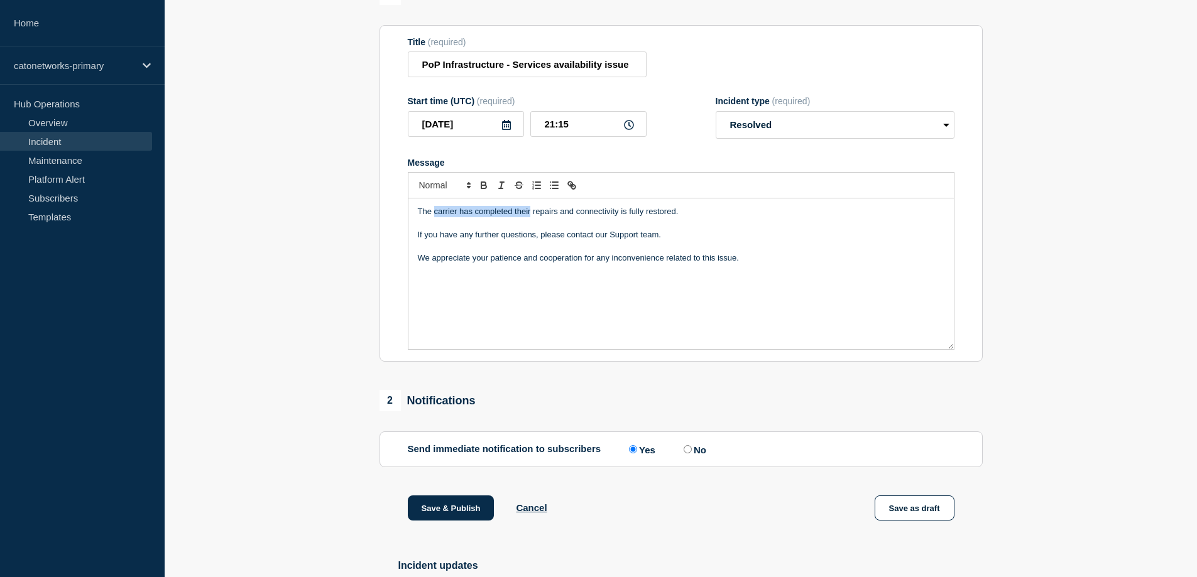
drag, startPoint x: 532, startPoint y: 217, endPoint x: 434, endPoint y: 216, distance: 97.4
click at [434, 216] on p "The carrier has completed their repairs and connectivity is fully restored." at bounding box center [681, 211] width 527 height 11
click at [461, 217] on p "The repairs and connectivity is fully restored." at bounding box center [681, 211] width 527 height 11
click at [435, 287] on p "Message" at bounding box center [681, 281] width 527 height 11
click at [439, 294] on div "The repairs were completed and connectivity is fully restored. If you have any …" at bounding box center [680, 274] width 545 height 151
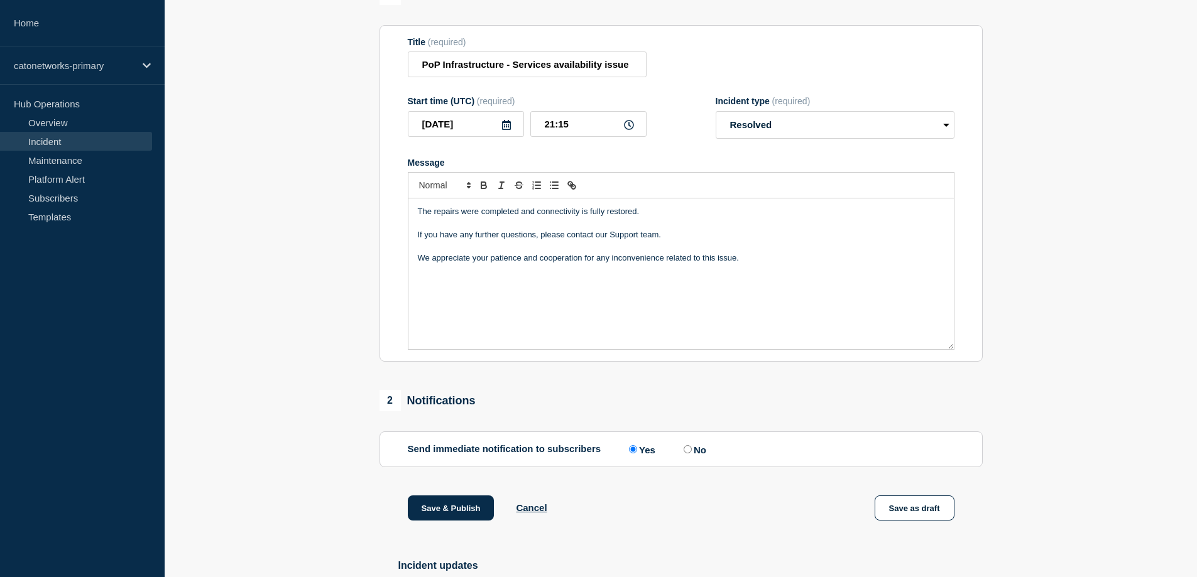
click at [428, 297] on div "The repairs were completed and connectivity is fully restored. If you have any …" at bounding box center [680, 274] width 545 height 151
click at [425, 302] on div "The repairs were completed and connectivity is fully restored. If you have any …" at bounding box center [680, 274] width 545 height 151
click at [432, 287] on p "Message" at bounding box center [681, 281] width 527 height 11
click at [436, 310] on p "Message" at bounding box center [681, 304] width 527 height 11
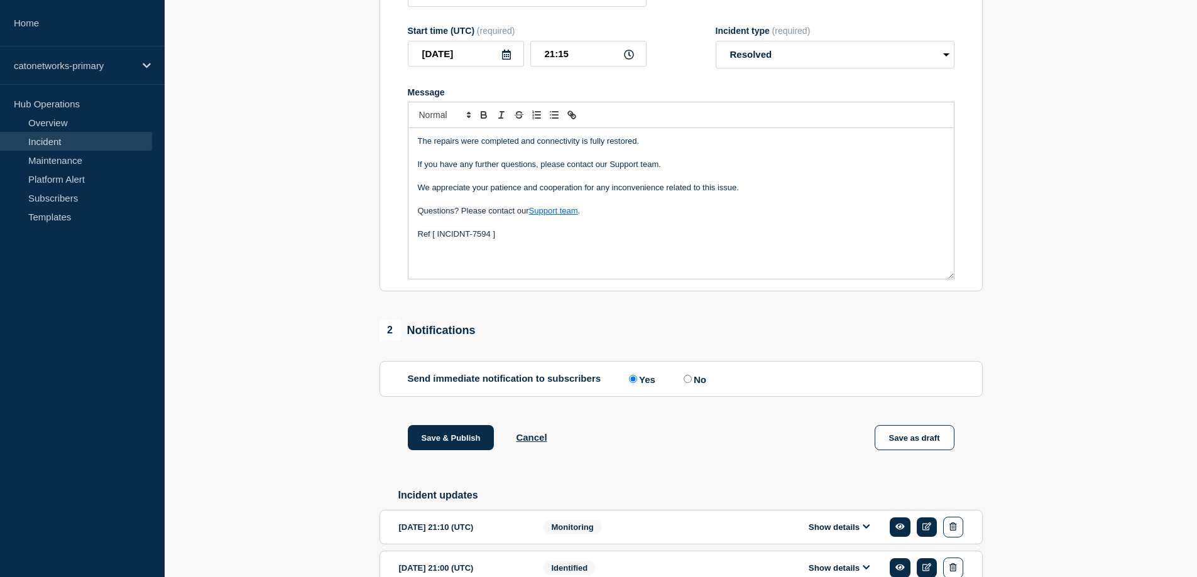
scroll to position [268, 0]
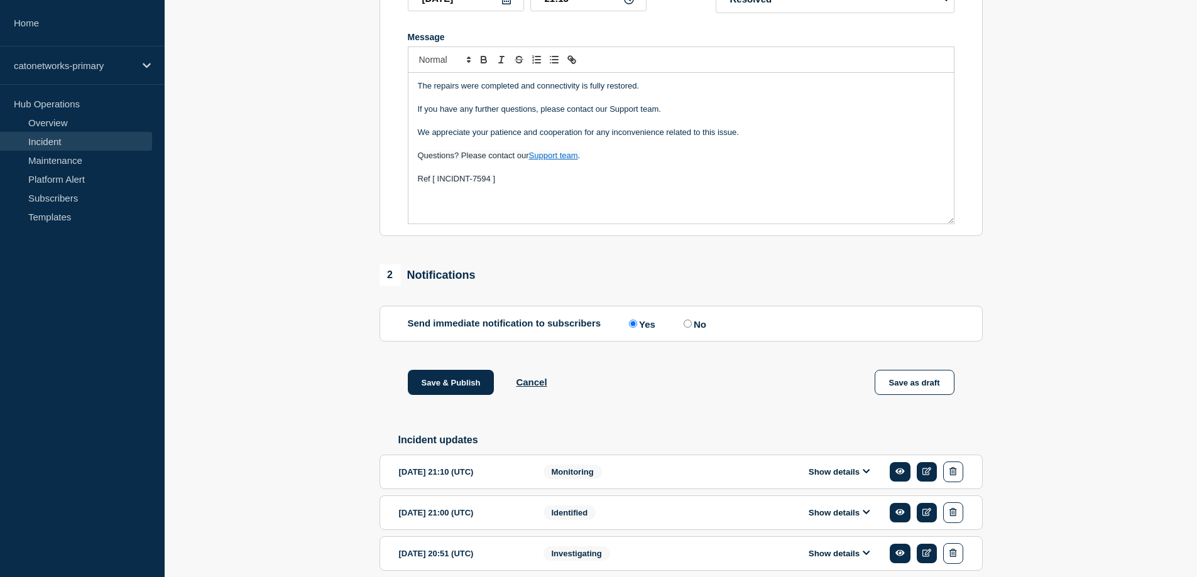
click at [697, 330] on label "No" at bounding box center [694, 324] width 26 height 12
click at [692, 328] on input "No" at bounding box center [688, 324] width 8 height 8
radio input "true"
radio input "false"
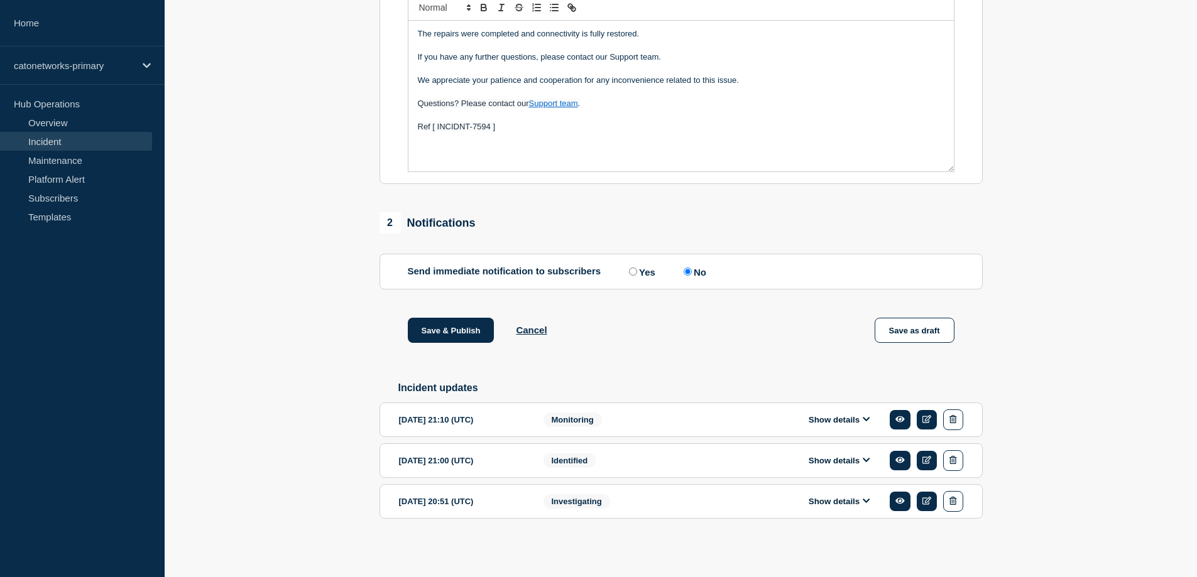
drag, startPoint x: 430, startPoint y: 324, endPoint x: 623, endPoint y: 231, distance: 213.9
click at [623, 231] on div "1 Provide details Title (required) PoP Infrastructure - Services availability i…" at bounding box center [681, 182] width 618 height 753
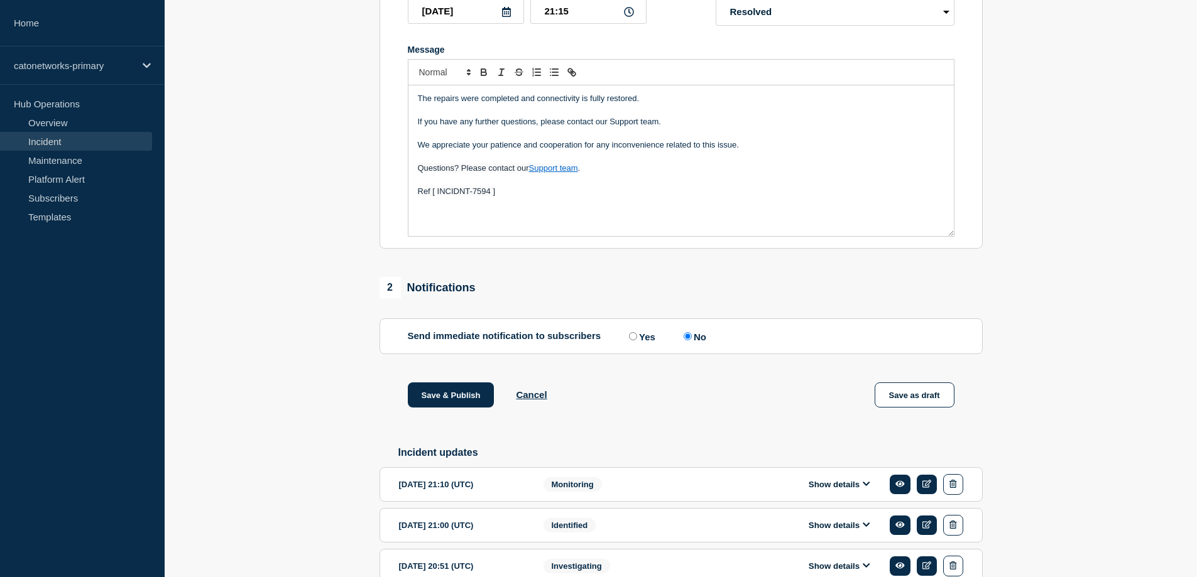
scroll to position [266, 0]
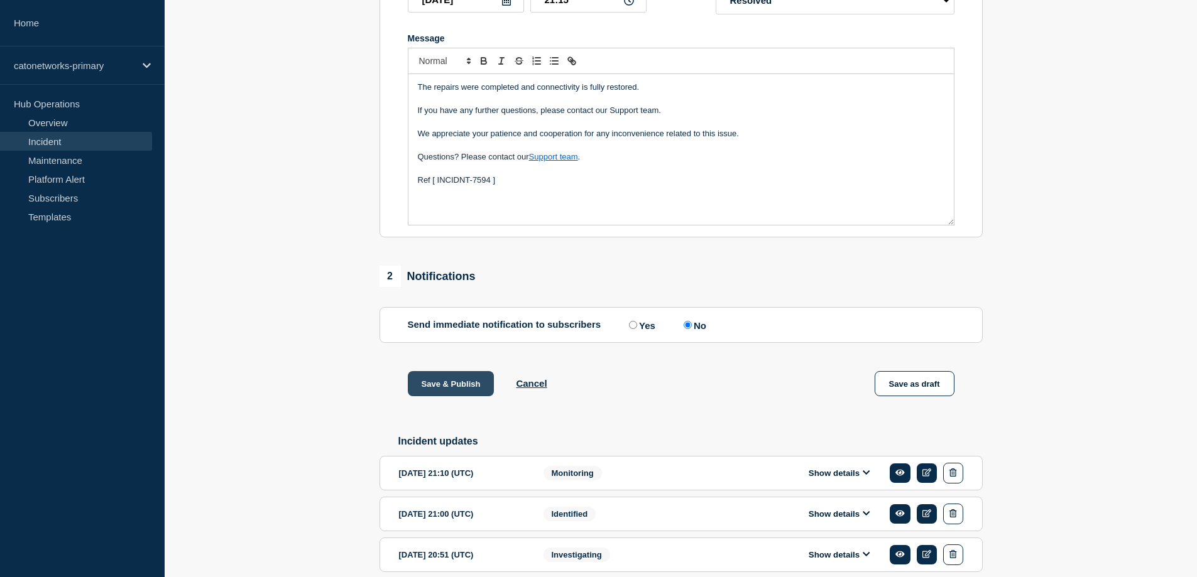
click at [460, 383] on button "Save & Publish" at bounding box center [451, 383] width 87 height 25
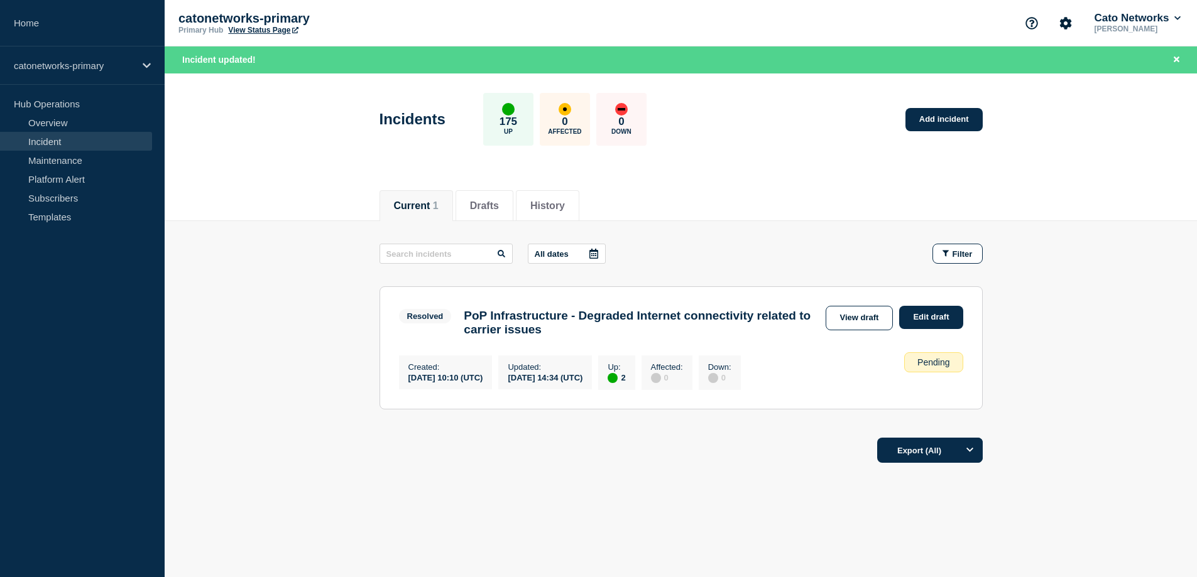
scroll to position [8, 0]
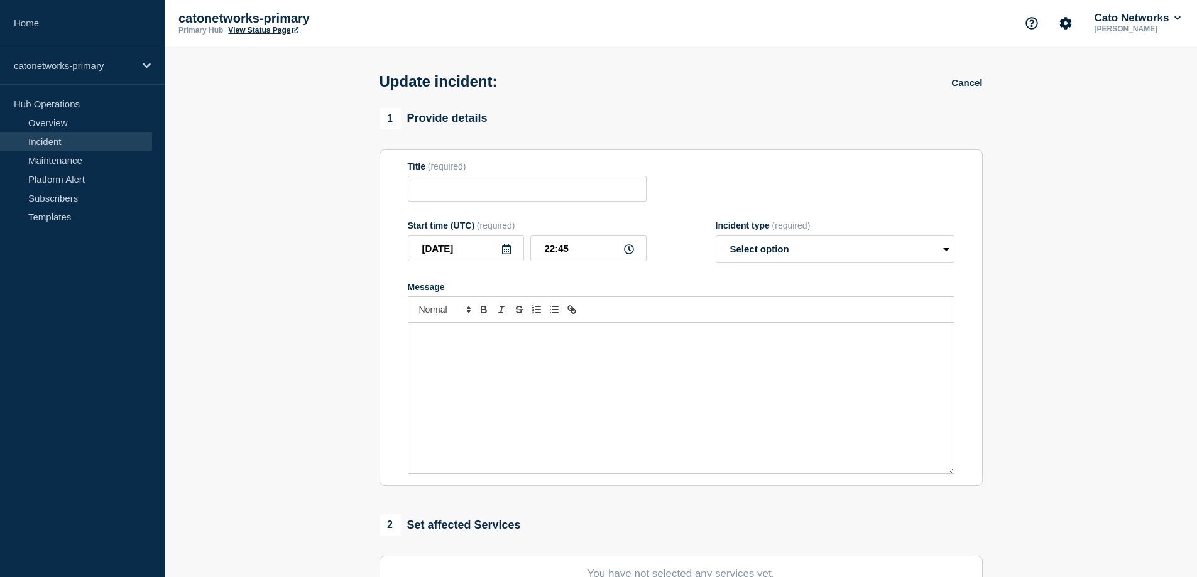
type input "PoP Infrastructure - Services availability issue"
type input "20:51"
select select "investigating"
radio input "false"
radio input "true"
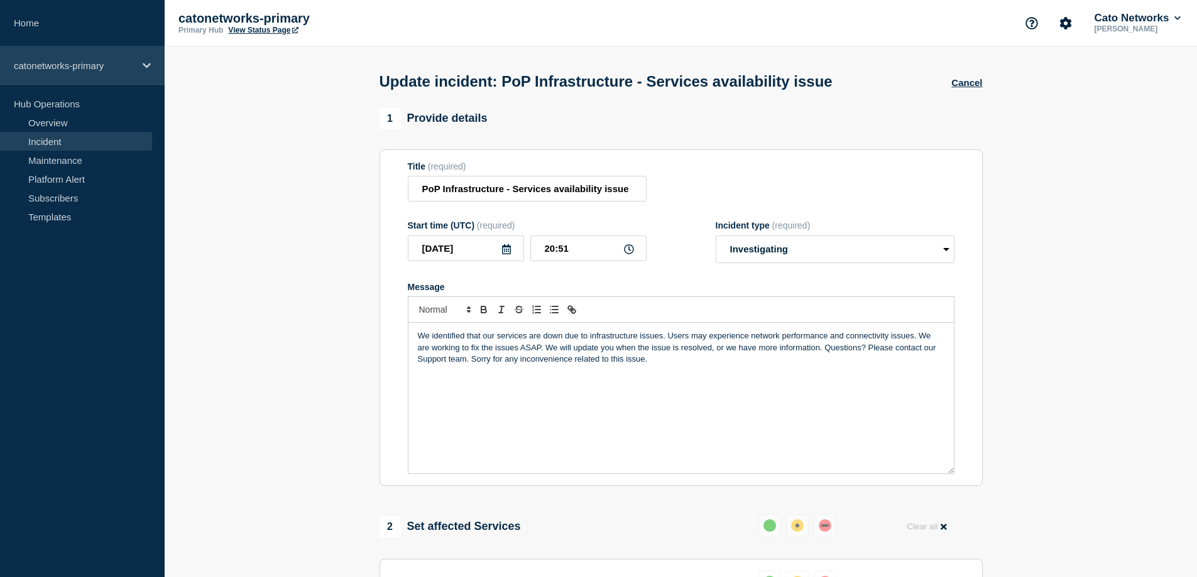
click at [62, 66] on p "catonetworks-primary" at bounding box center [74, 65] width 121 height 11
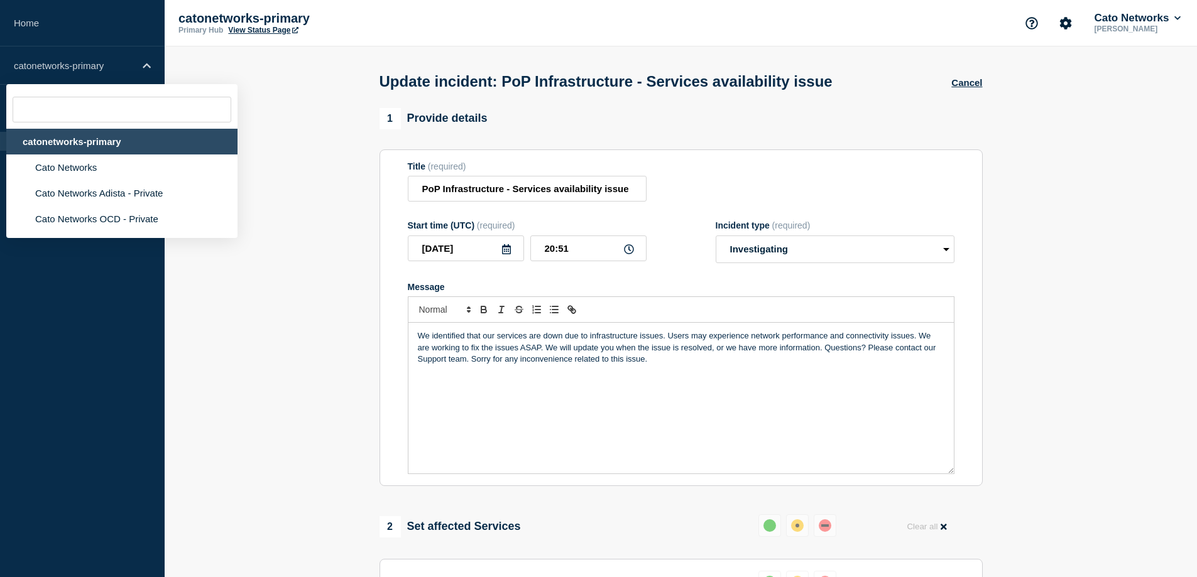
click at [126, 138] on div "catonetworks-primary" at bounding box center [121, 142] width 231 height 26
click at [109, 142] on div "catonetworks-primary" at bounding box center [121, 142] width 231 height 26
click at [98, 145] on div "catonetworks-primary" at bounding box center [121, 142] width 231 height 26
click at [38, 141] on div "catonetworks-primary" at bounding box center [121, 142] width 231 height 26
click at [57, 143] on div "catonetworks-primary" at bounding box center [121, 142] width 231 height 26
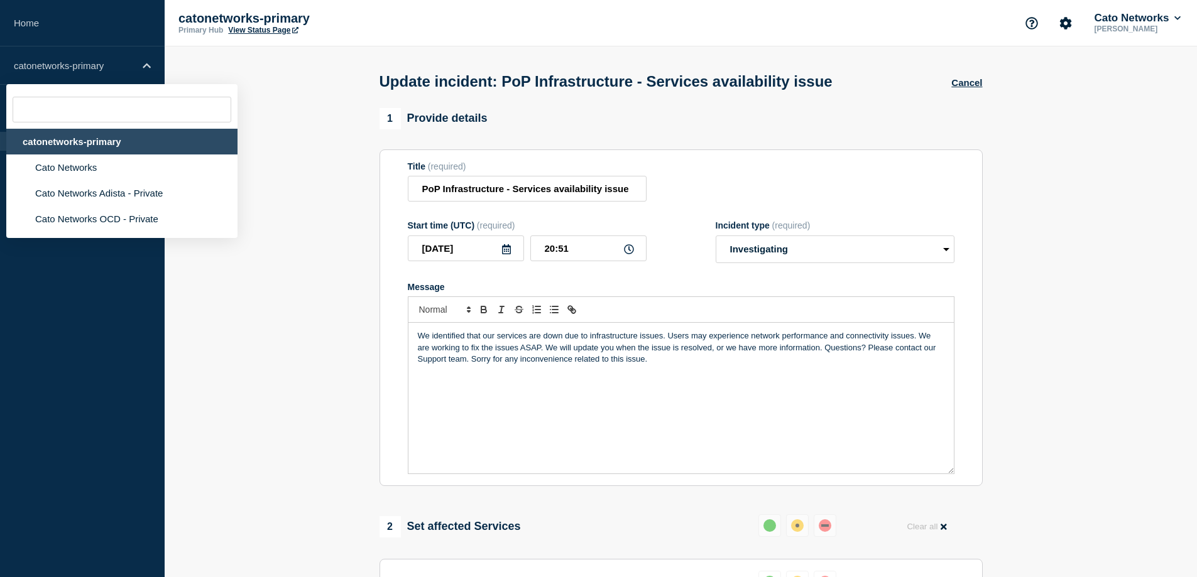
click at [283, 287] on section "1 Provide details Title (required) PoP Infrastructure - Services availability i…" at bounding box center [681, 500] width 1032 height 785
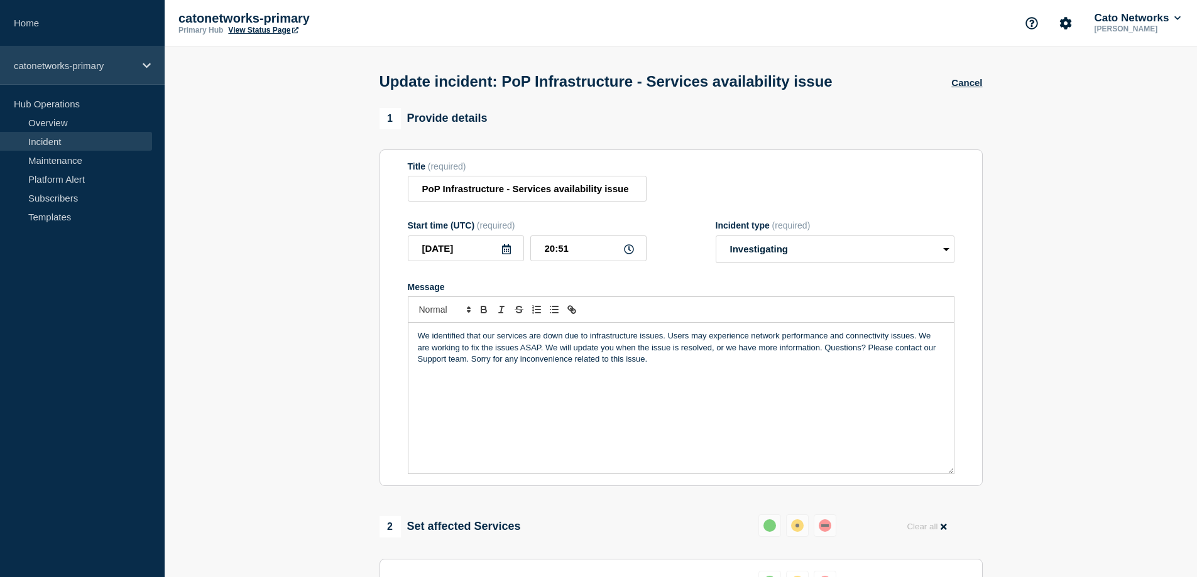
click at [88, 63] on p "catonetworks-primary" at bounding box center [74, 65] width 121 height 11
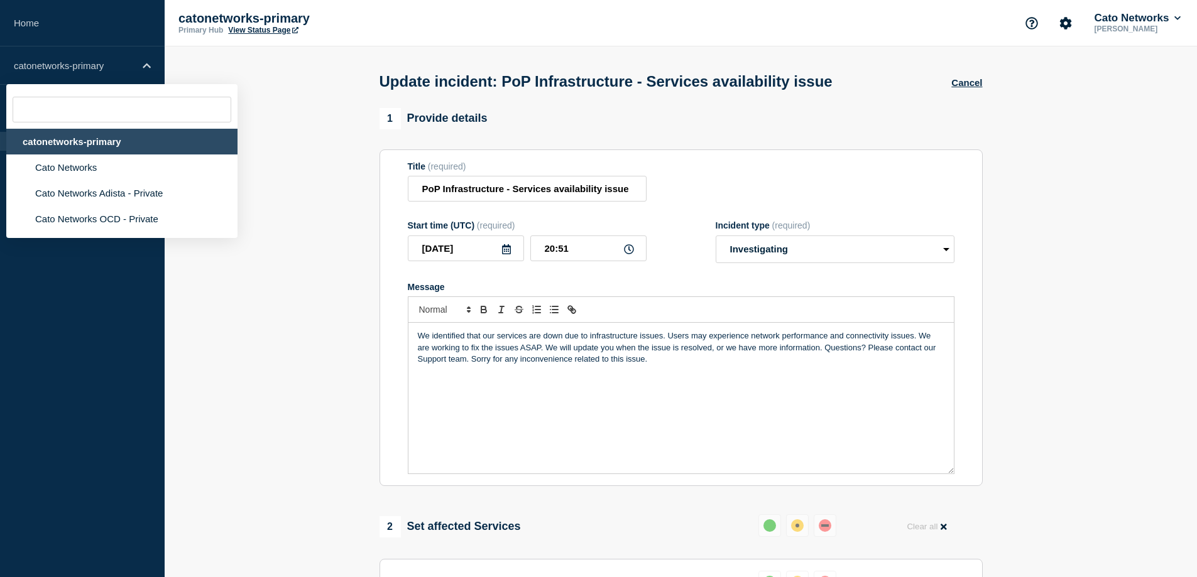
click at [48, 146] on div "catonetworks-primary" at bounding box center [121, 142] width 231 height 26
click at [968, 87] on button "Cancel" at bounding box center [966, 82] width 31 height 11
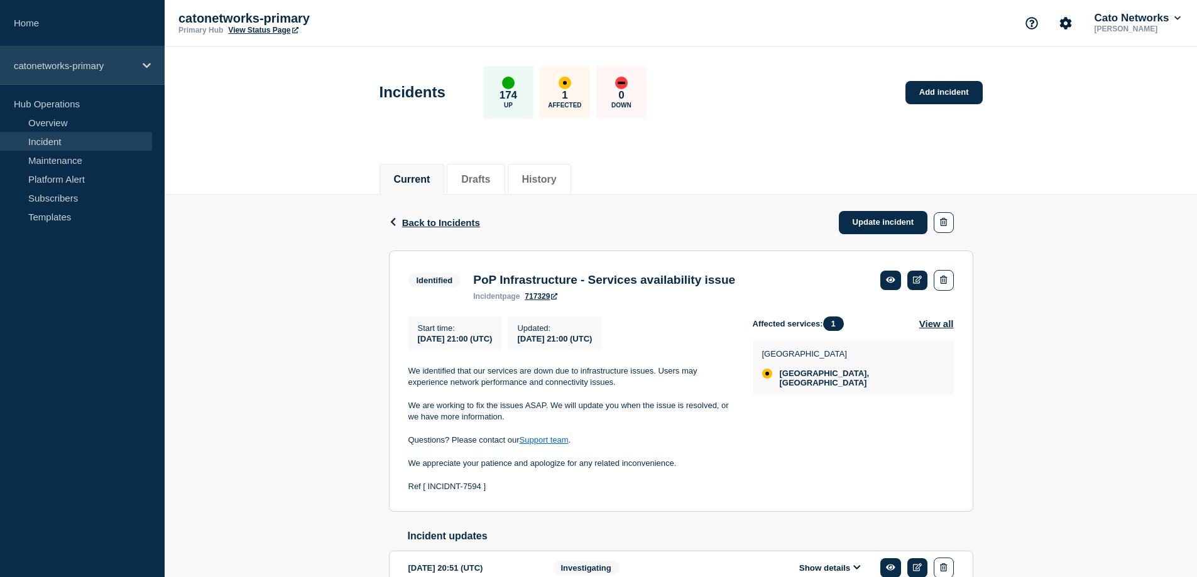
click at [55, 66] on p "catonetworks-primary" at bounding box center [74, 65] width 121 height 11
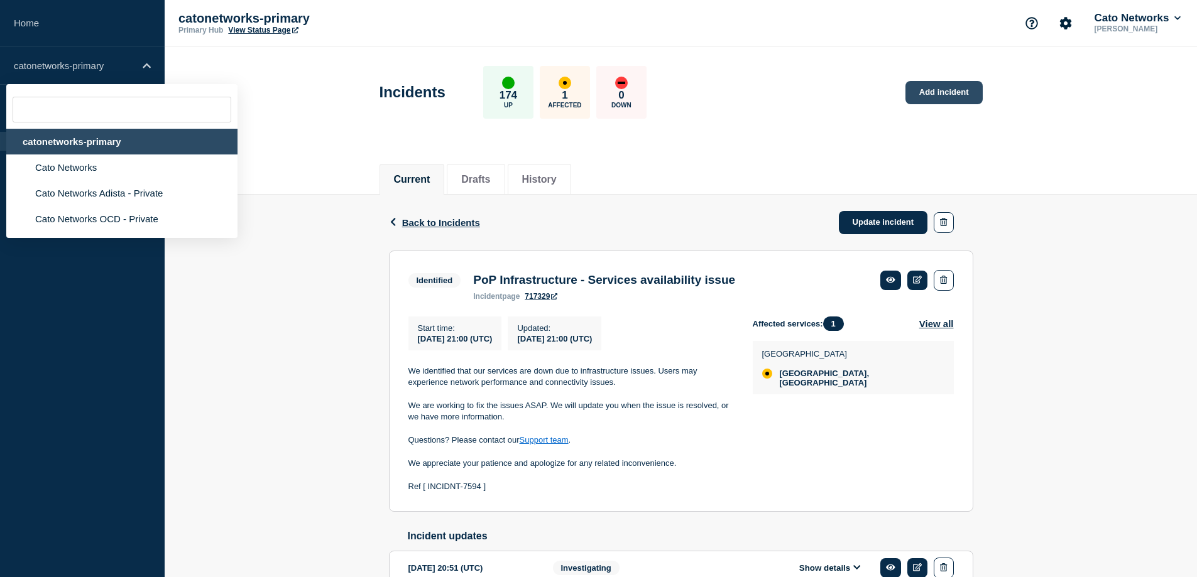
click at [953, 95] on link "Add incident" at bounding box center [943, 92] width 77 height 23
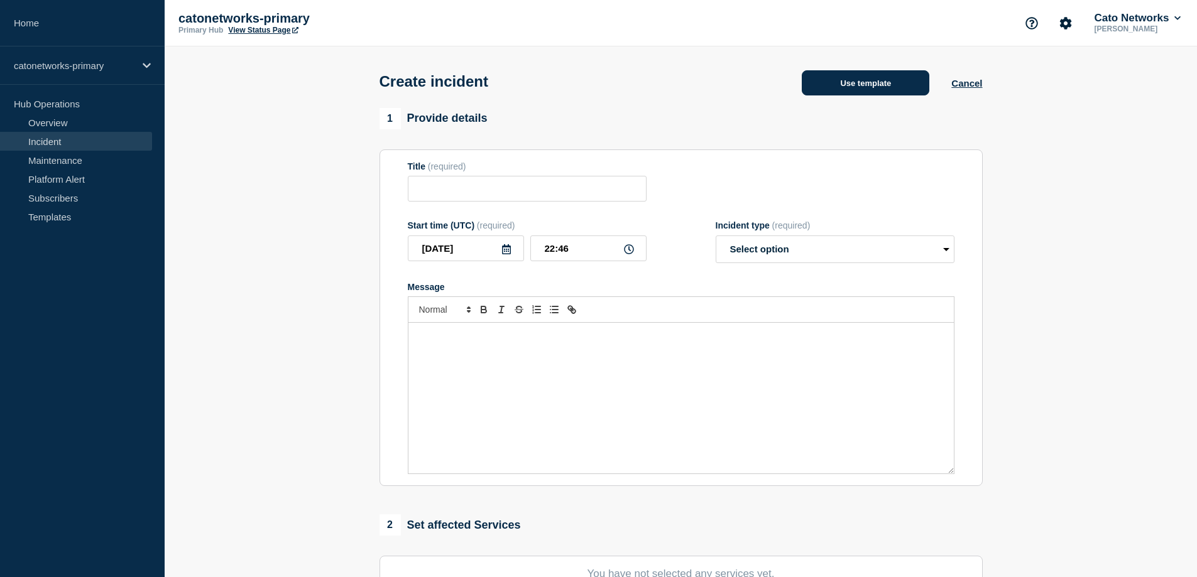
click at [885, 88] on button "Use template" at bounding box center [866, 82] width 128 height 25
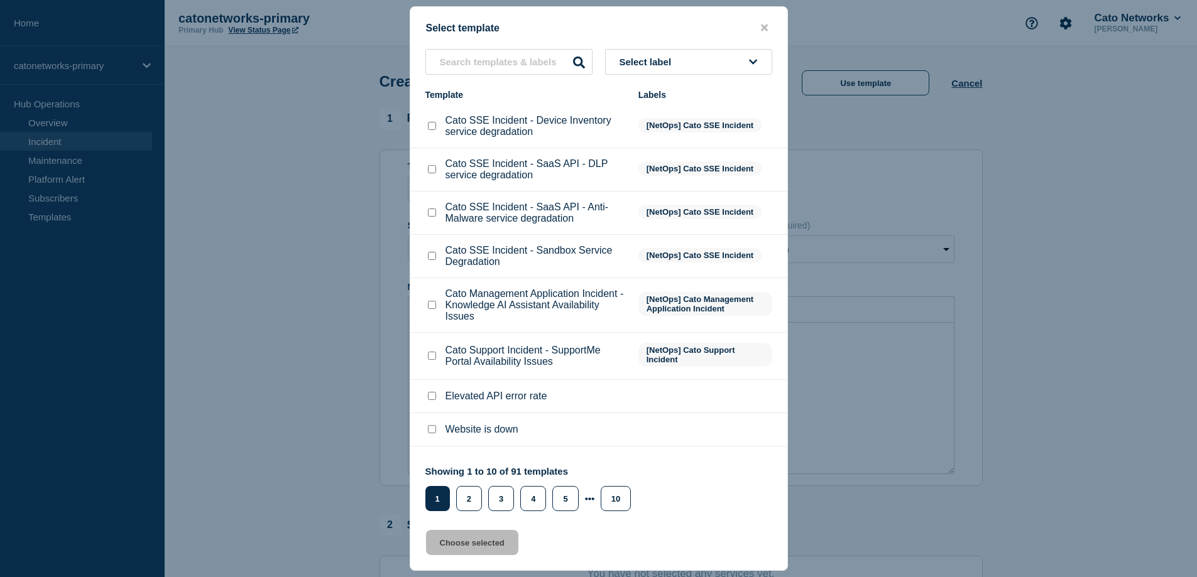
click at [656, 62] on span "Select label" at bounding box center [648, 62] width 57 height 11
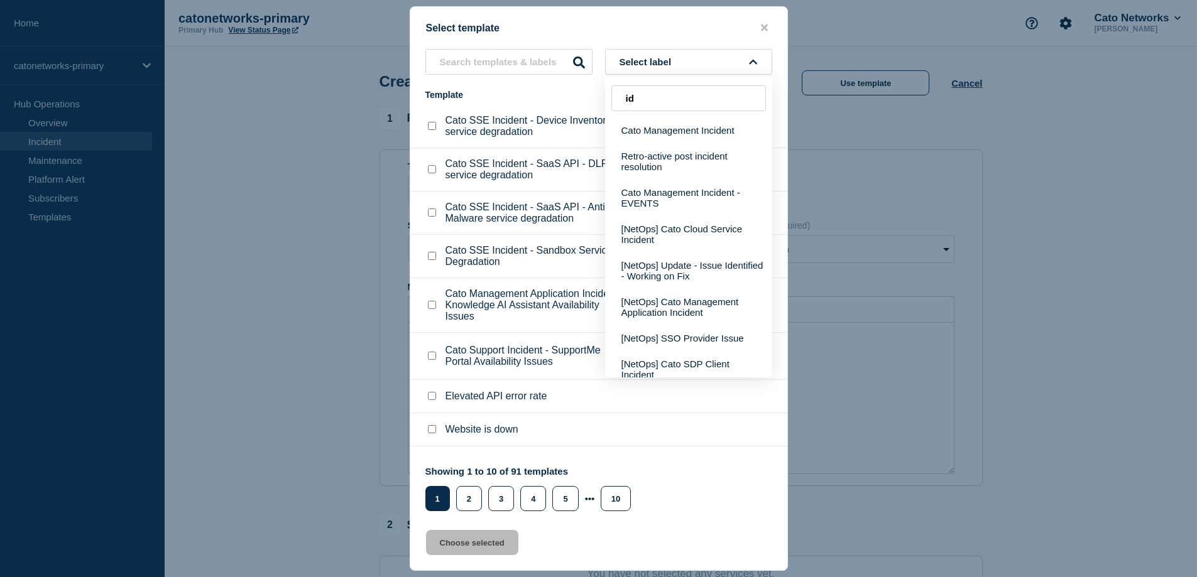
type input "i"
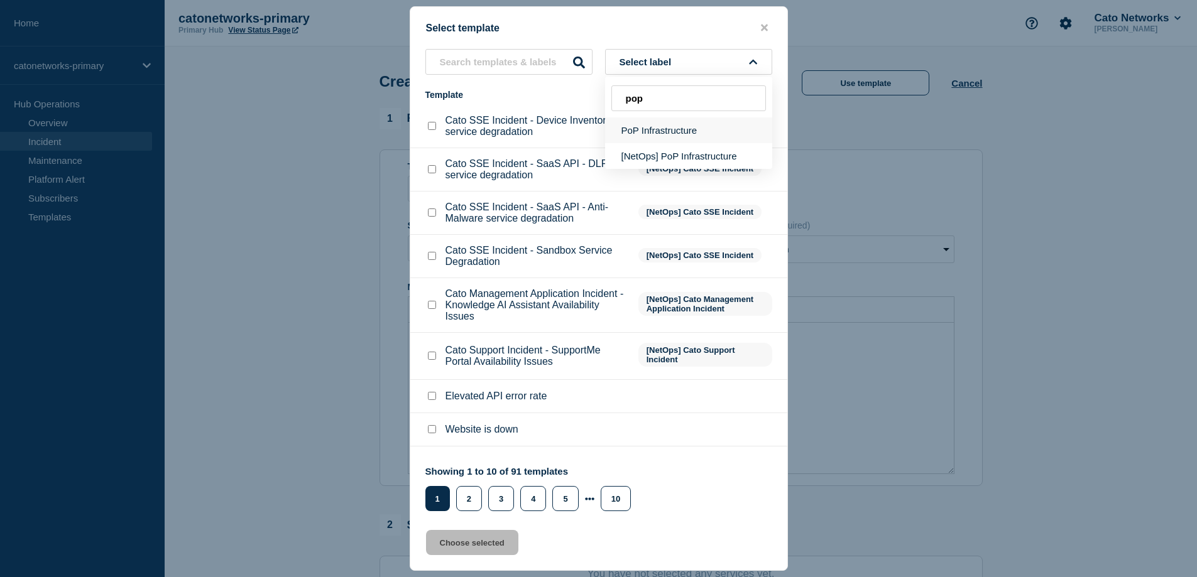
type input "pop"
click at [688, 136] on button "PoP Infrastructure" at bounding box center [688, 131] width 167 height 26
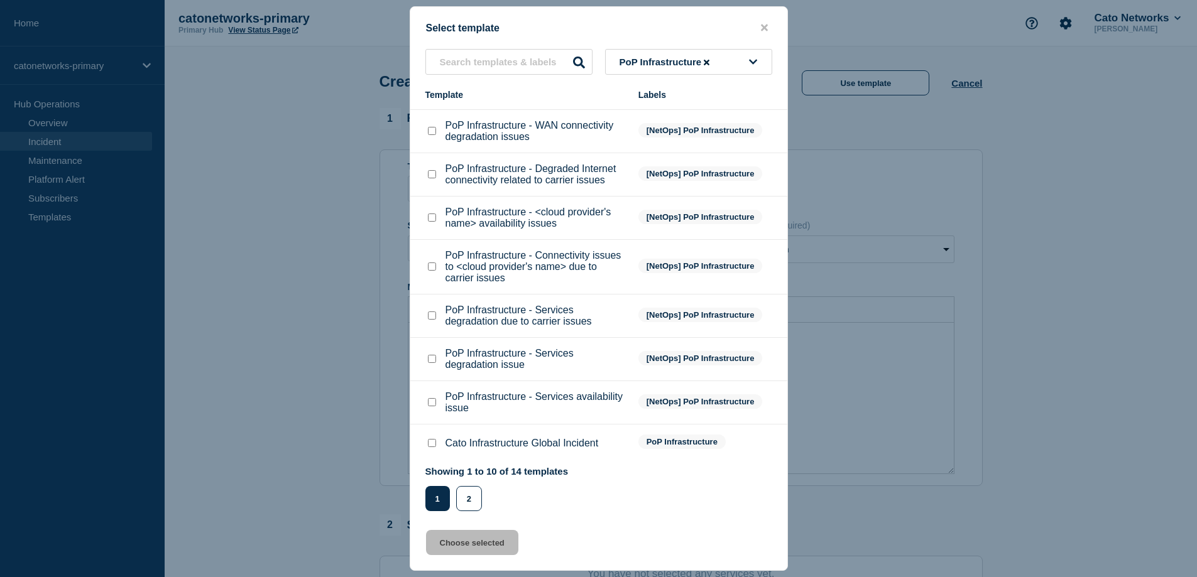
scroll to position [99, 0]
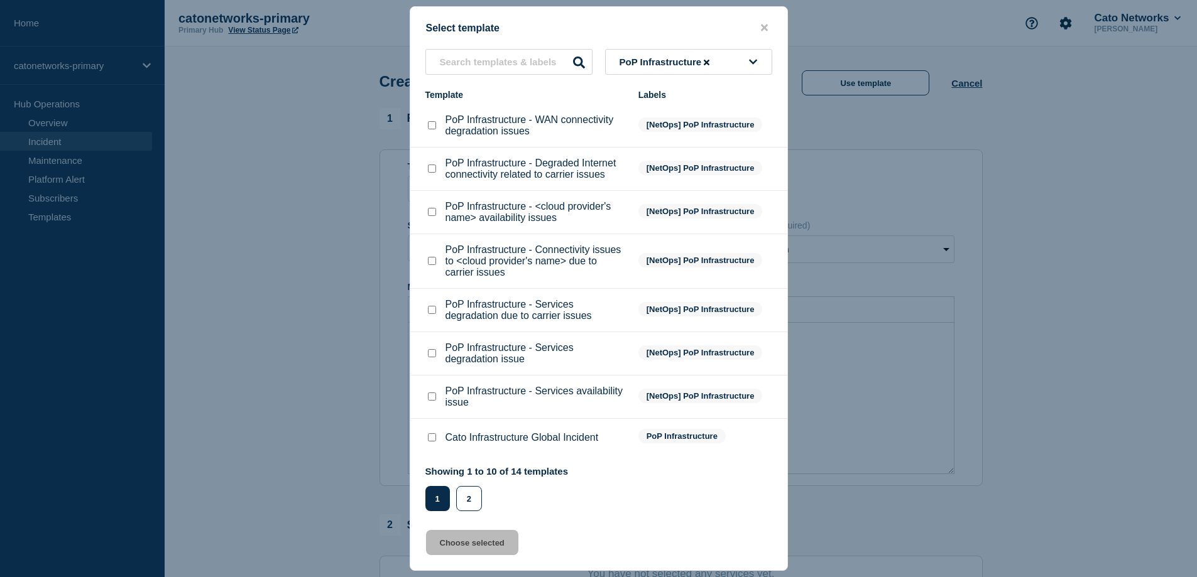
click at [432, 400] on input "PoP Infrastructure - Services availability issue checkbox" at bounding box center [432, 397] width 8 height 8
checkbox input "true"
click at [465, 547] on button "Choose selected" at bounding box center [472, 542] width 92 height 25
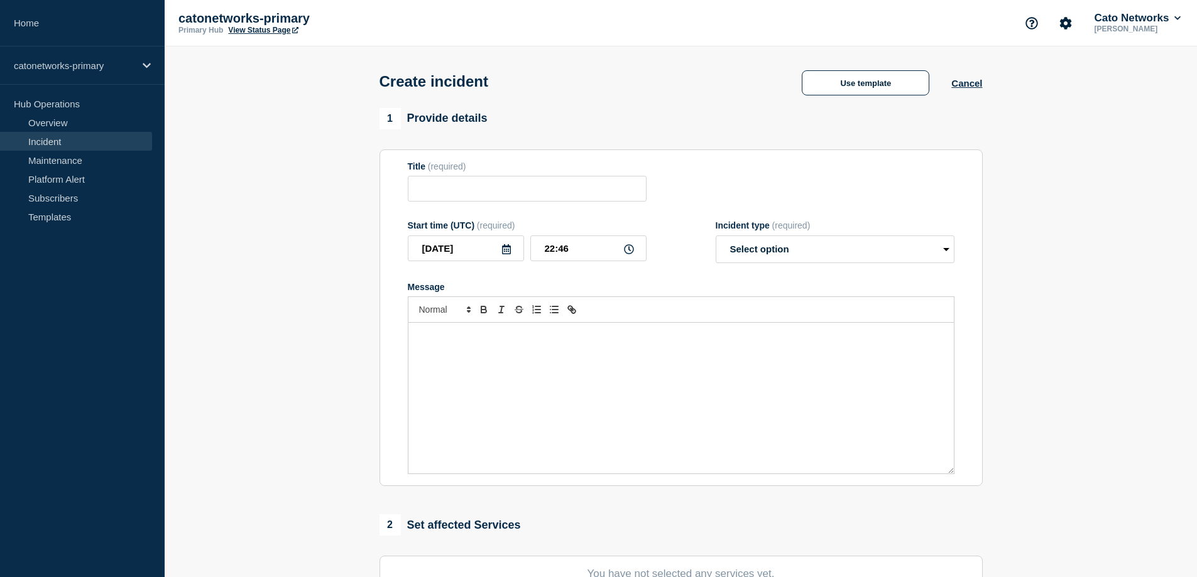
type input "PoP Infrastructure - Services availability issue"
select select "investigating"
radio input "false"
radio input "true"
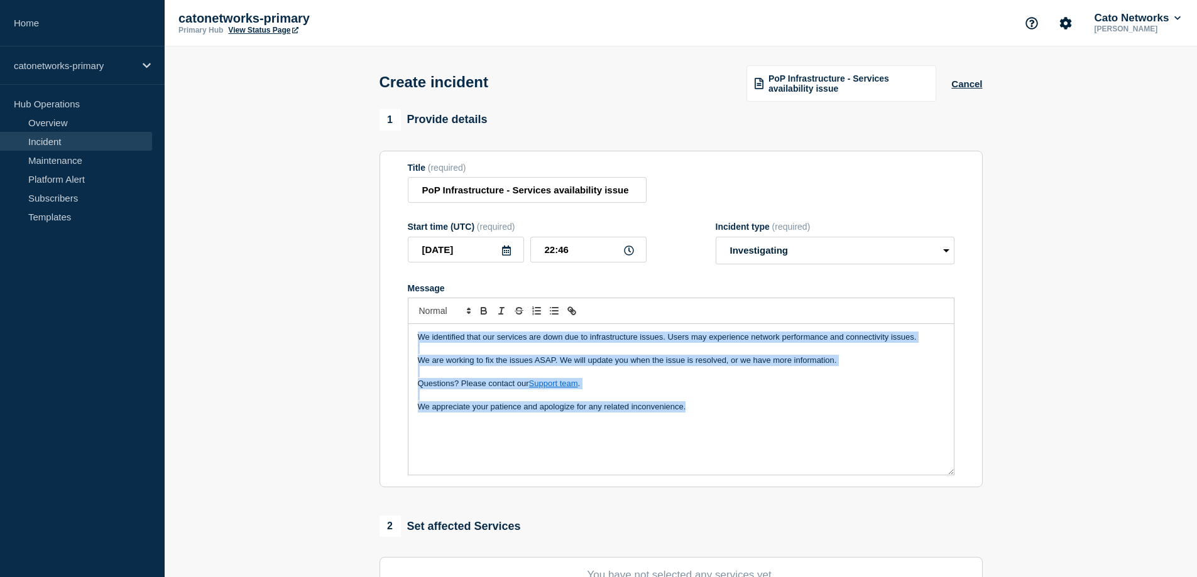
drag, startPoint x: 711, startPoint y: 412, endPoint x: 331, endPoint y: 326, distance: 390.5
click at [331, 326] on section "1 Provide details Title (required) PoP Infrastructure - Services availability i…" at bounding box center [681, 468] width 1032 height 719
copy div "We identified that our services are down due to infrastructure issues. Users ma…"
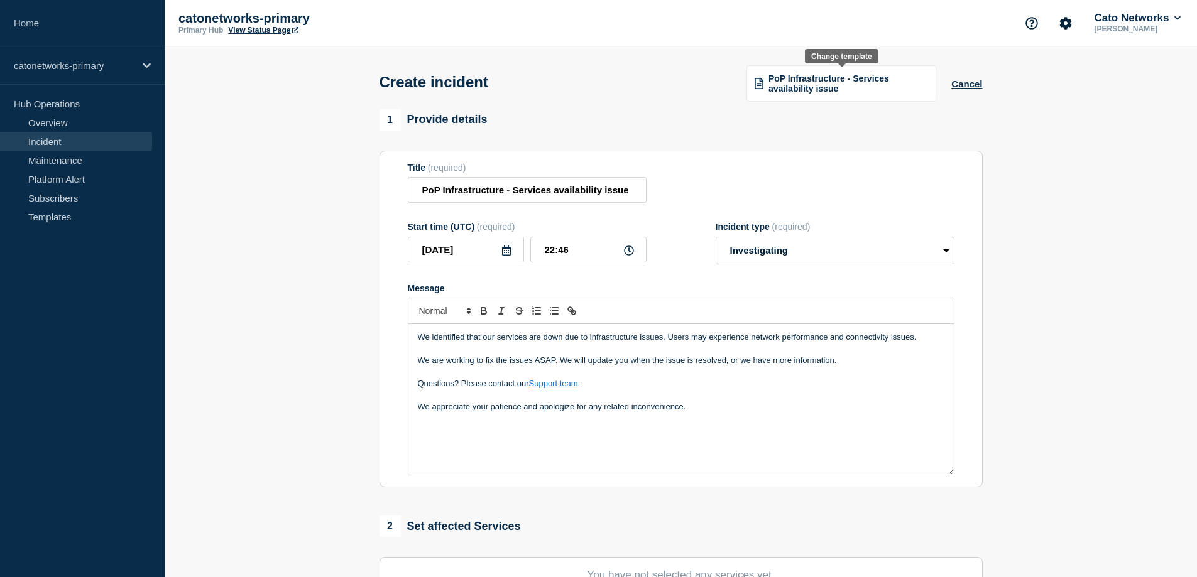
click at [855, 82] on span "PoP Infrastructure - Services availability issue" at bounding box center [849, 84] width 160 height 20
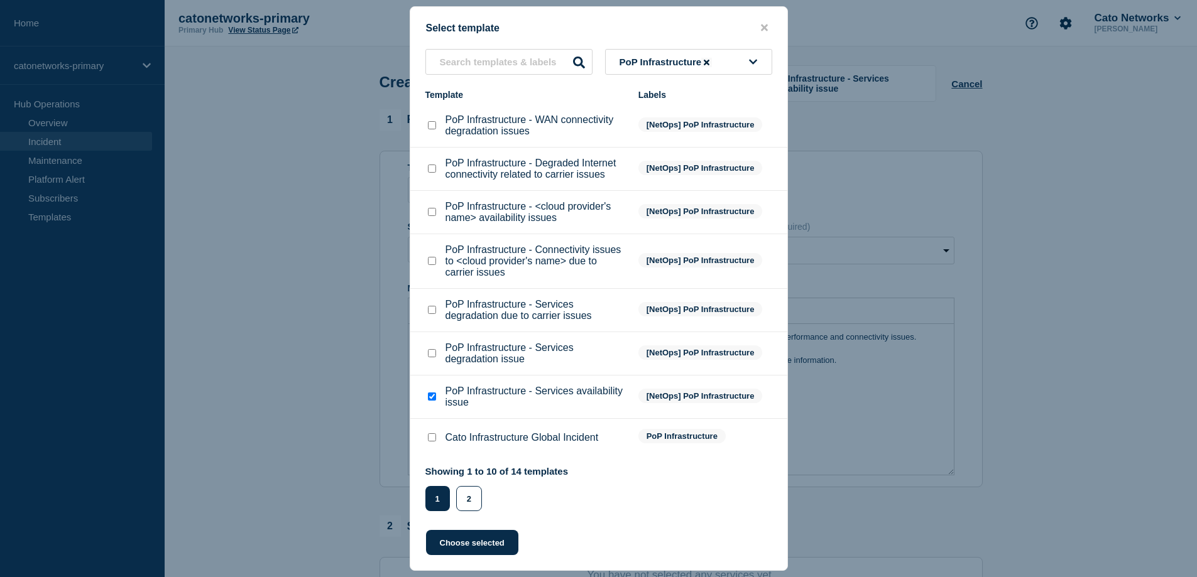
click at [709, 61] on icon at bounding box center [707, 62] width 6 height 8
click at [703, 62] on button "Select label" at bounding box center [688, 62] width 167 height 26
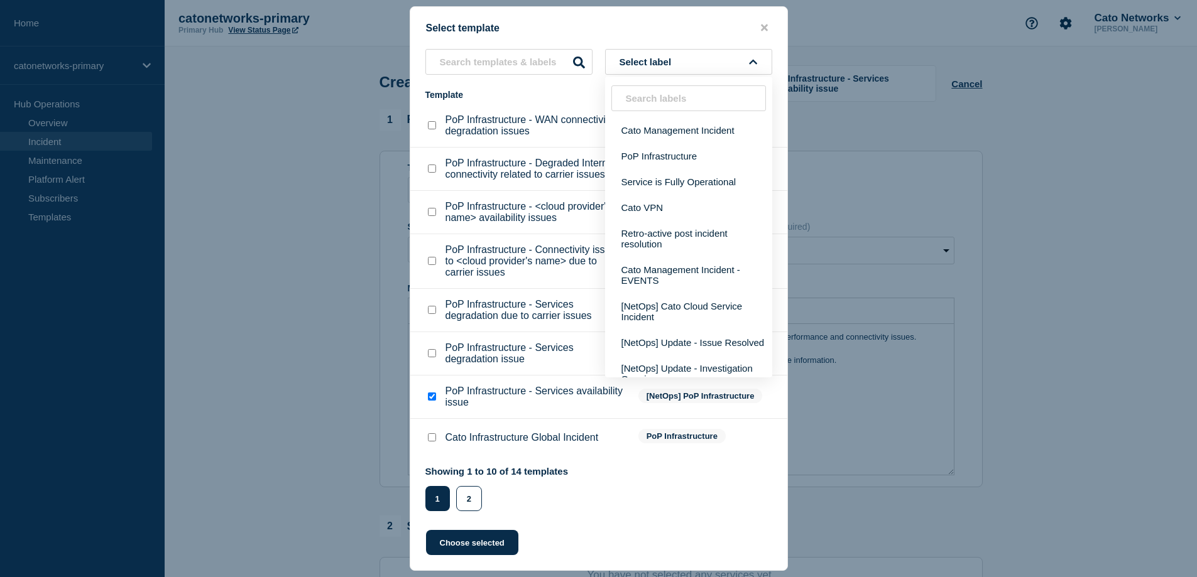
scroll to position [92, 0]
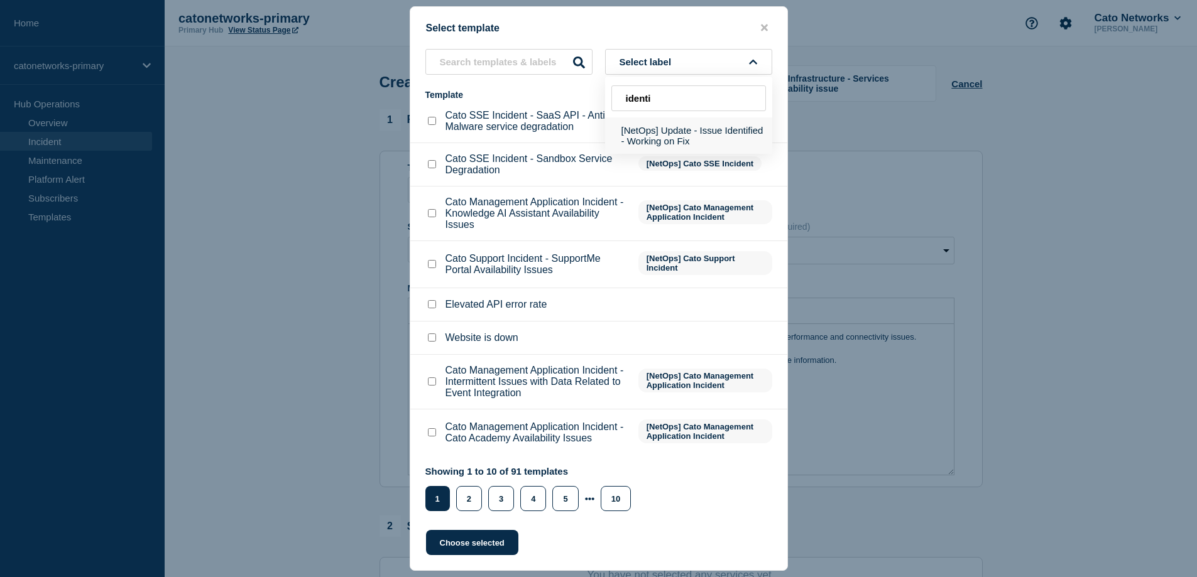
type input "identi"
click at [667, 138] on button "[NetOps] Update - Issue Identified - Working on Fix" at bounding box center [688, 136] width 167 height 36
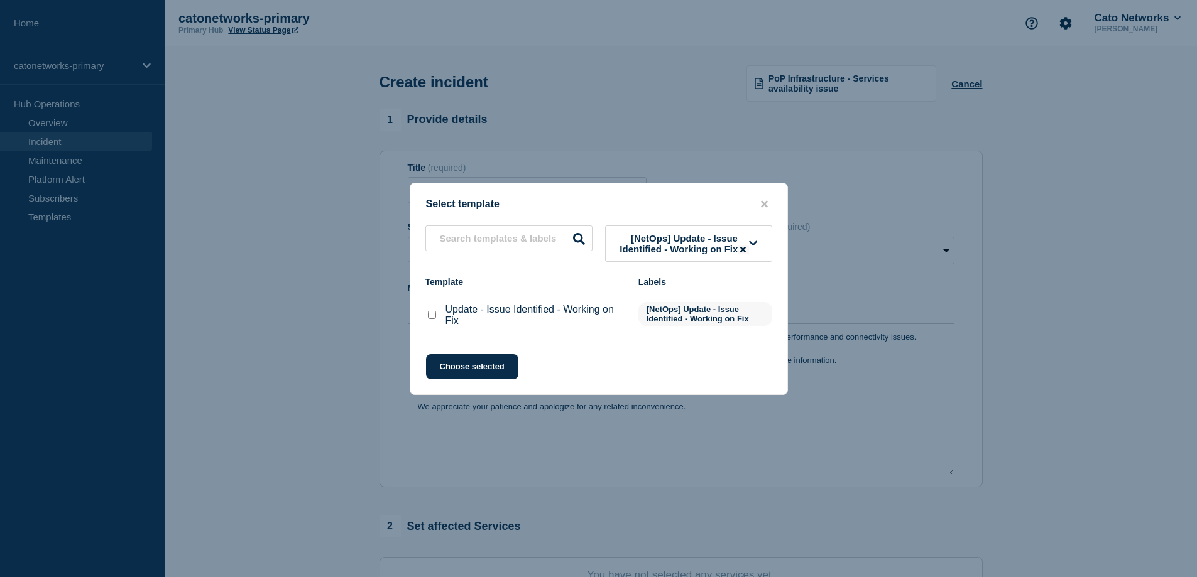
scroll to position [0, 0]
click at [431, 319] on input "Update - Issue Identified - Working on Fix checkbox" at bounding box center [432, 315] width 8 height 8
checkbox input "true"
click at [459, 370] on button "Choose selected" at bounding box center [472, 366] width 92 height 25
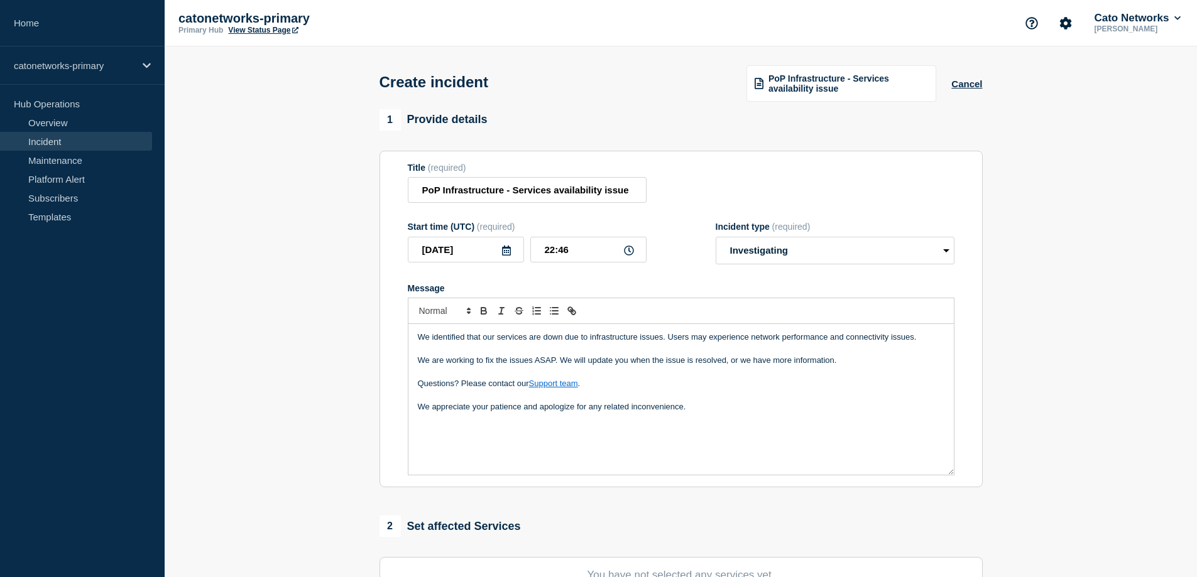
select select "identified"
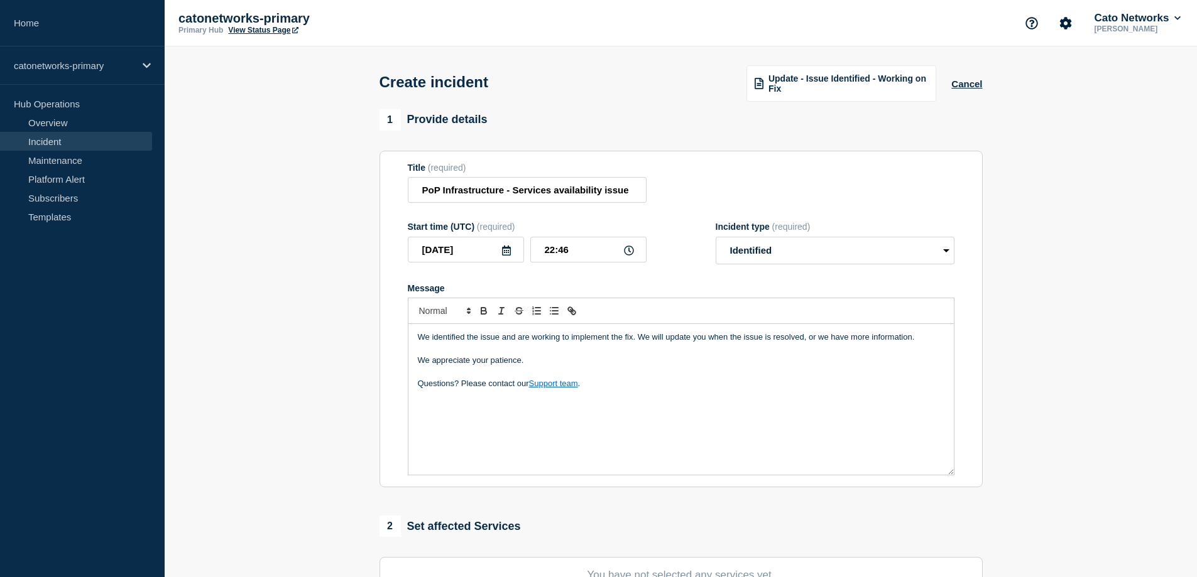
click at [1027, 127] on section "1 Provide details Title (required) PoP Infrastructure - Services availability i…" at bounding box center [681, 468] width 1032 height 719
click at [424, 347] on p "Message" at bounding box center [681, 348] width 527 height 11
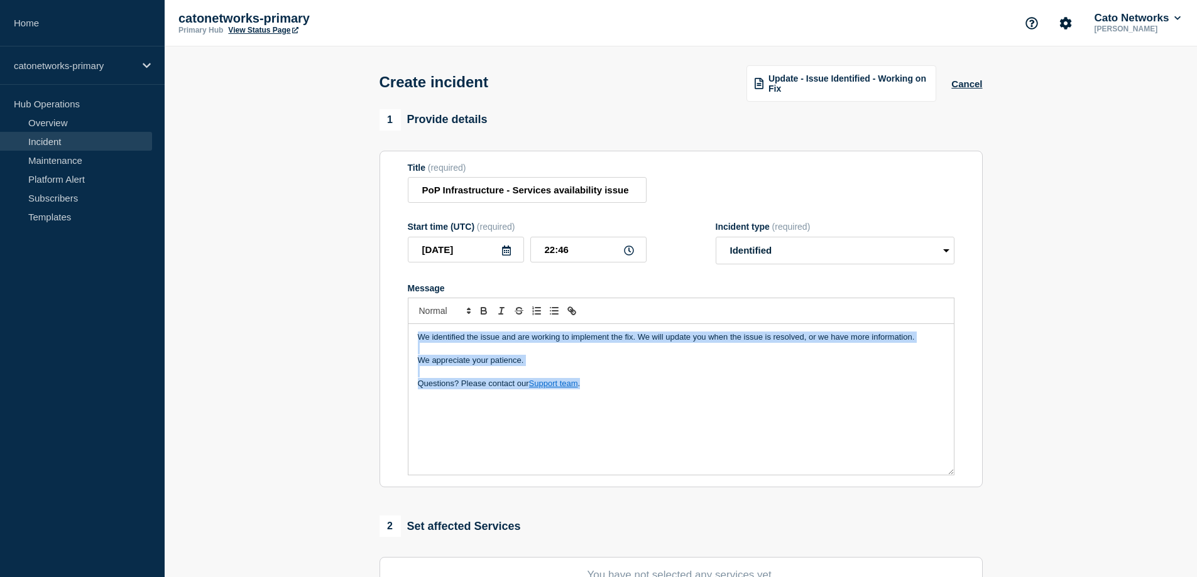
drag, startPoint x: 608, startPoint y: 389, endPoint x: 189, endPoint y: 209, distance: 456.3
click at [189, 209] on section "1 Provide details Title (required) PoP Infrastructure - Services availability i…" at bounding box center [681, 468] width 1032 height 719
click at [541, 366] on p "We appreciate your patience." at bounding box center [681, 360] width 527 height 11
click at [549, 363] on p "We appreciate your patience." at bounding box center [681, 360] width 527 height 11
click at [511, 366] on p "We appreciate your patience." at bounding box center [681, 360] width 527 height 11
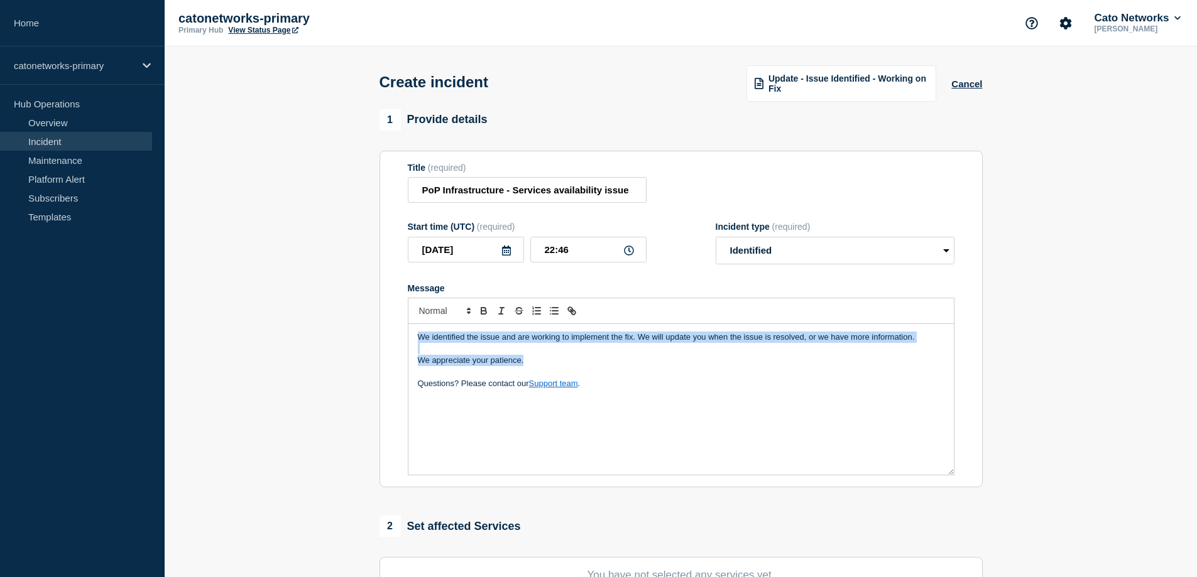
drag, startPoint x: 539, startPoint y: 367, endPoint x: 259, endPoint y: 197, distance: 327.1
click at [280, 215] on section "1 Provide details Title (required) PoP Infrastructure - Services availability i…" at bounding box center [681, 468] width 1032 height 719
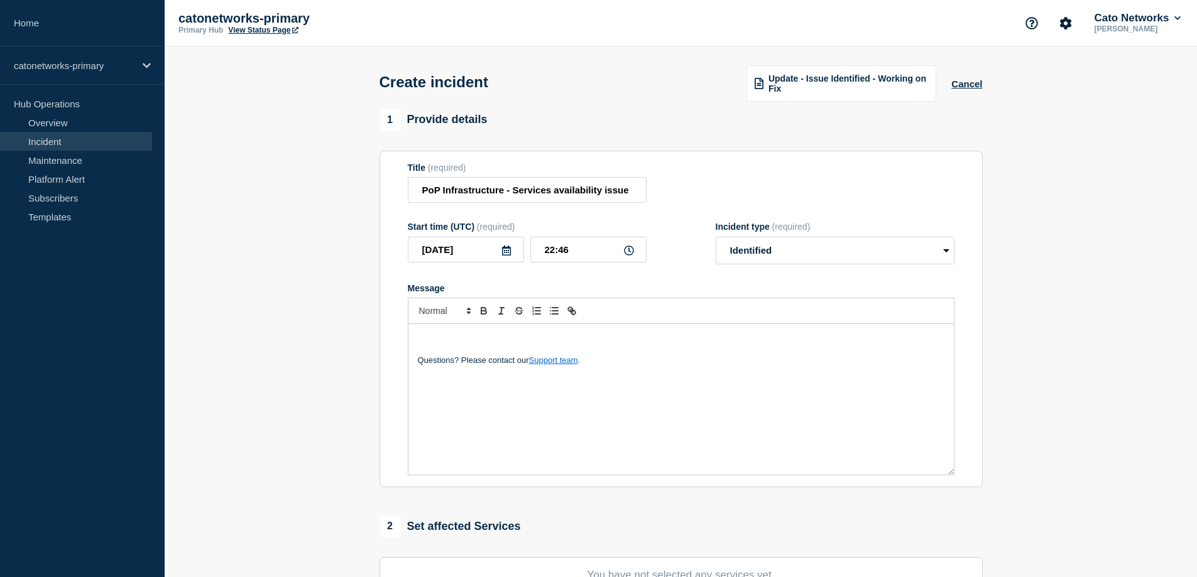
scroll to position [64, 0]
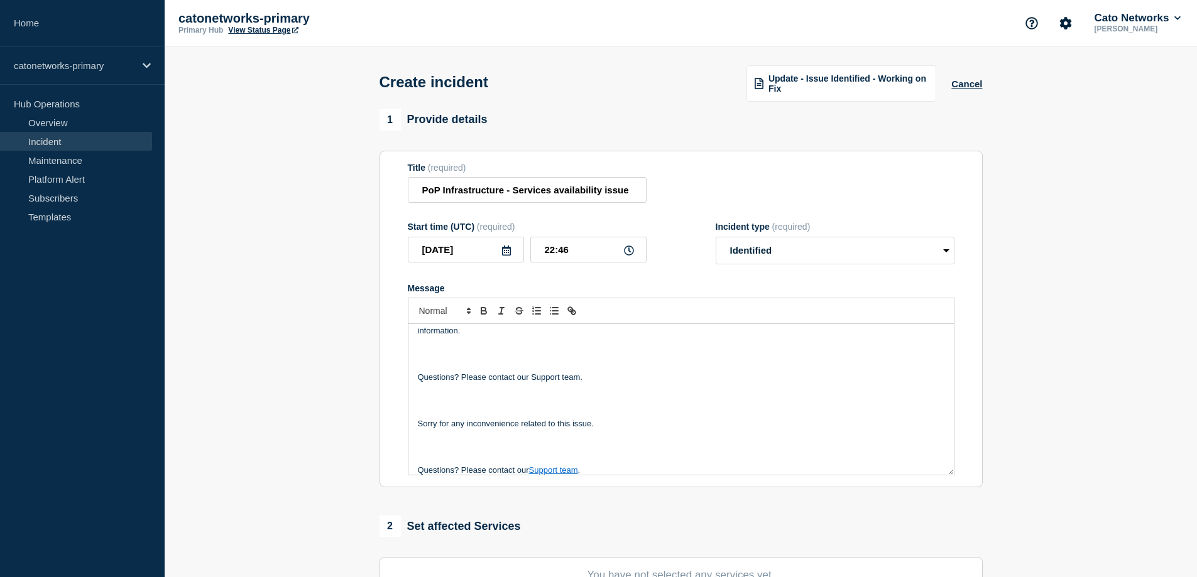
click at [432, 363] on p "Message" at bounding box center [681, 366] width 527 height 11
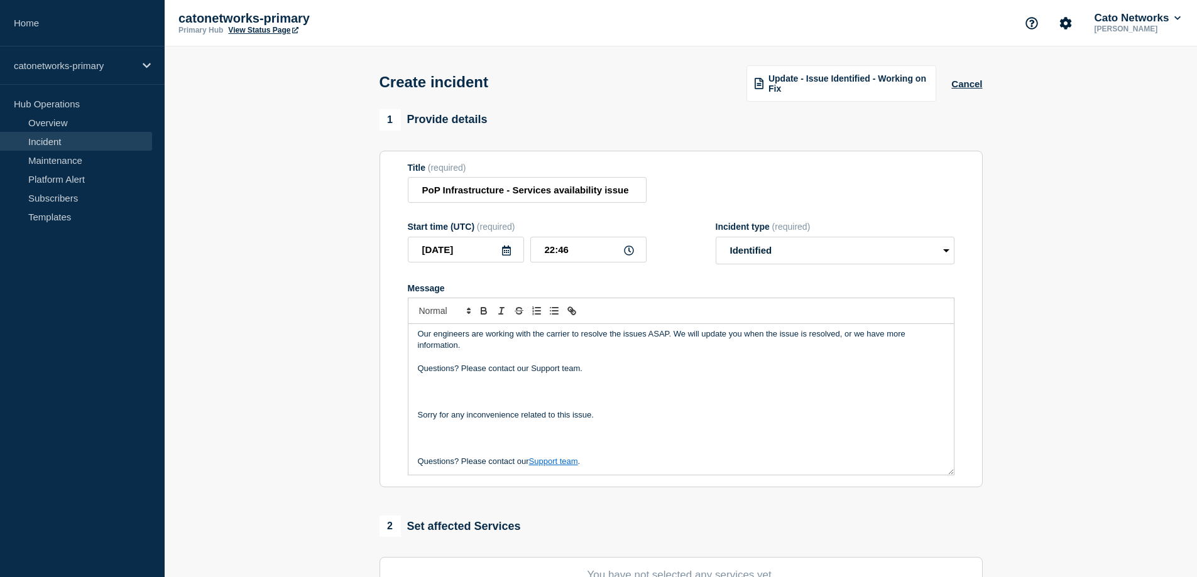
click at [438, 403] on p "Message" at bounding box center [681, 403] width 527 height 11
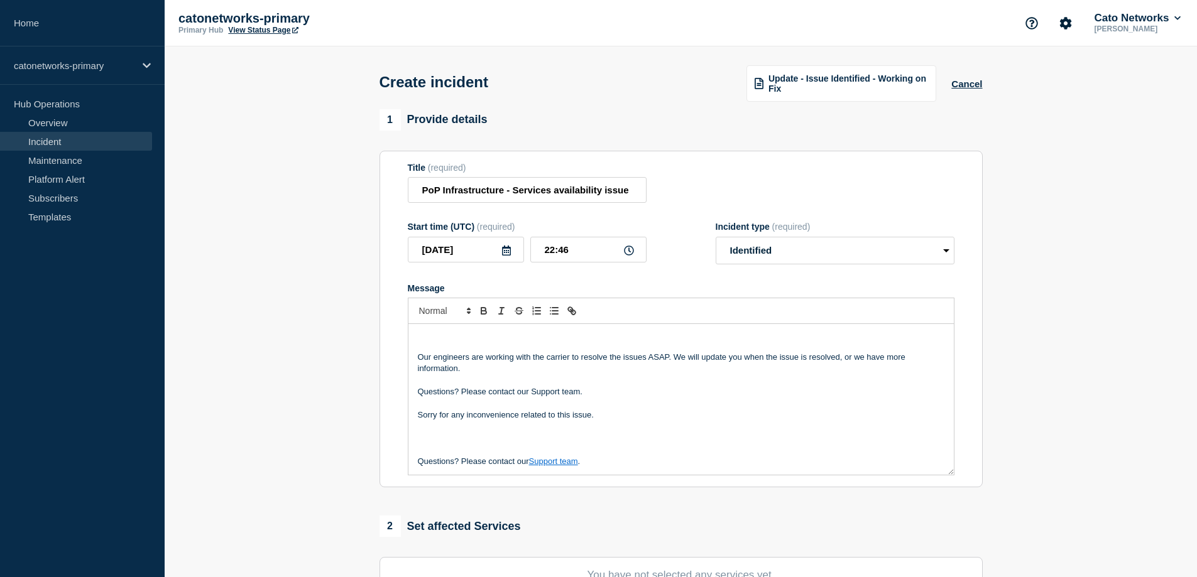
click at [432, 451] on p "Message" at bounding box center [681, 449] width 527 height 11
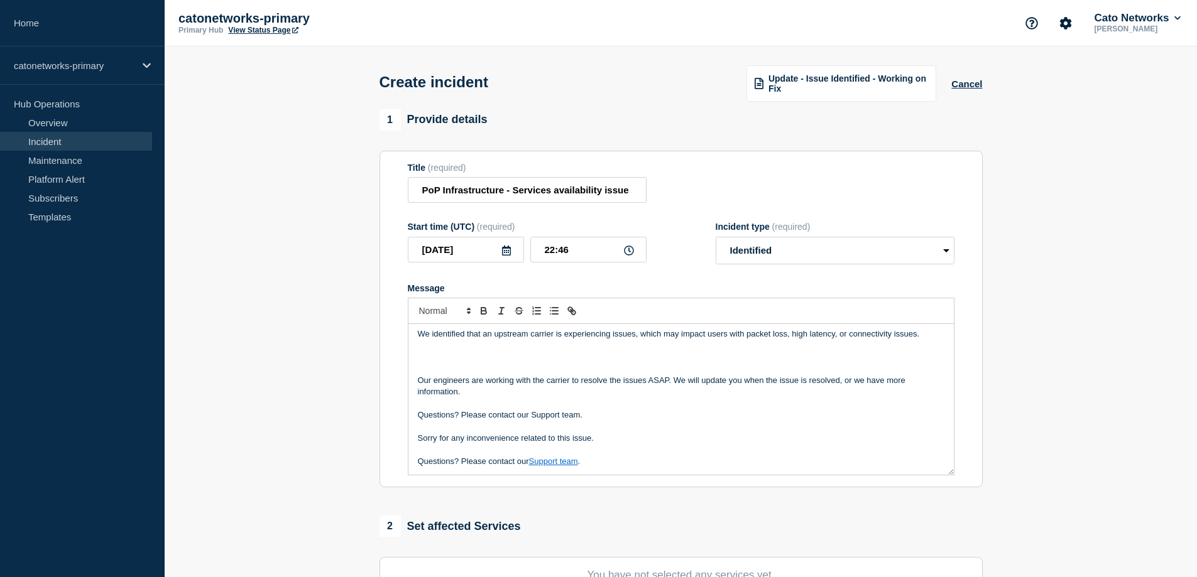
scroll to position [3, 0]
click at [444, 363] on p "Message" at bounding box center [681, 357] width 527 height 11
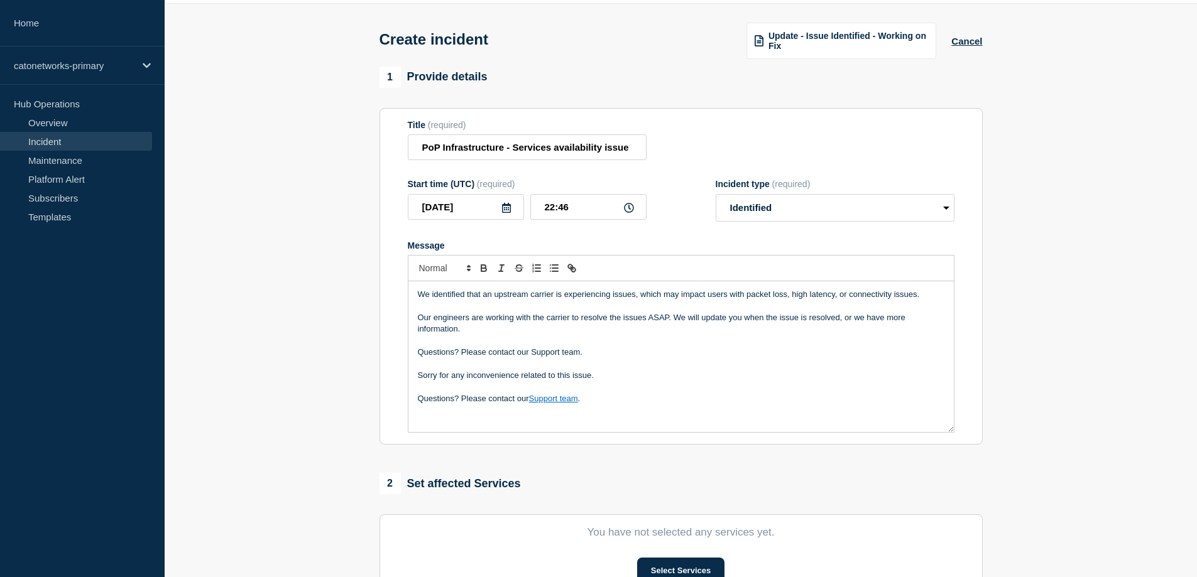
scroll to position [63, 0]
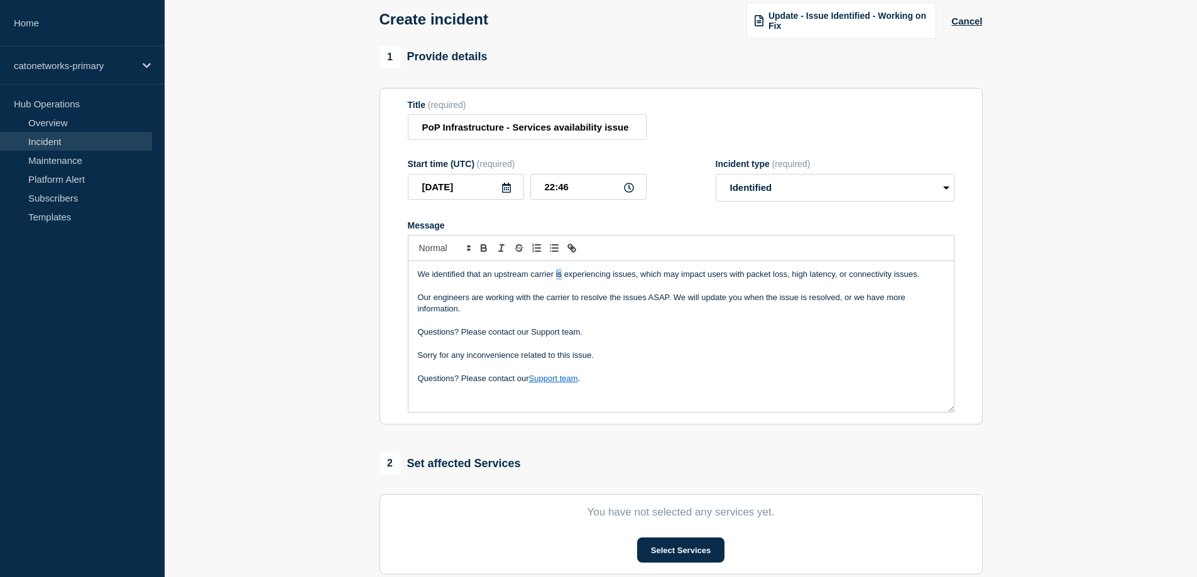
click at [555, 274] on p "We identified that an upstream carrier is experiencing issues, which may impact…" at bounding box center [681, 274] width 527 height 11
click at [679, 277] on p "We identified that an upstream carrier was experiencing issues, which may impac…" at bounding box center [681, 274] width 527 height 11
click at [693, 277] on p "We identified that an upstream carrier was experiencing issues, which impact us…" at bounding box center [681, 274] width 527 height 11
click at [696, 276] on p "We identified that an upstream carrier was experiencing issues, which impact us…" at bounding box center [681, 274] width 527 height 11
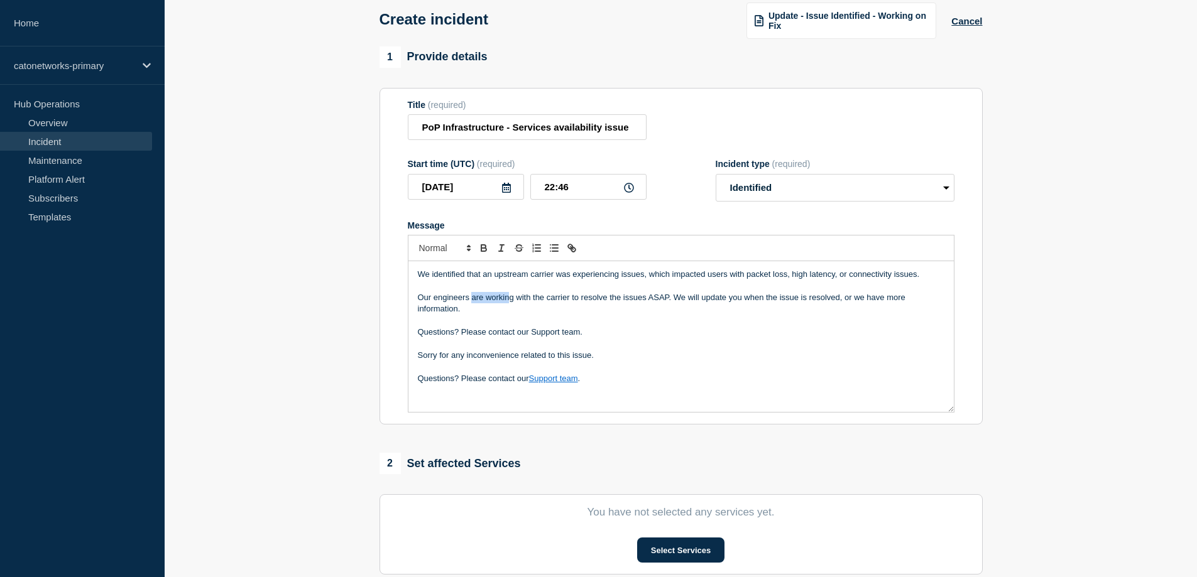
drag, startPoint x: 471, startPoint y: 302, endPoint x: 511, endPoint y: 298, distance: 39.7
click at [511, 298] on p "Our engineers are working with the carrier to resolve the issues ASAP. We will …" at bounding box center [681, 303] width 527 height 23
click at [518, 321] on p "Message" at bounding box center [681, 320] width 527 height 11
drag, startPoint x: 608, startPoint y: 358, endPoint x: 401, endPoint y: 354, distance: 206.8
click at [401, 354] on section "Title (required) PoP Infrastructure - Services availability issue Start time (U…" at bounding box center [681, 256] width 603 height 337
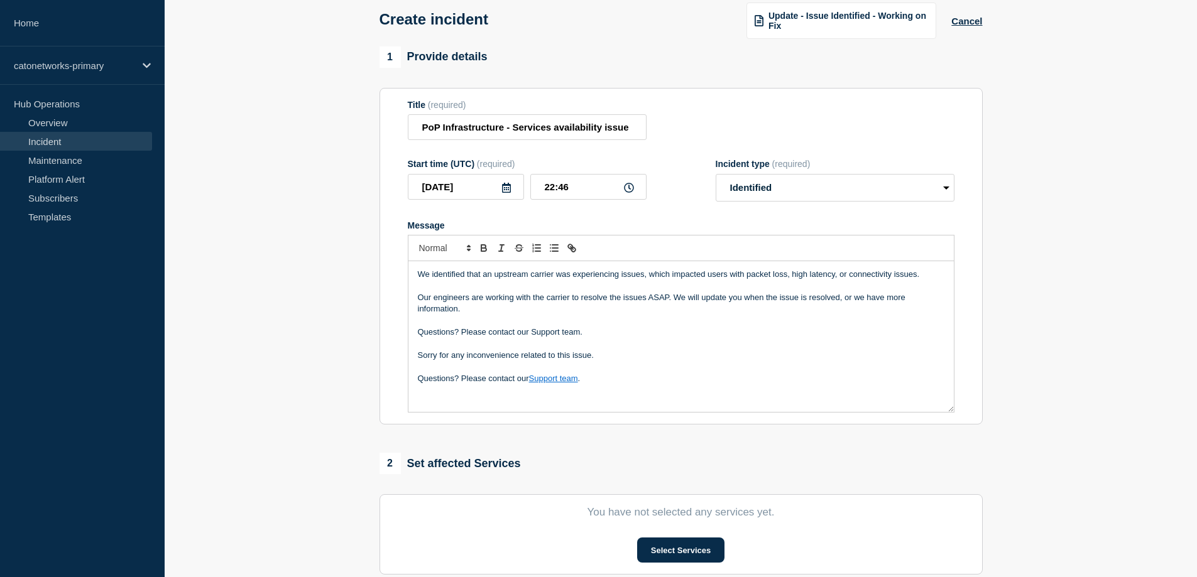
click at [600, 344] on p "Message" at bounding box center [681, 344] width 527 height 11
drag, startPoint x: 600, startPoint y: 336, endPoint x: 385, endPoint y: 337, distance: 214.9
click at [385, 337] on section "Title (required) PoP Infrastructure - Services availability issue Start time (U…" at bounding box center [681, 256] width 603 height 337
click at [439, 379] on div "We identified that an upstream carrier was experiencing issues, which impacted …" at bounding box center [680, 336] width 545 height 151
click at [444, 376] on div "We identified that an upstream carrier was experiencing issues, which impacted …" at bounding box center [680, 336] width 545 height 151
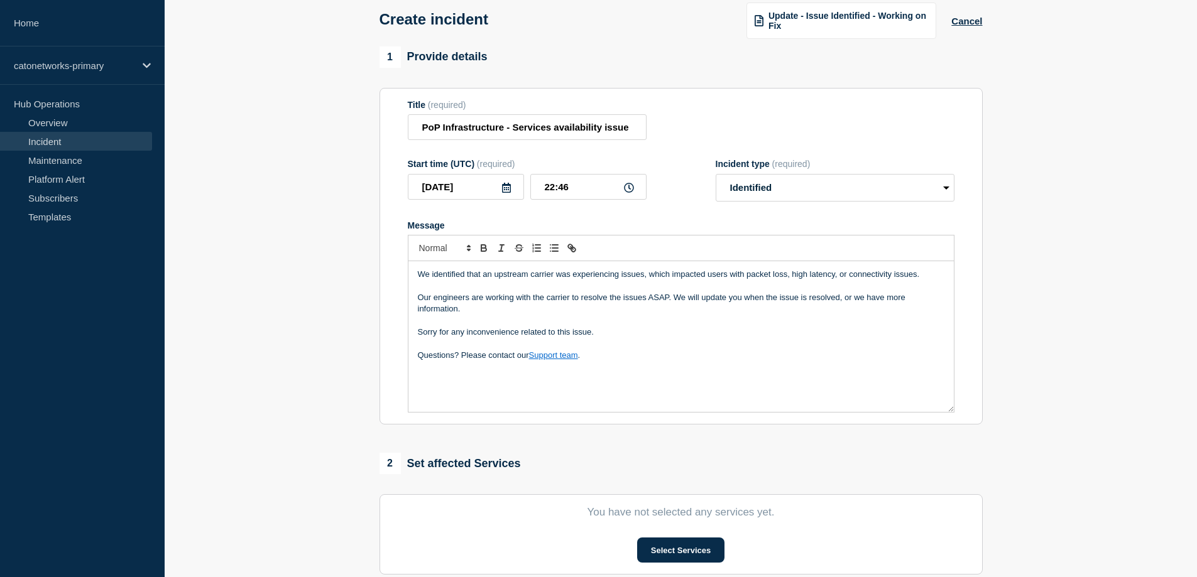
drag, startPoint x: 609, startPoint y: 361, endPoint x: 622, endPoint y: 360, distance: 13.3
click at [610, 361] on p "Questions? Please contact our Support team ." at bounding box center [681, 355] width 527 height 11
click at [458, 396] on div "We identified that an upstream carrier was experiencing issues, which impacted …" at bounding box center [680, 336] width 545 height 151
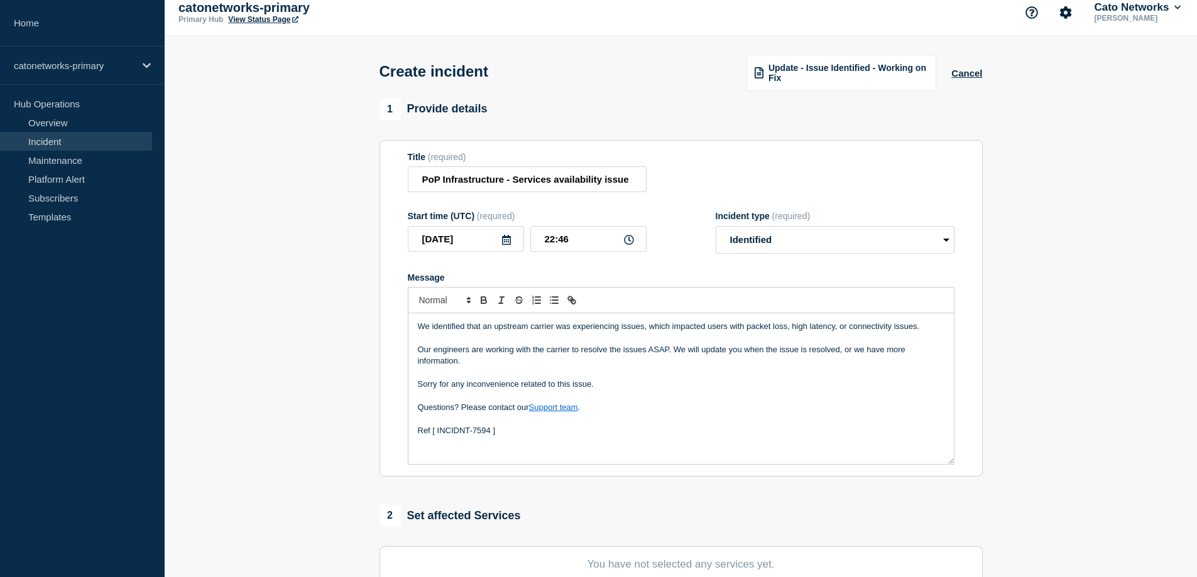
scroll to position [0, 0]
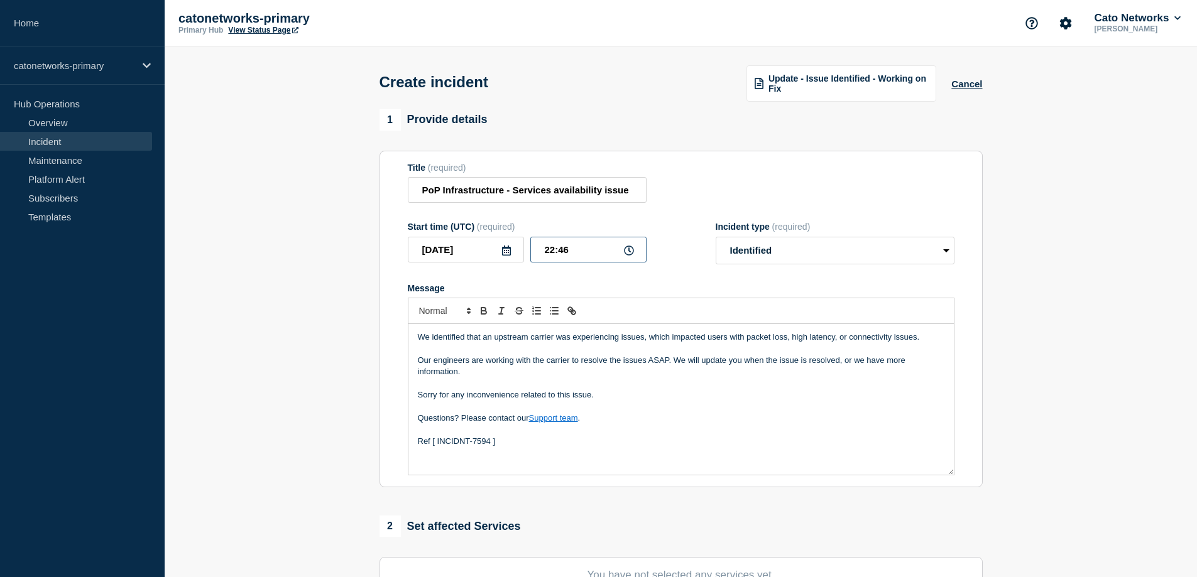
click at [551, 253] on input "22:46" at bounding box center [588, 250] width 116 height 26
drag, startPoint x: 566, startPoint y: 254, endPoint x: 560, endPoint y: 256, distance: 6.6
click at [561, 256] on input "21:46" at bounding box center [588, 250] width 116 height 26
type input "21:00"
click at [488, 459] on div "We identified that an upstream carrier was experiencing issues, which impacted …" at bounding box center [680, 399] width 545 height 151
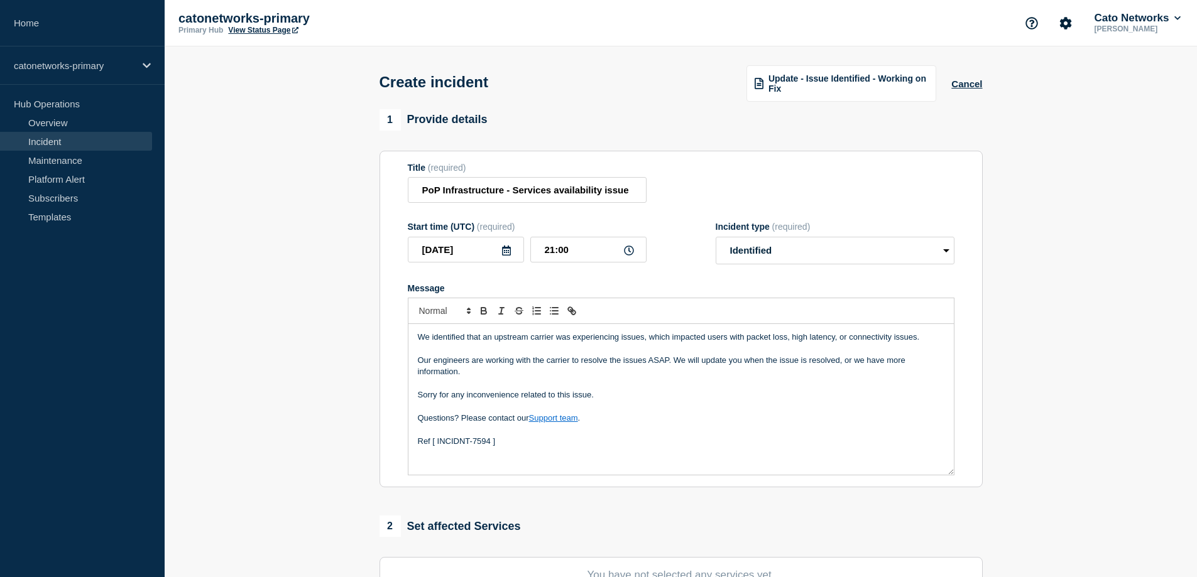
click at [512, 455] on div "We identified that an upstream carrier was experiencing issues, which impacted …" at bounding box center [680, 399] width 545 height 151
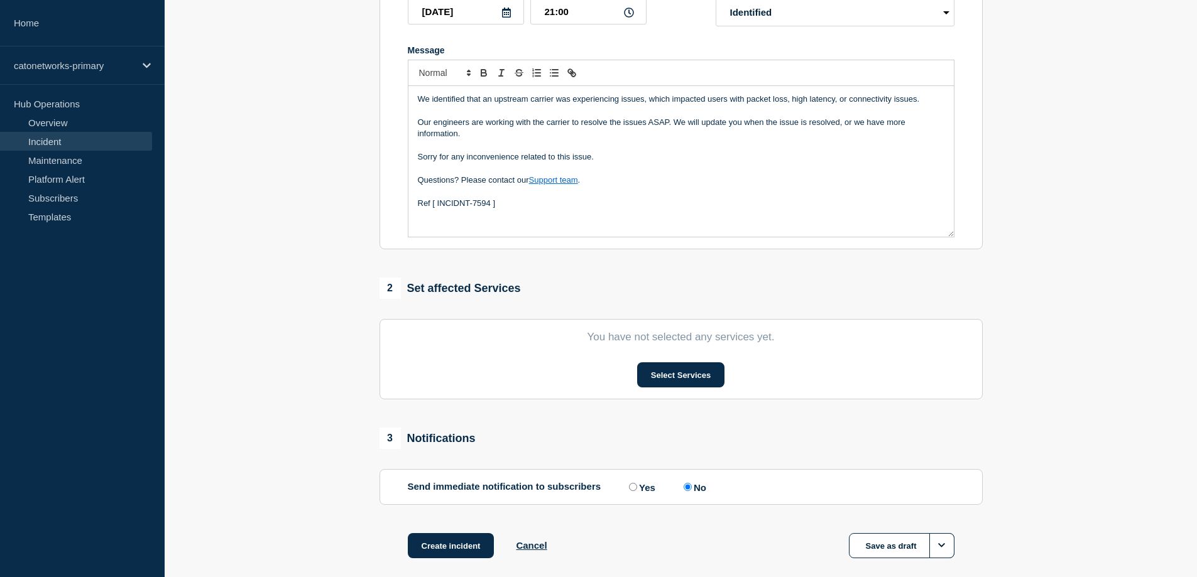
scroll to position [251, 0]
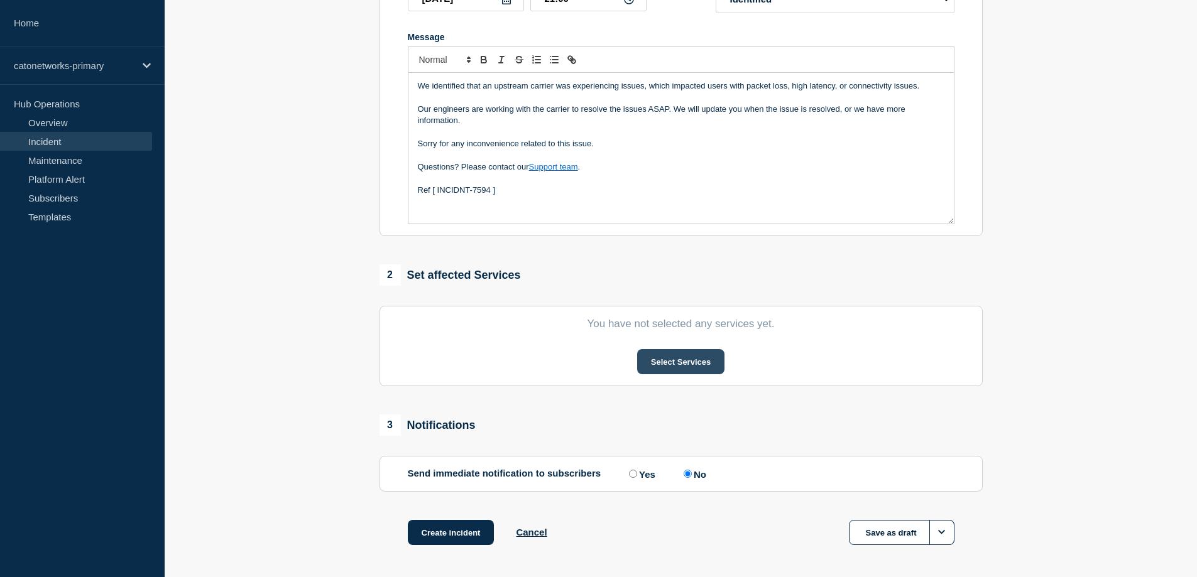
click at [688, 369] on button "Select Services" at bounding box center [680, 361] width 87 height 25
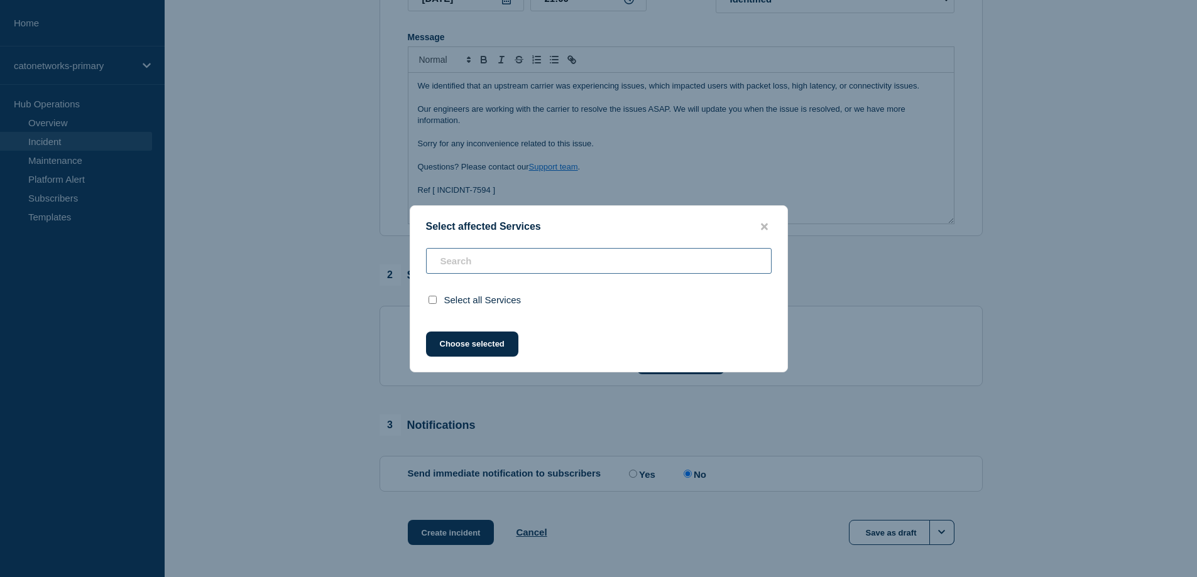
click at [479, 258] on input "text" at bounding box center [599, 261] width 346 height 26
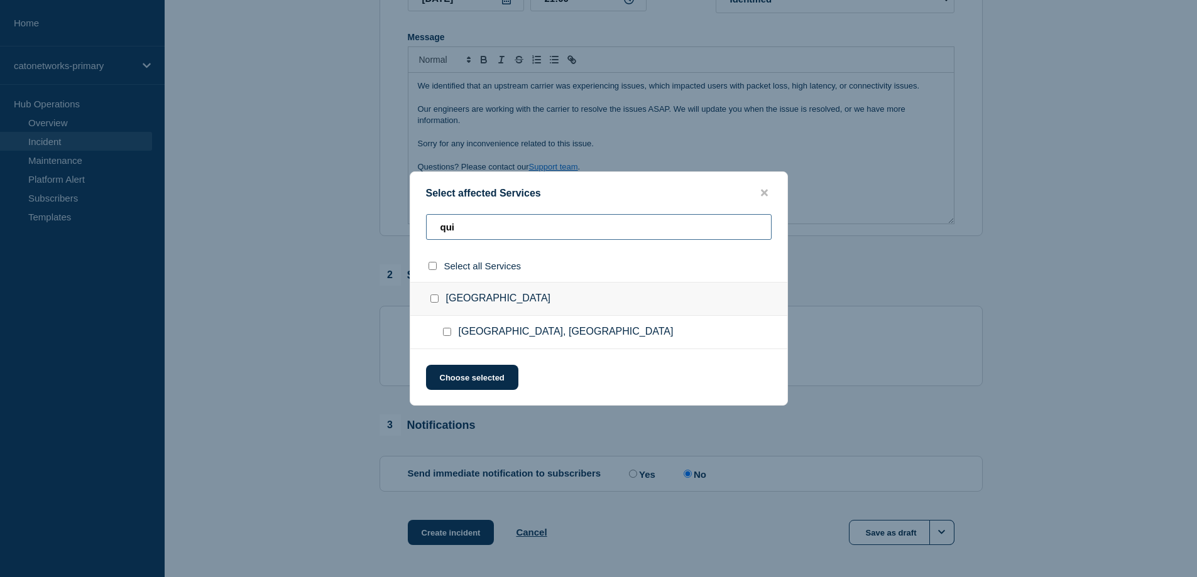
type input "qui"
click at [763, 191] on icon "close button" at bounding box center [764, 193] width 7 height 7
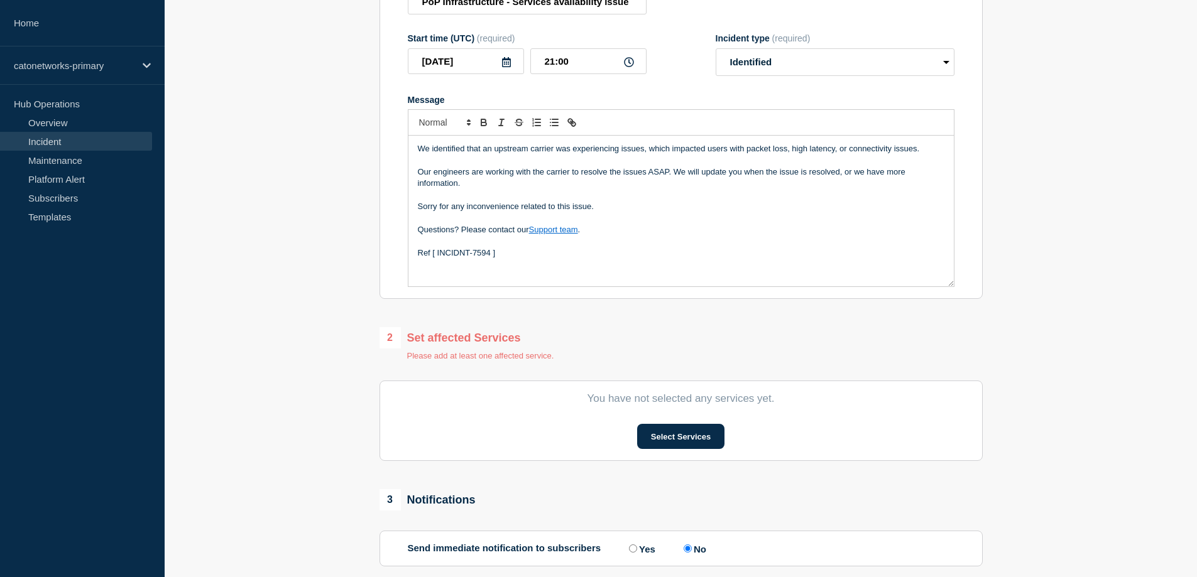
scroll to position [0, 0]
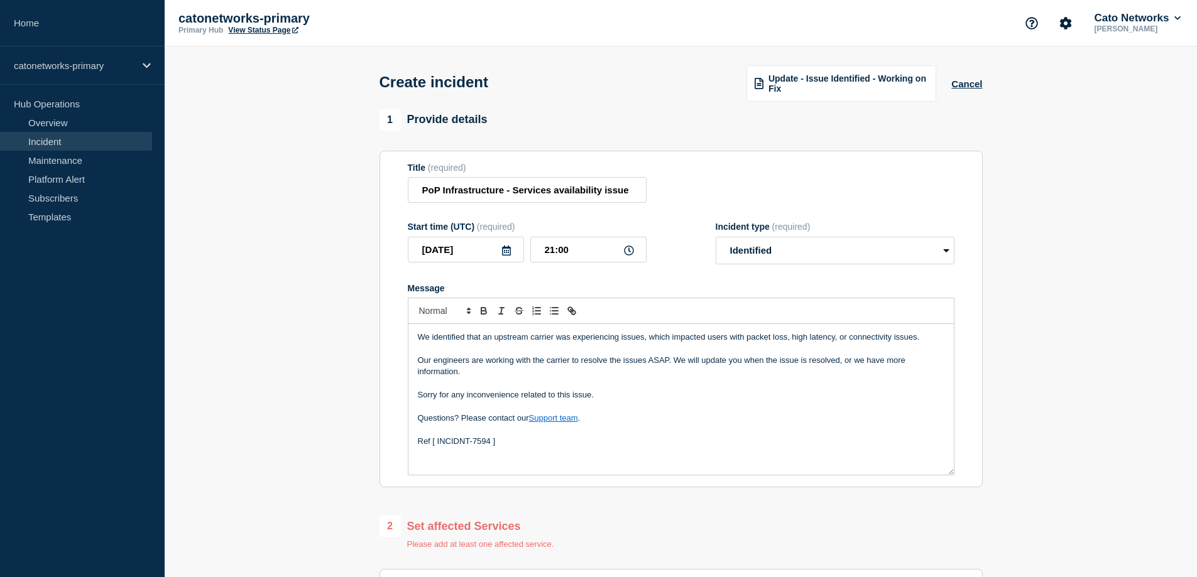
click at [843, 79] on span "Update - Issue Identified - Working on Fix" at bounding box center [849, 84] width 160 height 20
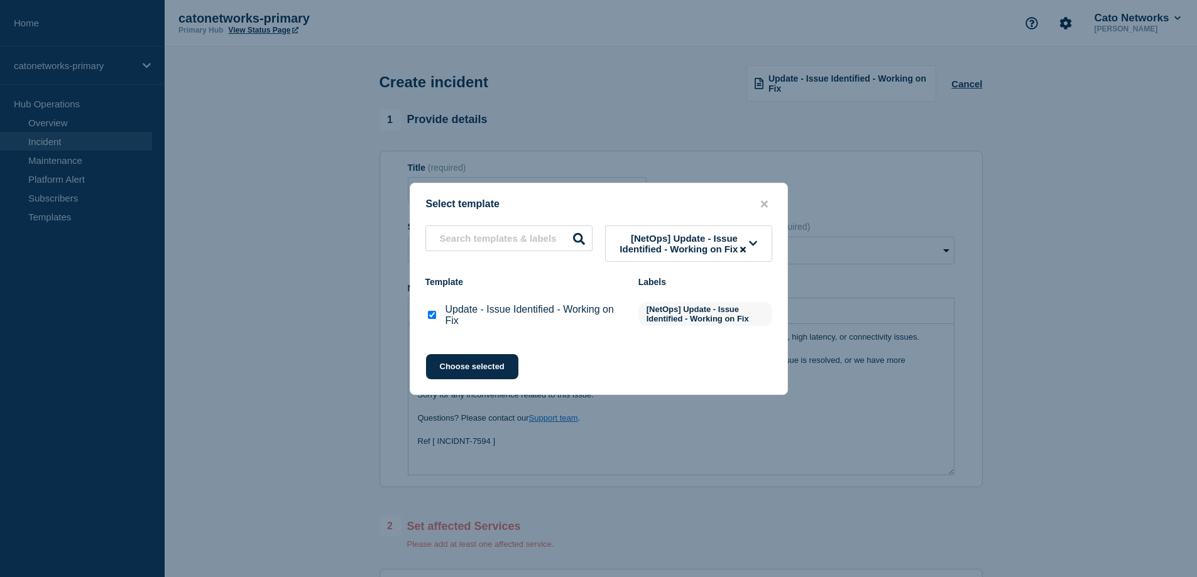
click at [690, 233] on span "[NetOps] Update - Issue Identified - Working on Fix" at bounding box center [685, 243] width 130 height 21
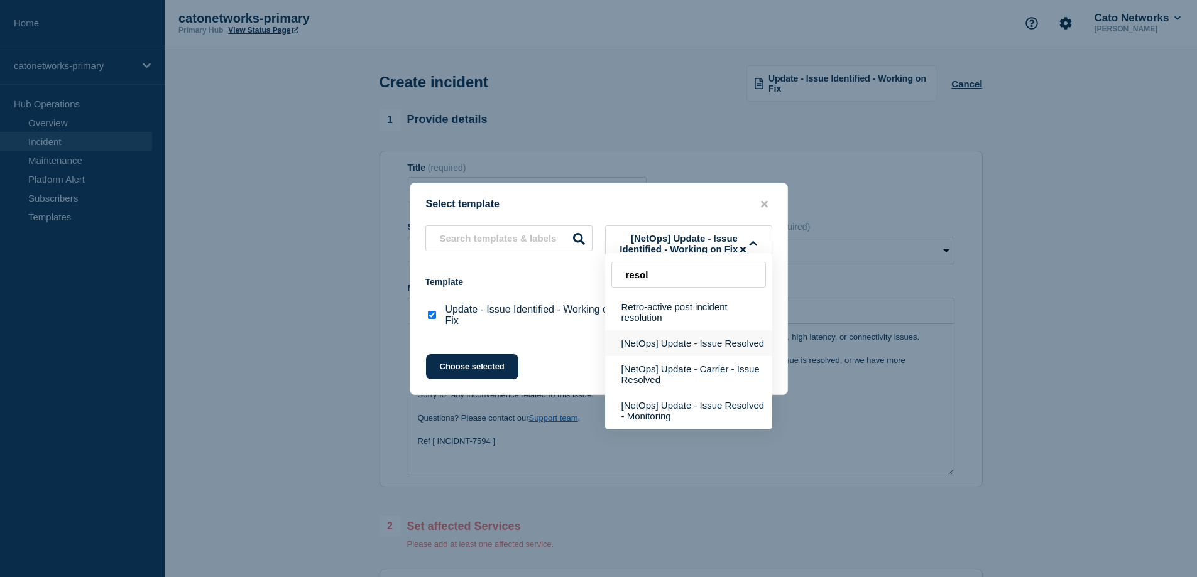
type input "resol"
click at [740, 338] on button "[NetOps] Update - Issue Resolved" at bounding box center [688, 344] width 167 height 26
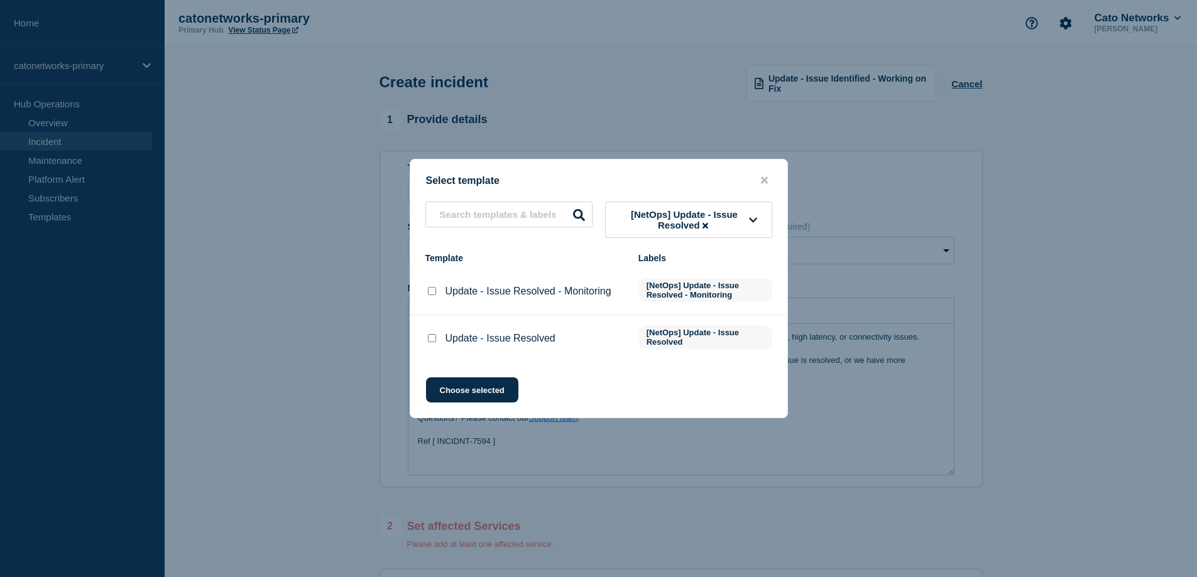
click at [439, 340] on div "Update - Issue Resolved" at bounding box center [525, 338] width 200 height 13
click at [430, 341] on input "Update - Issue Resolved checkbox" at bounding box center [432, 338] width 8 height 8
checkbox input "true"
click at [474, 393] on button "Choose selected" at bounding box center [472, 390] width 92 height 25
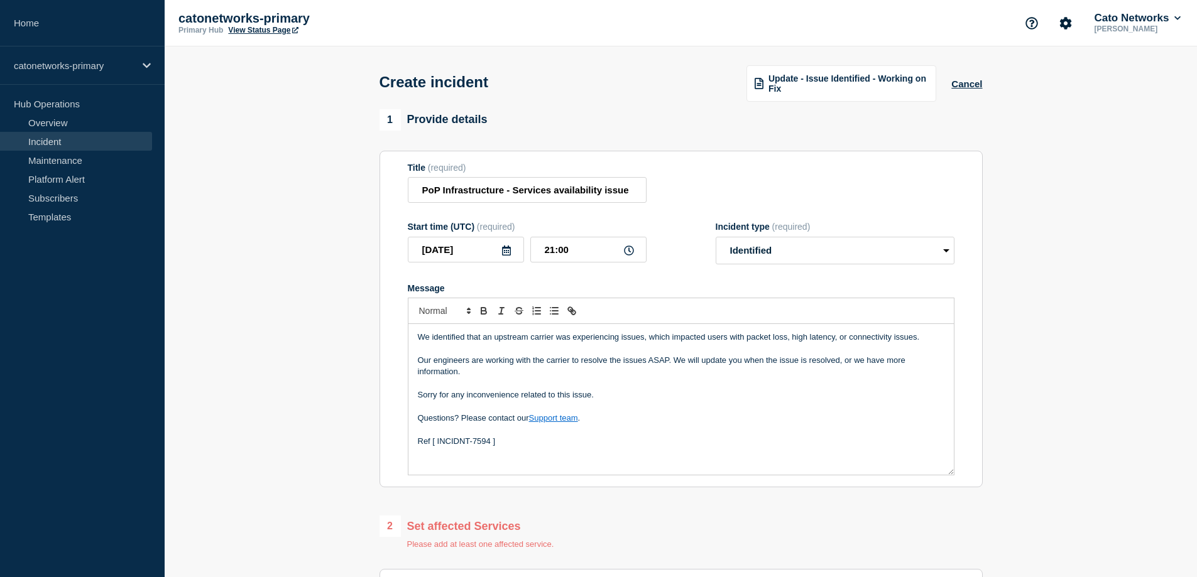
select select "Select option"
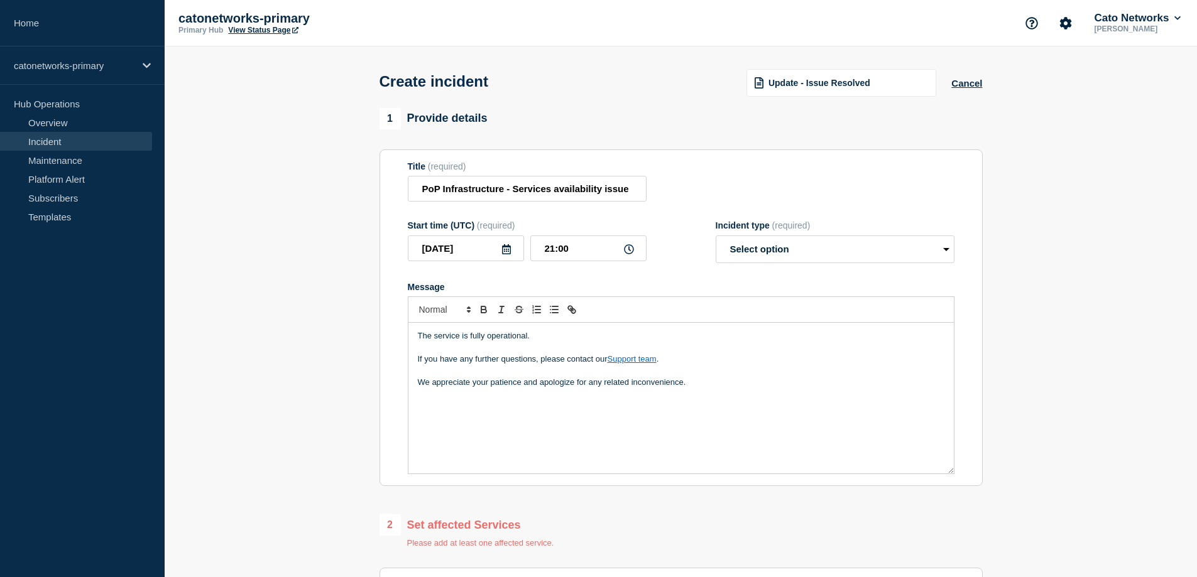
scroll to position [63, 0]
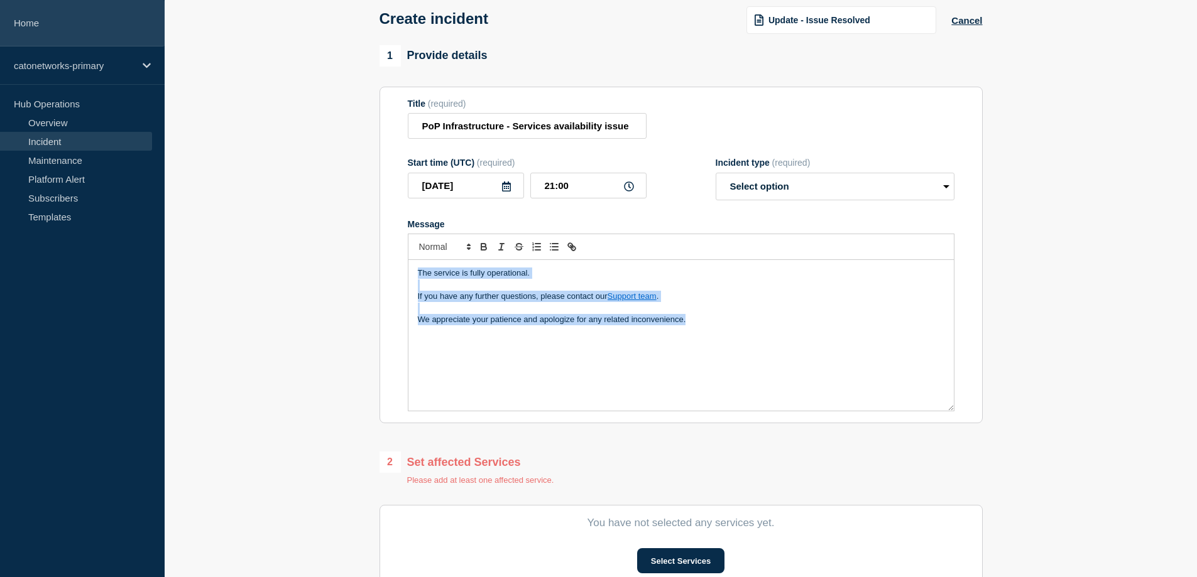
drag, startPoint x: 708, startPoint y: 332, endPoint x: 60, endPoint y: 25, distance: 717.6
click at [89, 63] on div "Home catonetworks-primary Hub Operations Overview Incident Maintenance Platform…" at bounding box center [598, 381] width 1197 height 889
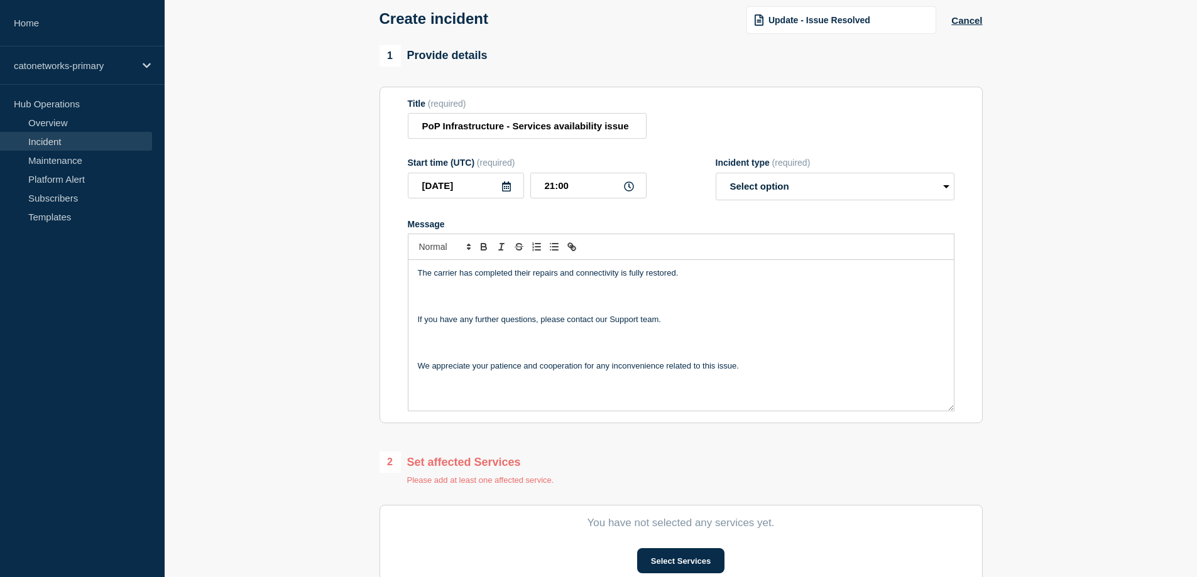
click at [529, 302] on p "Message" at bounding box center [681, 296] width 527 height 11
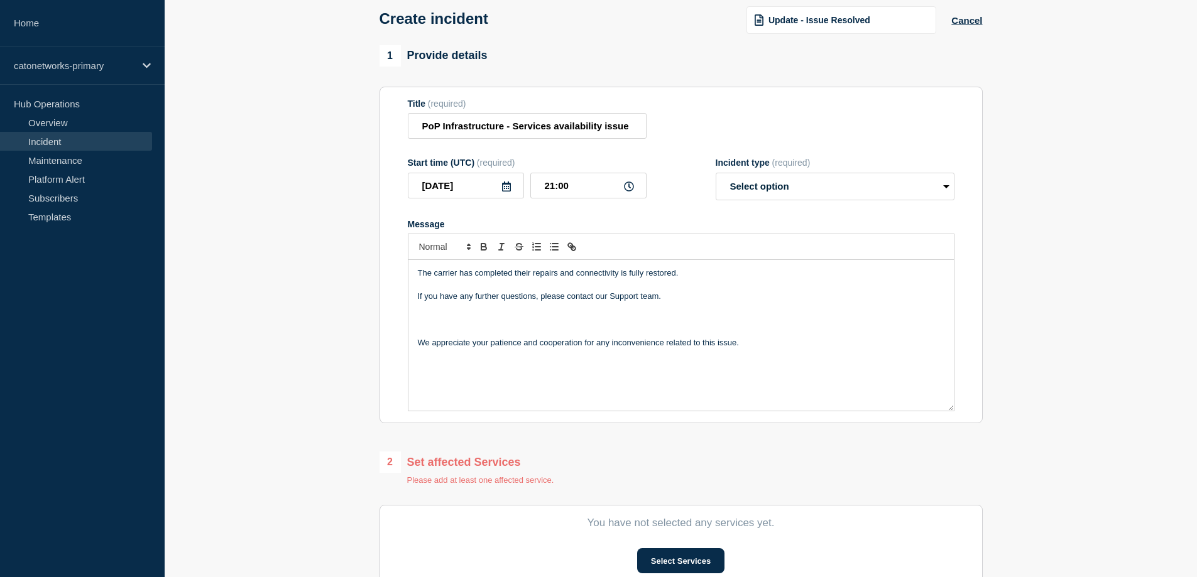
click at [489, 326] on p "Message" at bounding box center [681, 319] width 527 height 11
click at [788, 374] on div "The carrier has completed their repairs and connectivity is fully restored. If …" at bounding box center [680, 335] width 545 height 151
drag, startPoint x: 473, startPoint y: 273, endPoint x: 356, endPoint y: 259, distance: 118.4
click at [356, 259] on section "1 Provide details Title (required) PoP Infrastructure - Services availability i…" at bounding box center [681, 410] width 1032 height 731
click at [469, 346] on p "Message" at bounding box center [681, 342] width 527 height 11
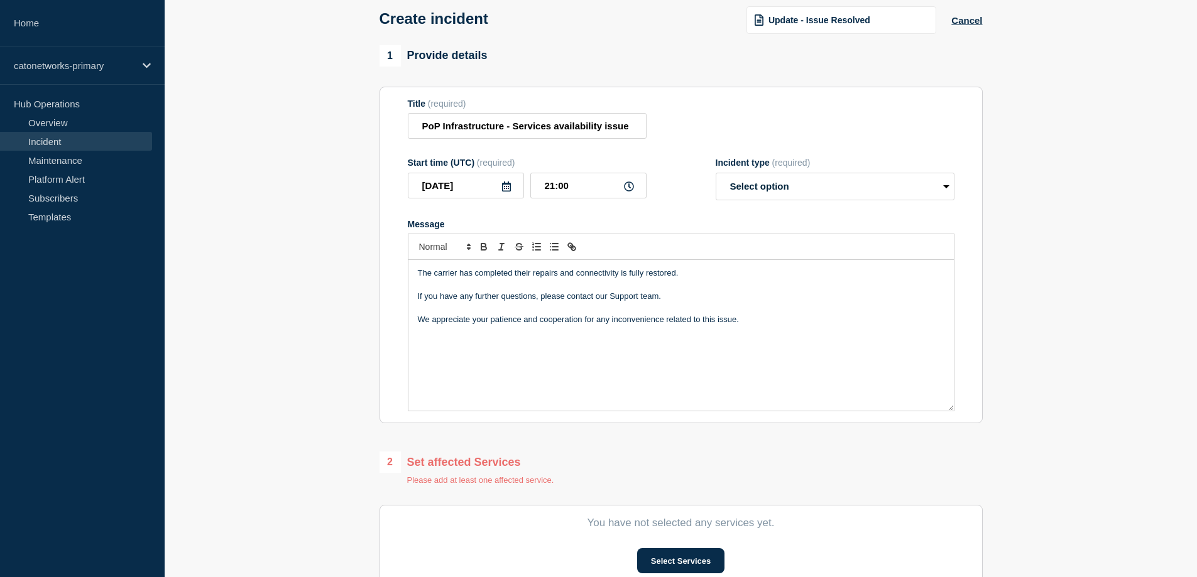
click at [475, 276] on p "The carrier has completed their repairs and connectivity is fully restored." at bounding box center [681, 273] width 527 height 11
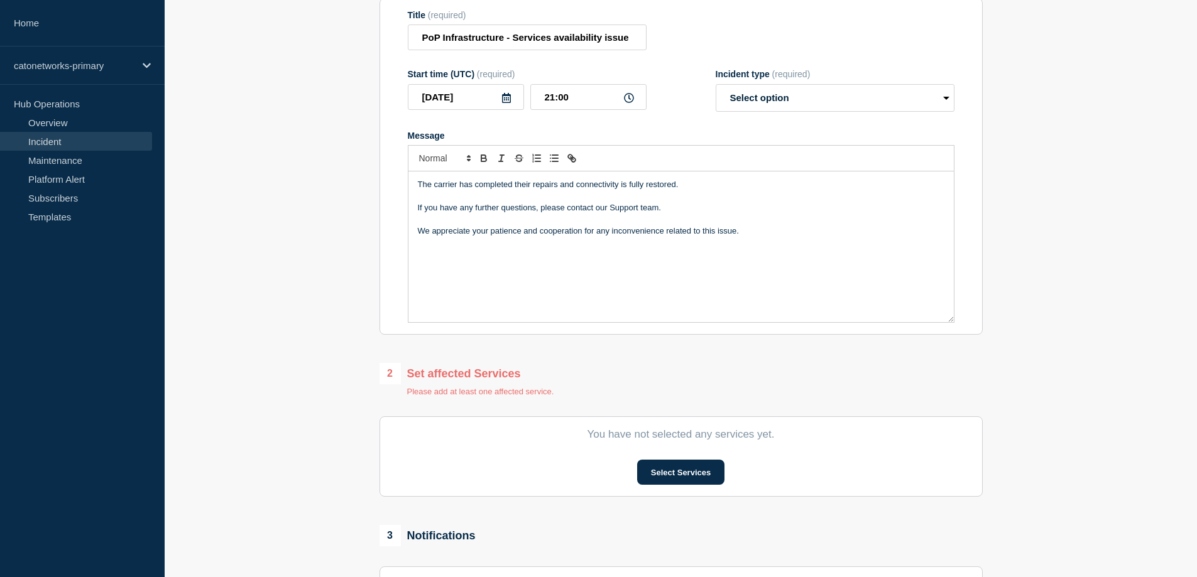
scroll to position [0, 0]
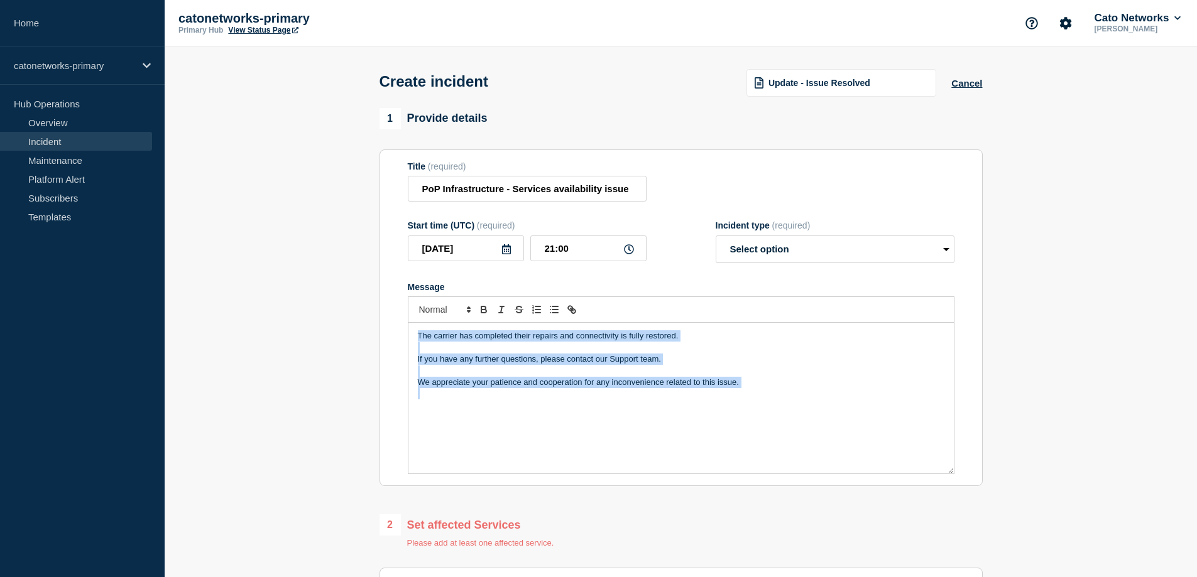
drag, startPoint x: 781, startPoint y: 390, endPoint x: 0, endPoint y: -53, distance: 898.3
click at [0, 0] on html "Home catonetworks-primary Hub Operations Overview Incident Maintenance Platform…" at bounding box center [598, 288] width 1197 height 577
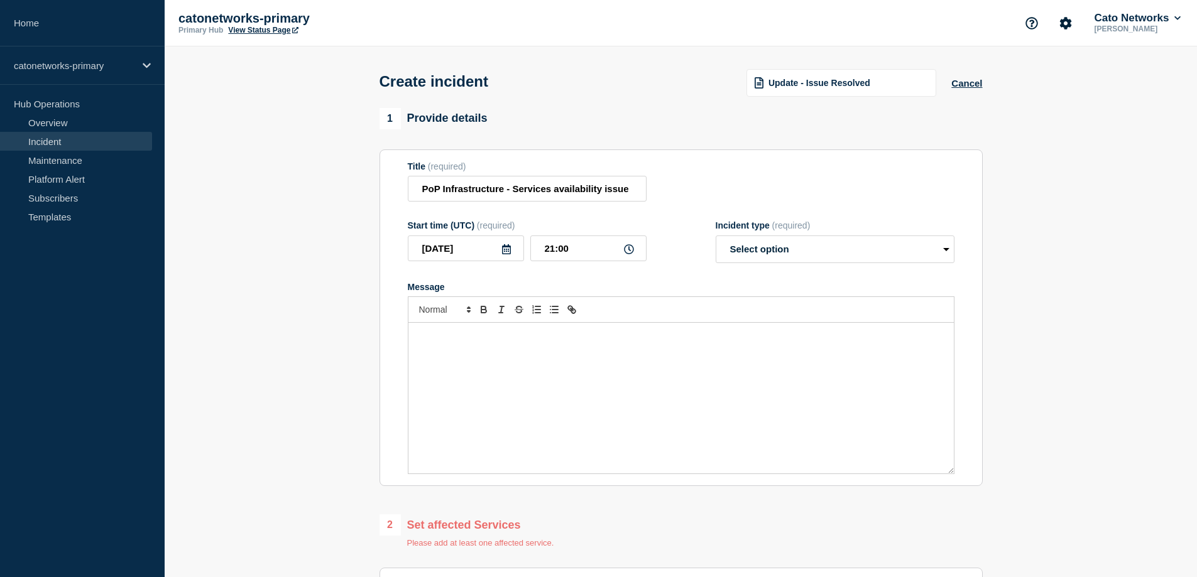
scroll to position [29, 0]
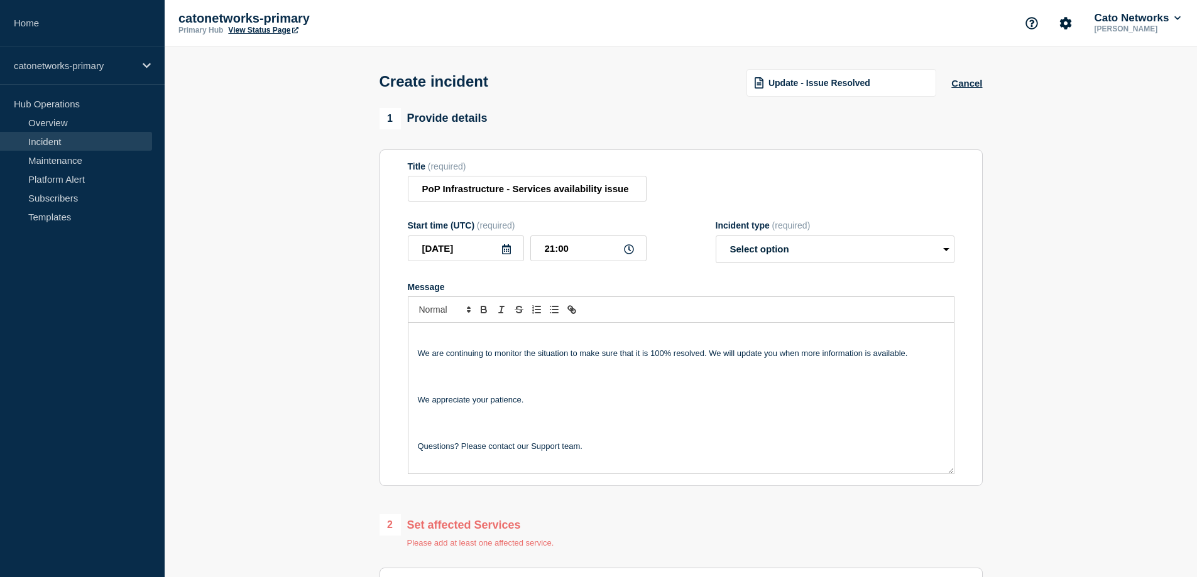
click at [517, 346] on p "Message" at bounding box center [681, 342] width 527 height 11
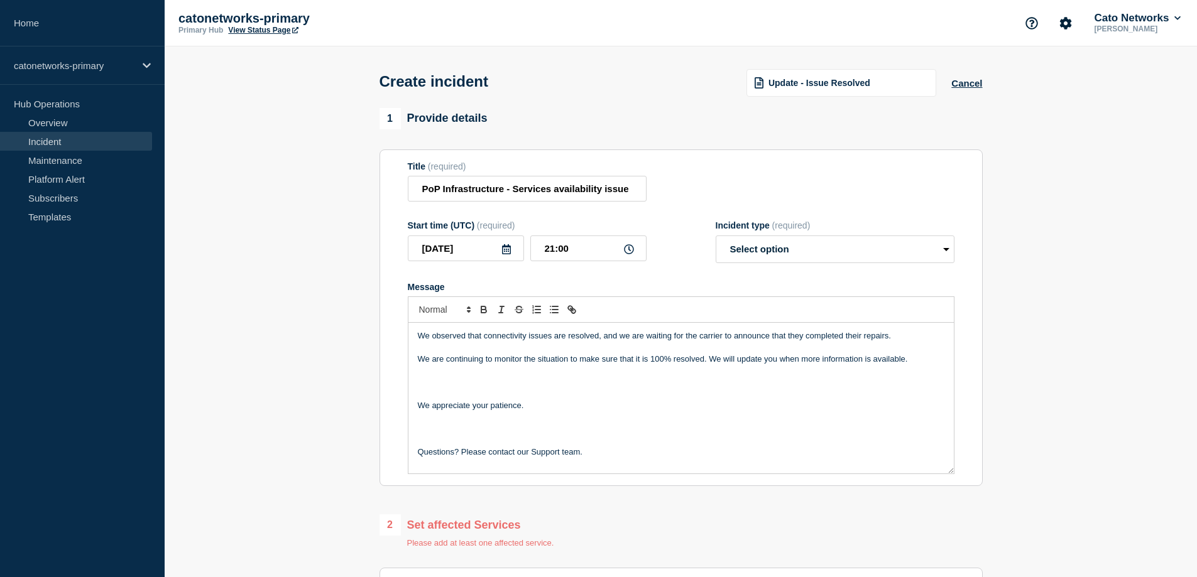
click at [510, 400] on p "Message" at bounding box center [681, 393] width 527 height 11
click at [490, 423] on p "Message" at bounding box center [681, 417] width 527 height 11
click at [465, 435] on p "Message" at bounding box center [681, 429] width 527 height 11
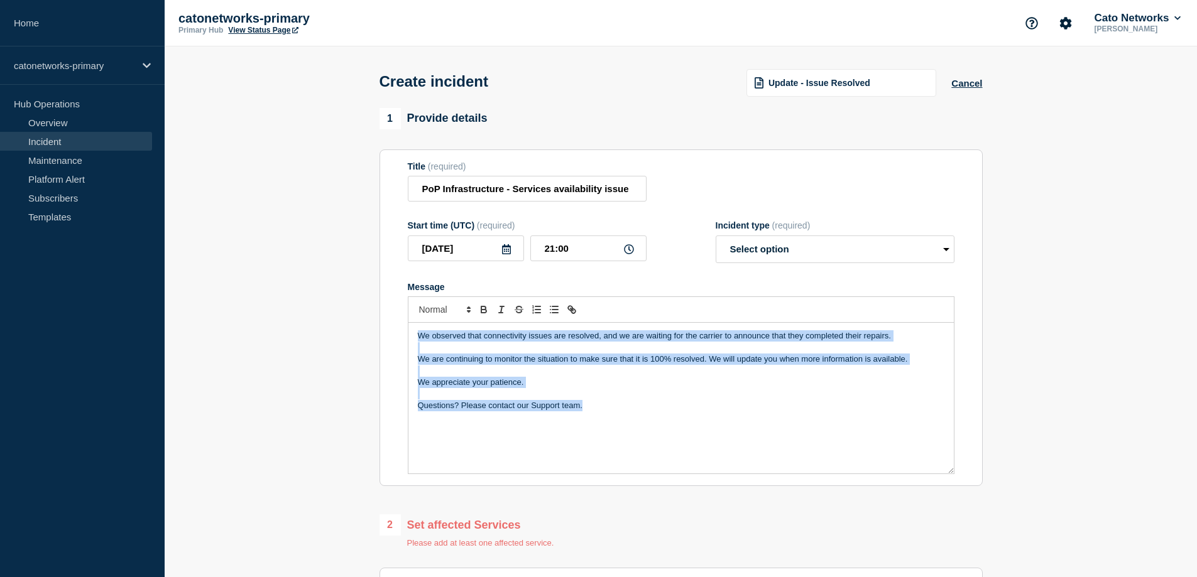
drag, startPoint x: 627, startPoint y: 407, endPoint x: 170, endPoint y: 151, distance: 524.1
click at [172, 153] on section "1 Provide details Title (required) PoP Infrastructure - Services availability i…" at bounding box center [681, 473] width 1032 height 731
copy div "We observed that connectivity issues are resolved, and we are waiting for the c…"
